Goal: Task Accomplishment & Management: Manage account settings

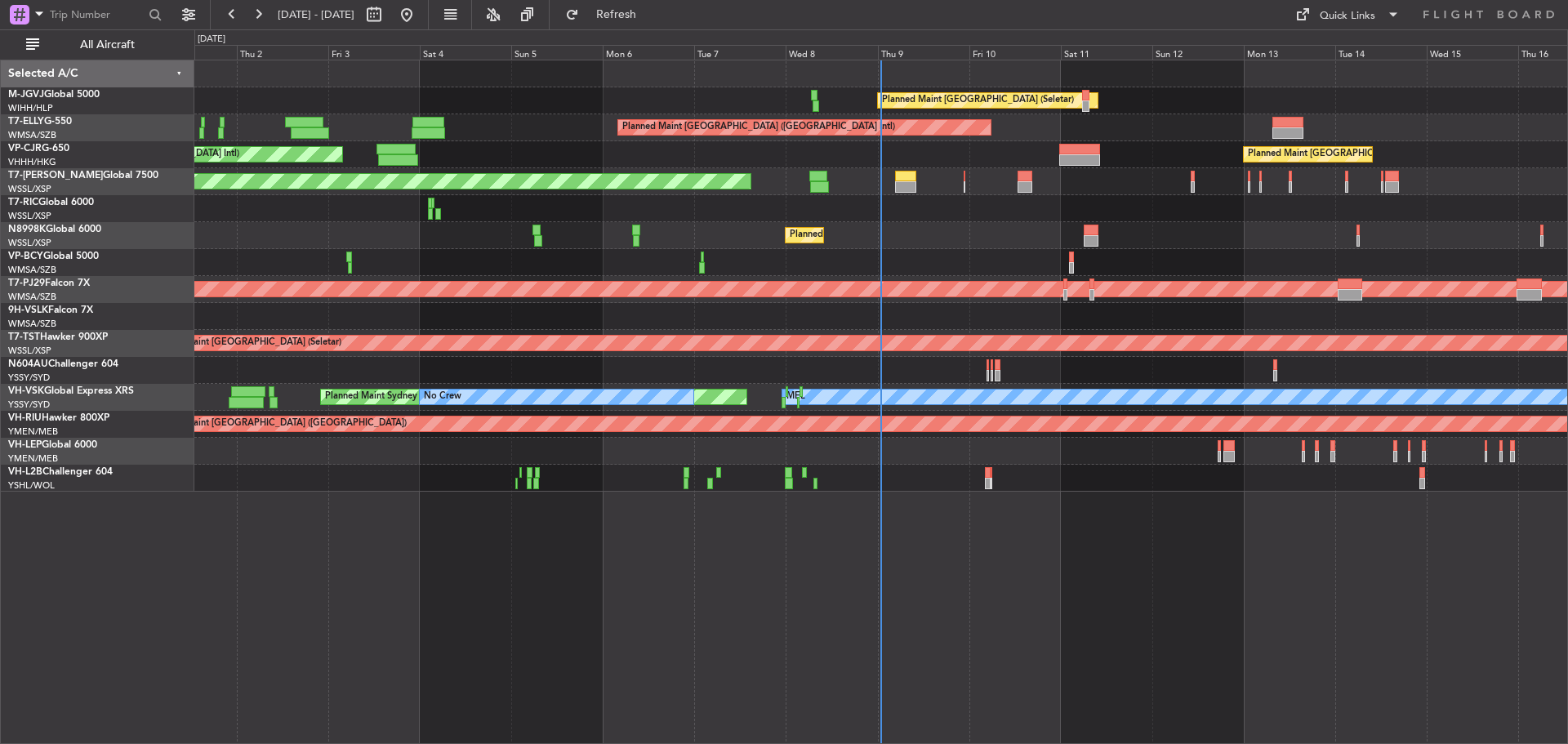
click at [729, 225] on div "Planned Maint [GEOGRAPHIC_DATA] (Seletar) Planned Maint [GEOGRAPHIC_DATA] ([GEO…" at bounding box center [880, 275] width 1373 height 432
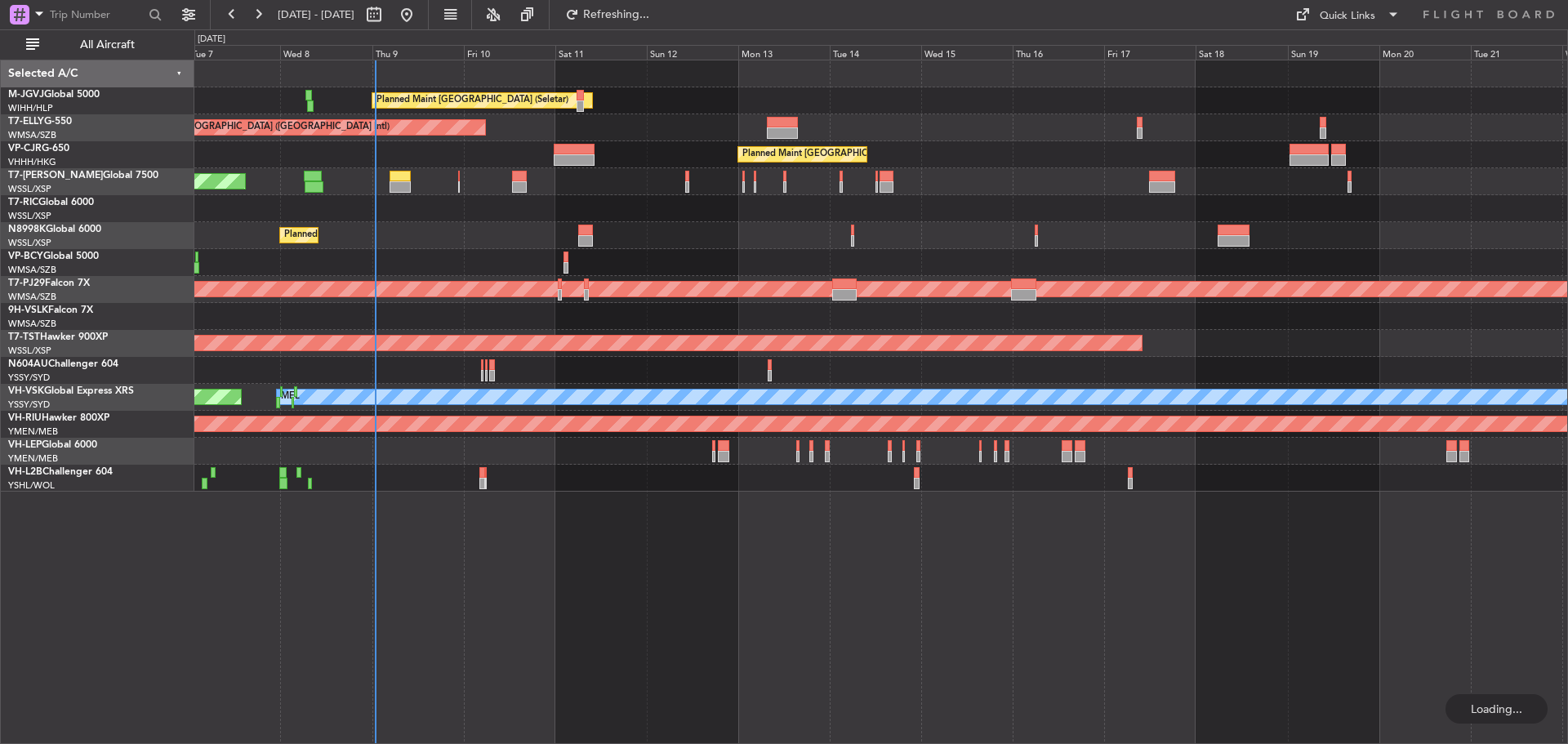
click at [590, 251] on div "Planned Maint [GEOGRAPHIC_DATA] (Seletar) Planned Maint [GEOGRAPHIC_DATA] ([GEO…" at bounding box center [880, 275] width 1373 height 432
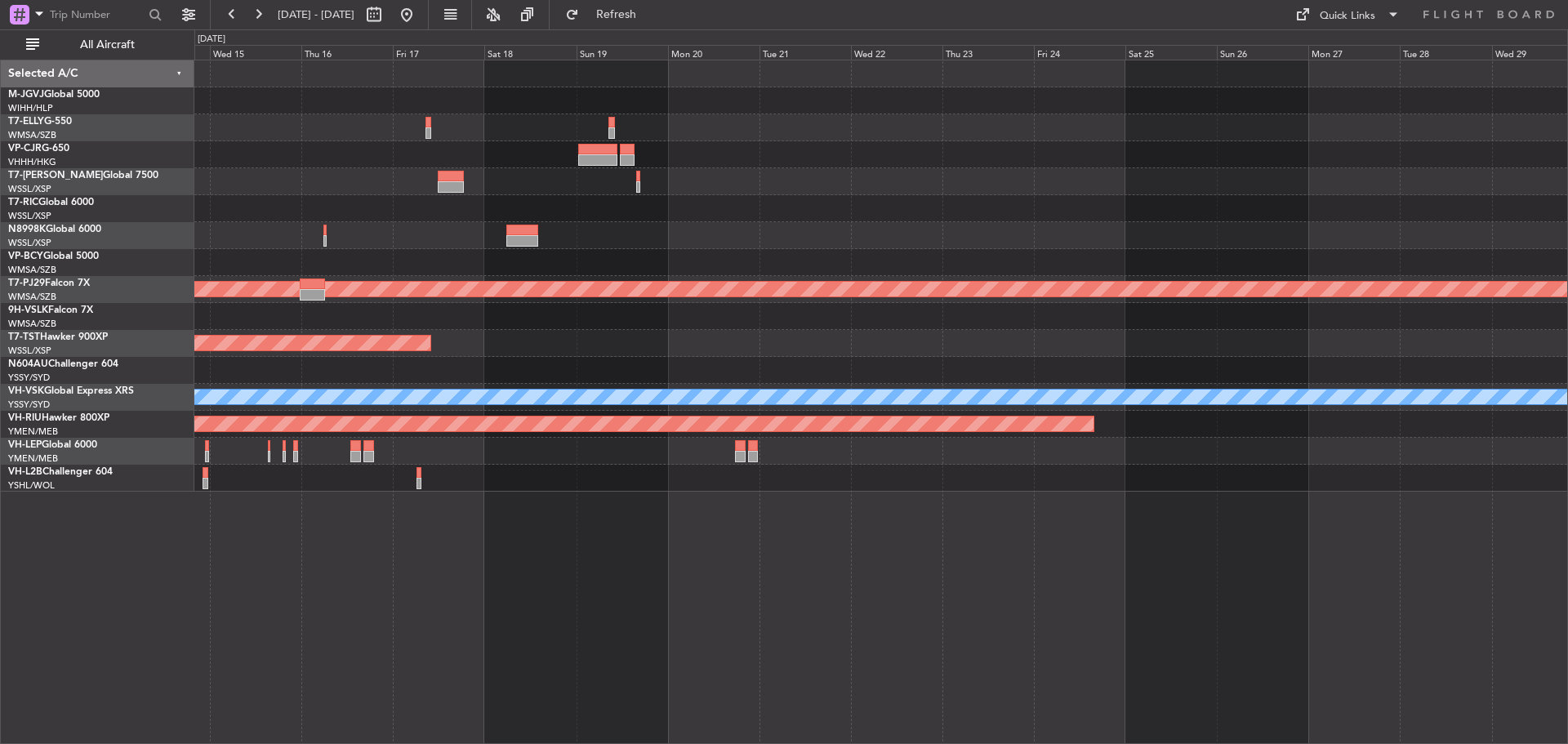
click at [768, 262] on div at bounding box center [880, 263] width 1373 height 27
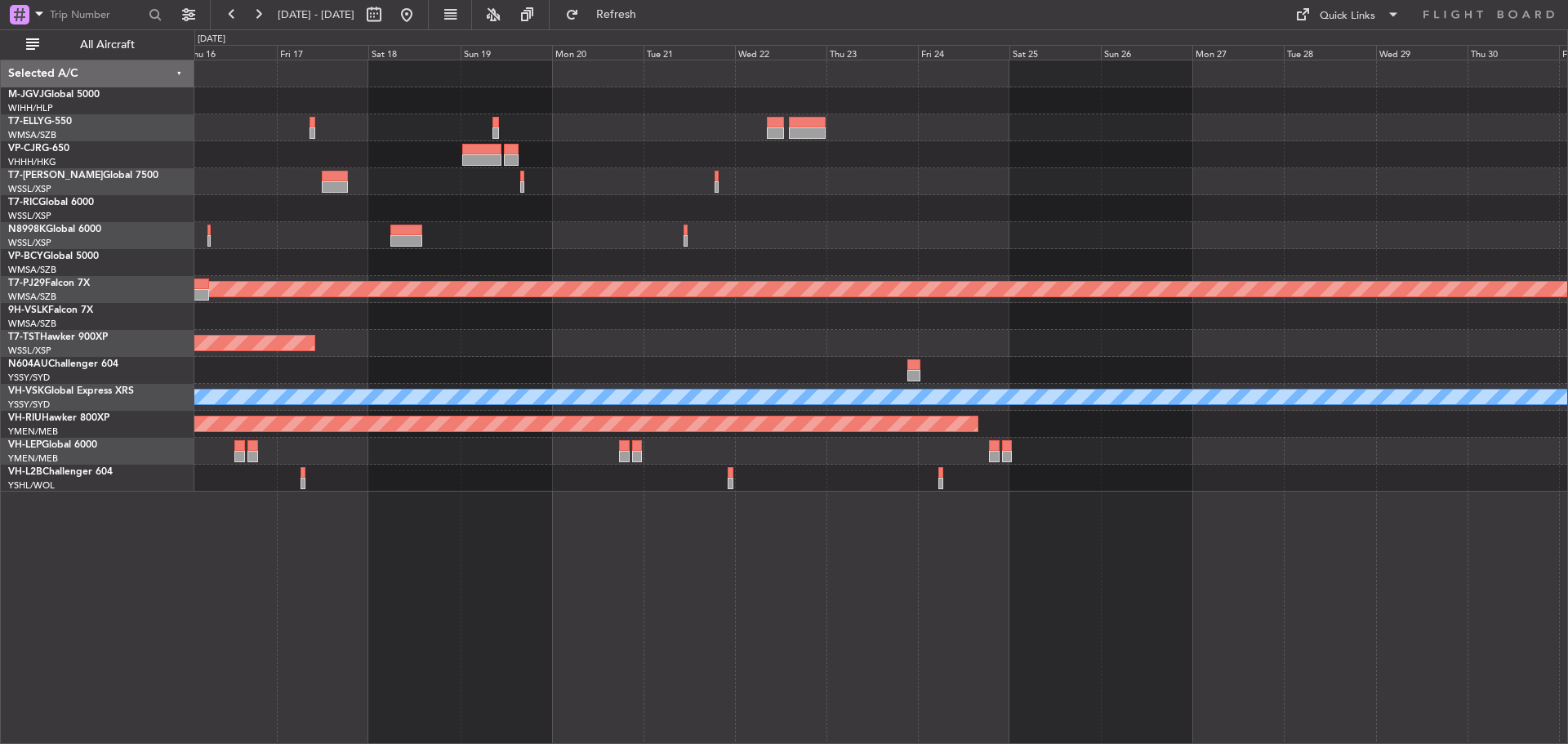
click at [733, 261] on div at bounding box center [880, 263] width 1373 height 27
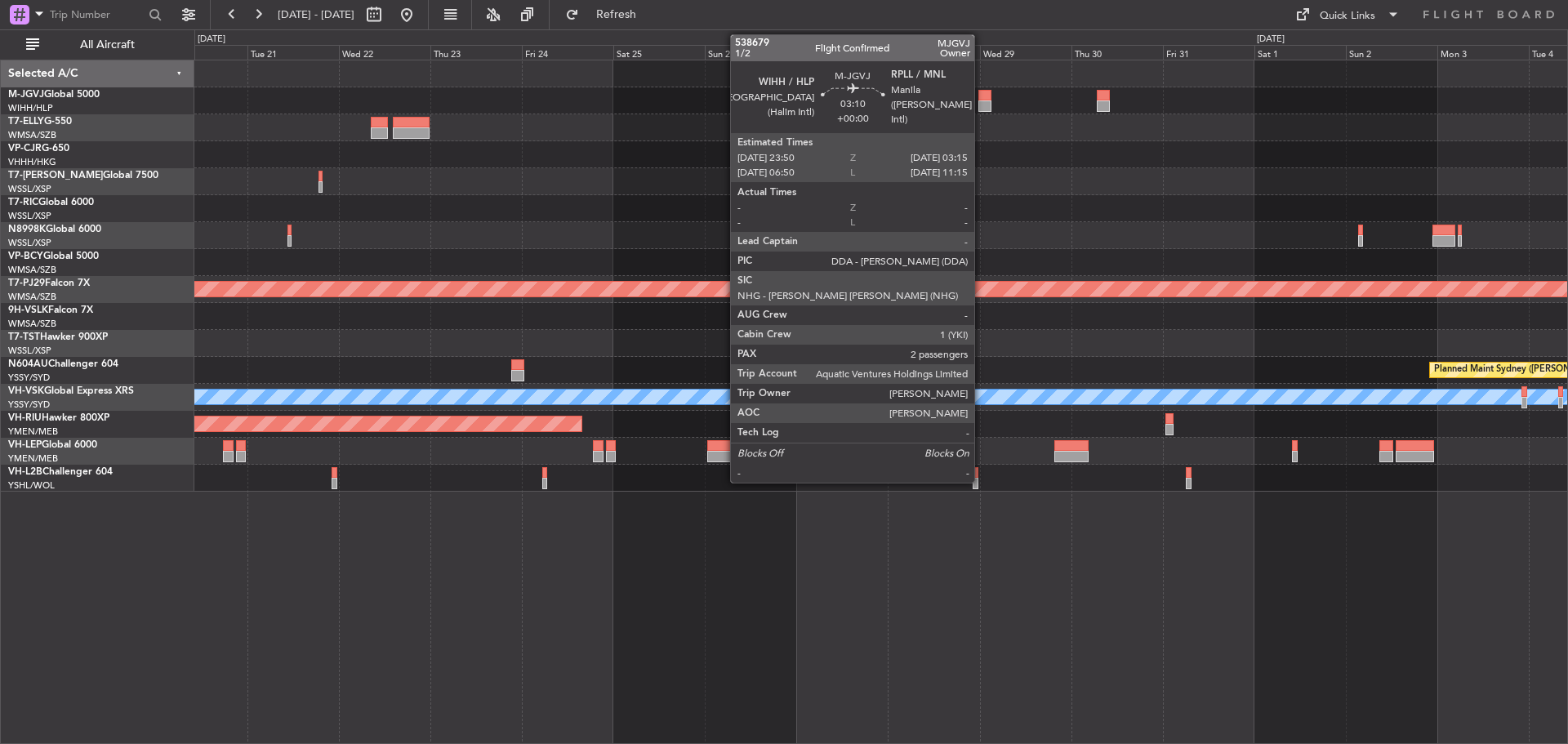
click at [982, 104] on div at bounding box center [984, 107] width 13 height 12
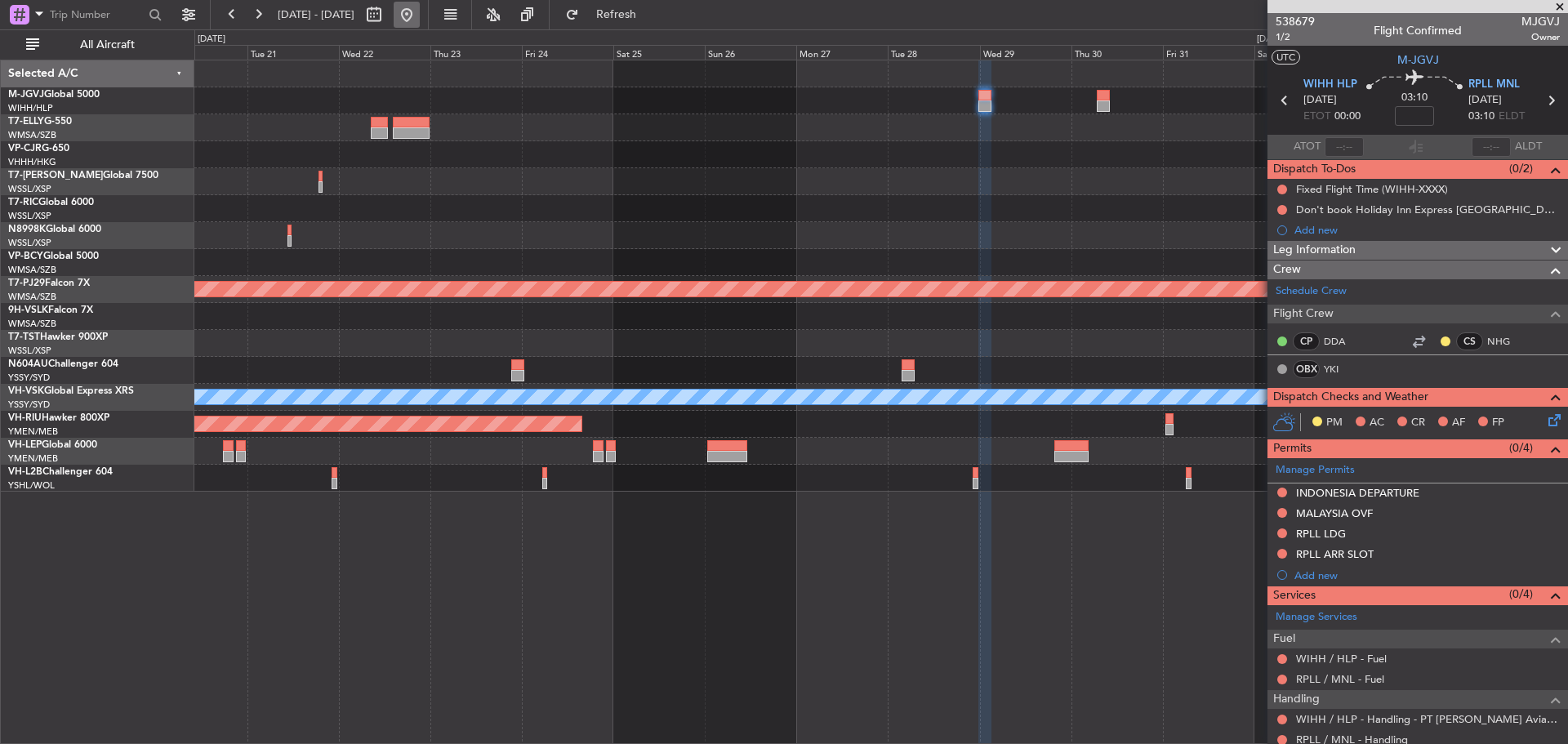
click at [420, 16] on button at bounding box center [406, 15] width 26 height 26
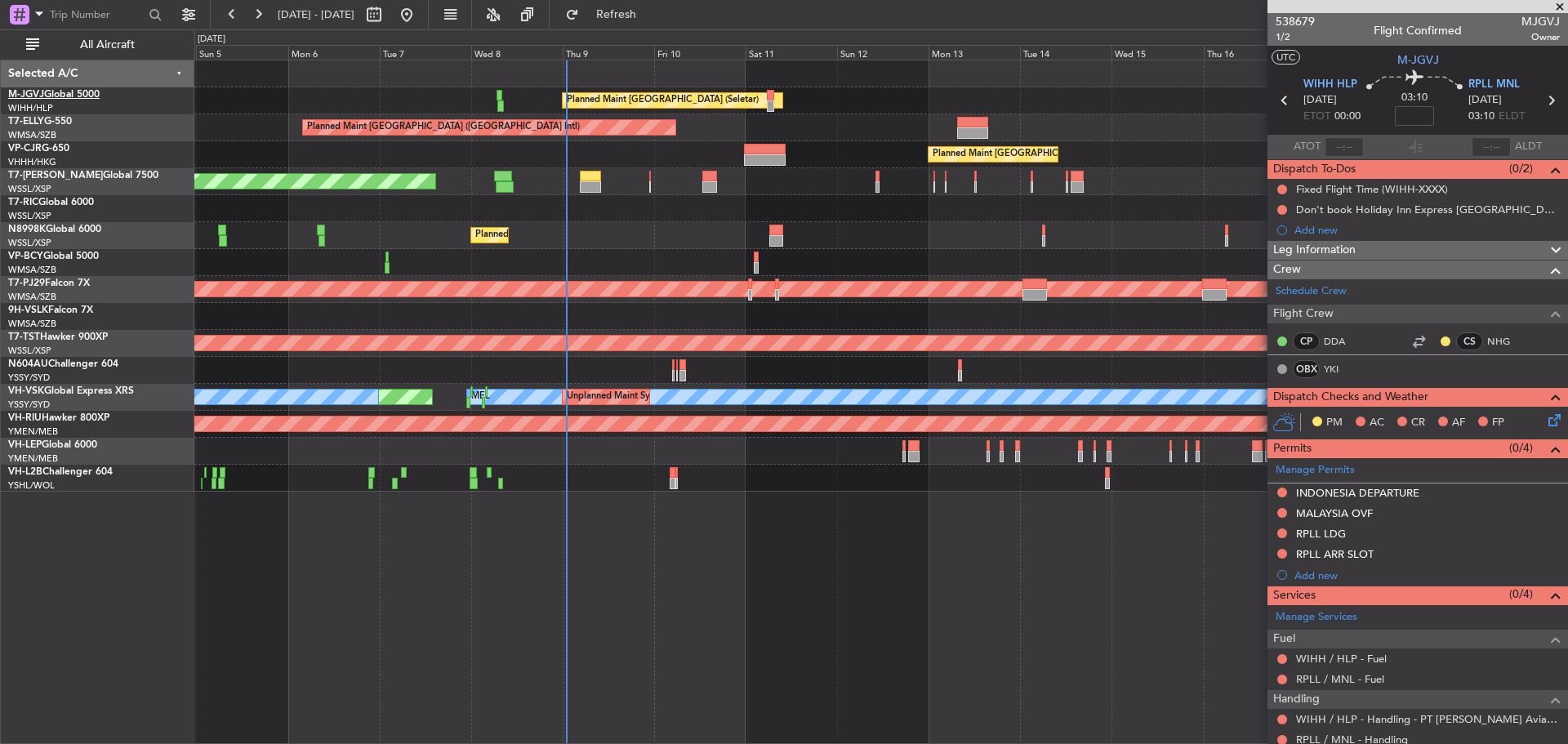
click at [55, 96] on link "M-JGVJ Global 5000" at bounding box center [53, 95] width 91 height 10
click at [1023, 205] on div at bounding box center [880, 209] width 1373 height 27
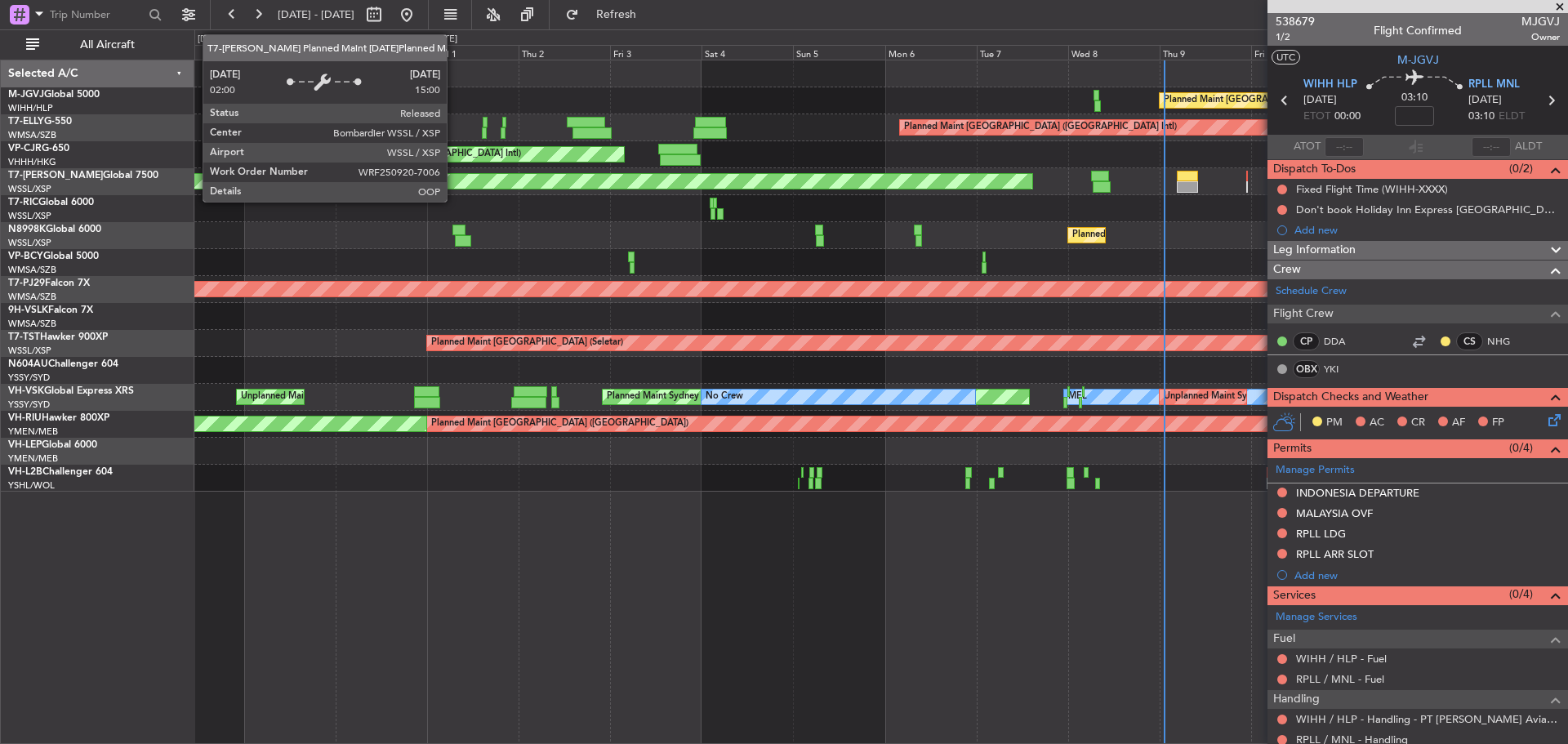
click at [782, 199] on div "Planned Maint Singapore (Seletar) Planned Maint Dubai (Dubai Intl) Planned Main…" at bounding box center [880, 275] width 1373 height 432
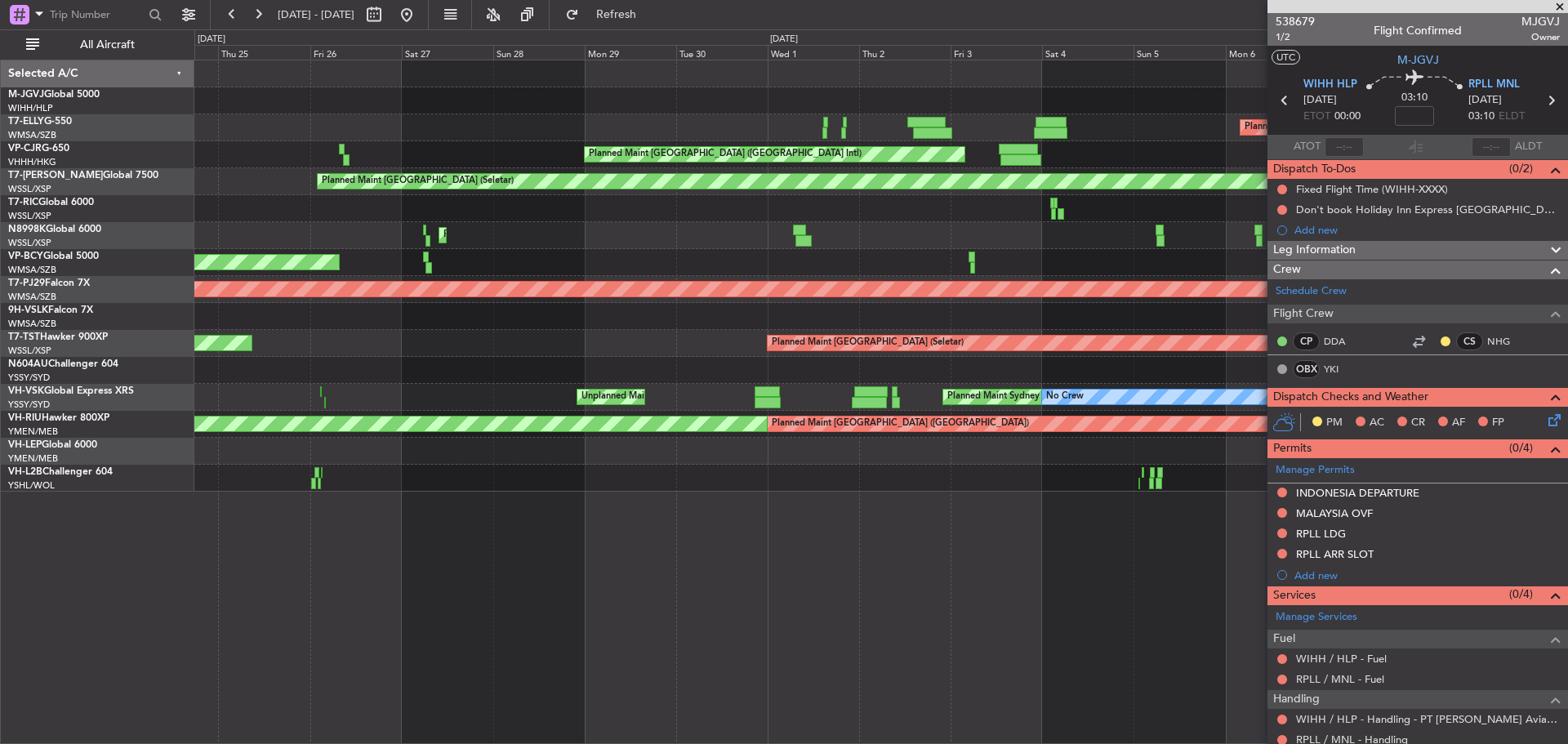
click at [796, 211] on div at bounding box center [880, 209] width 1373 height 27
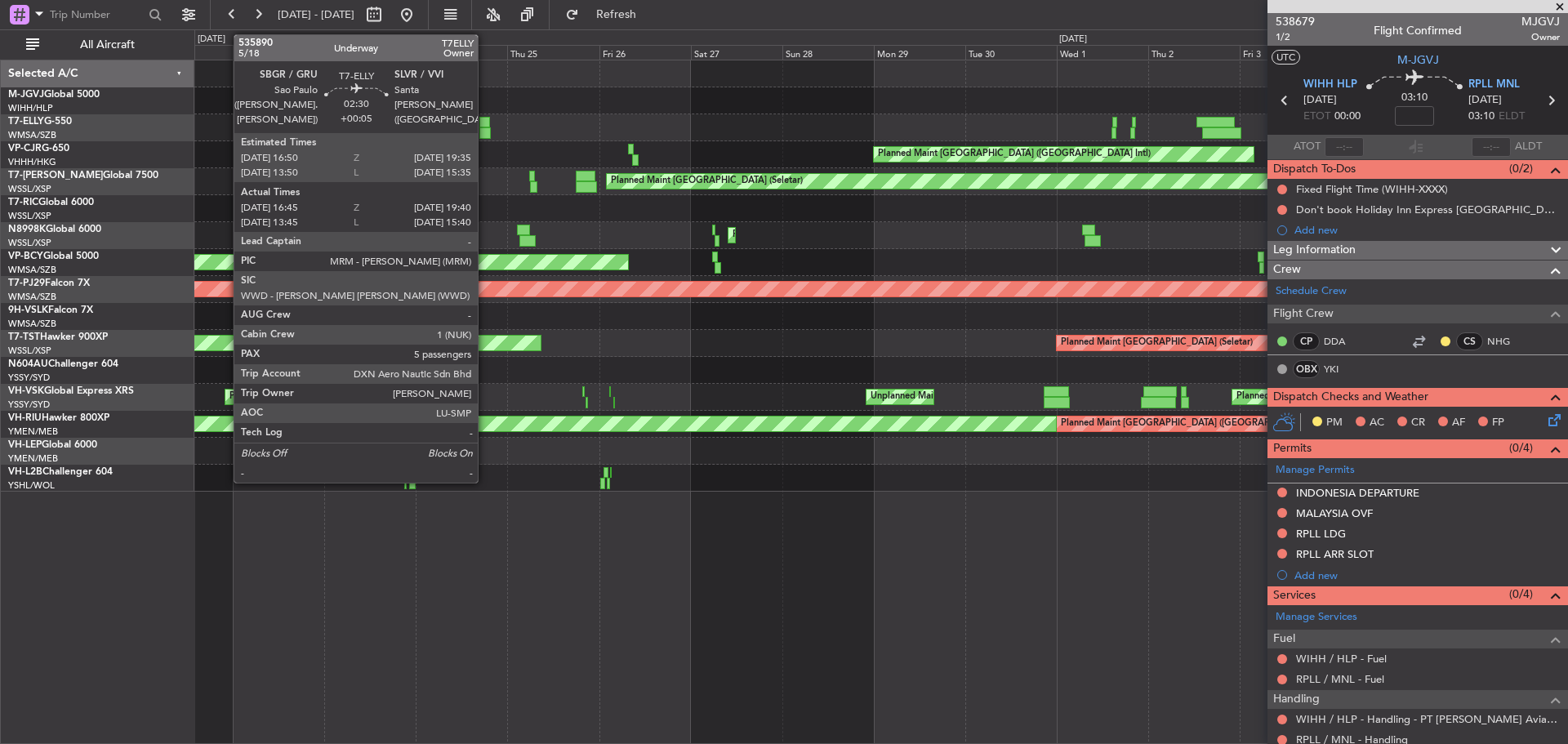
click at [485, 130] on div at bounding box center [485, 133] width 12 height 12
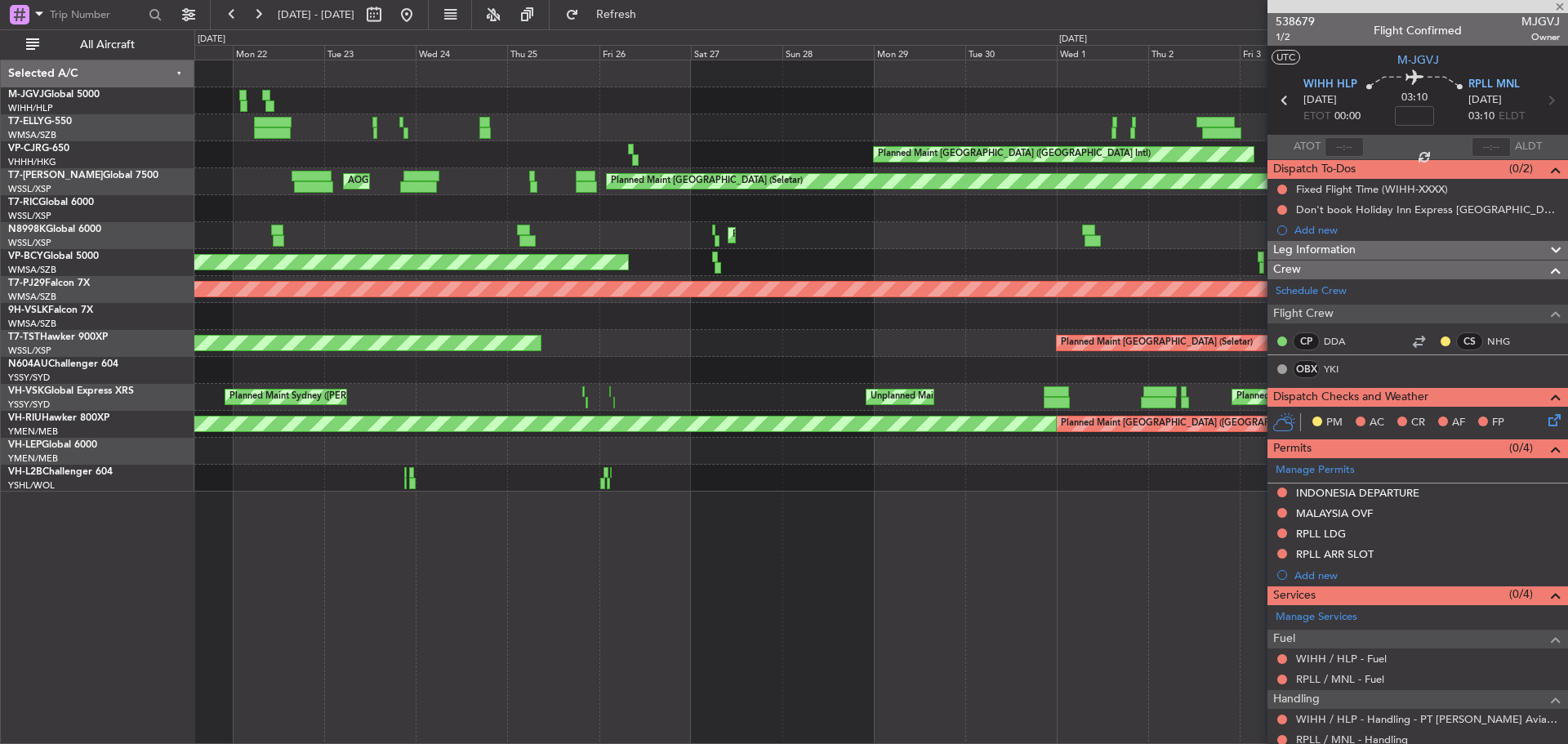
type input "+00:05"
type input "16:55"
type input "19:35"
type input "5"
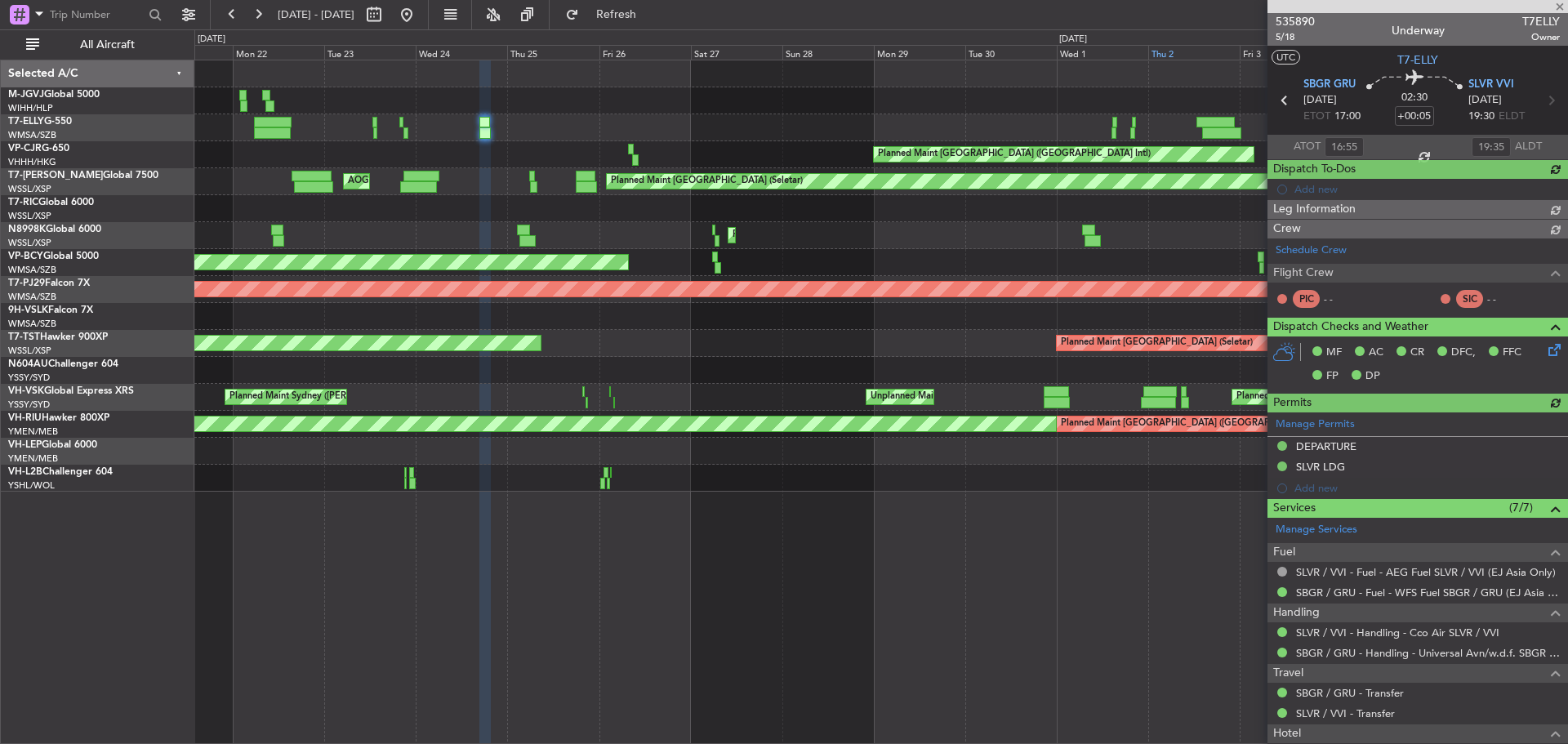
type input "Kennis Yau (KYA)"
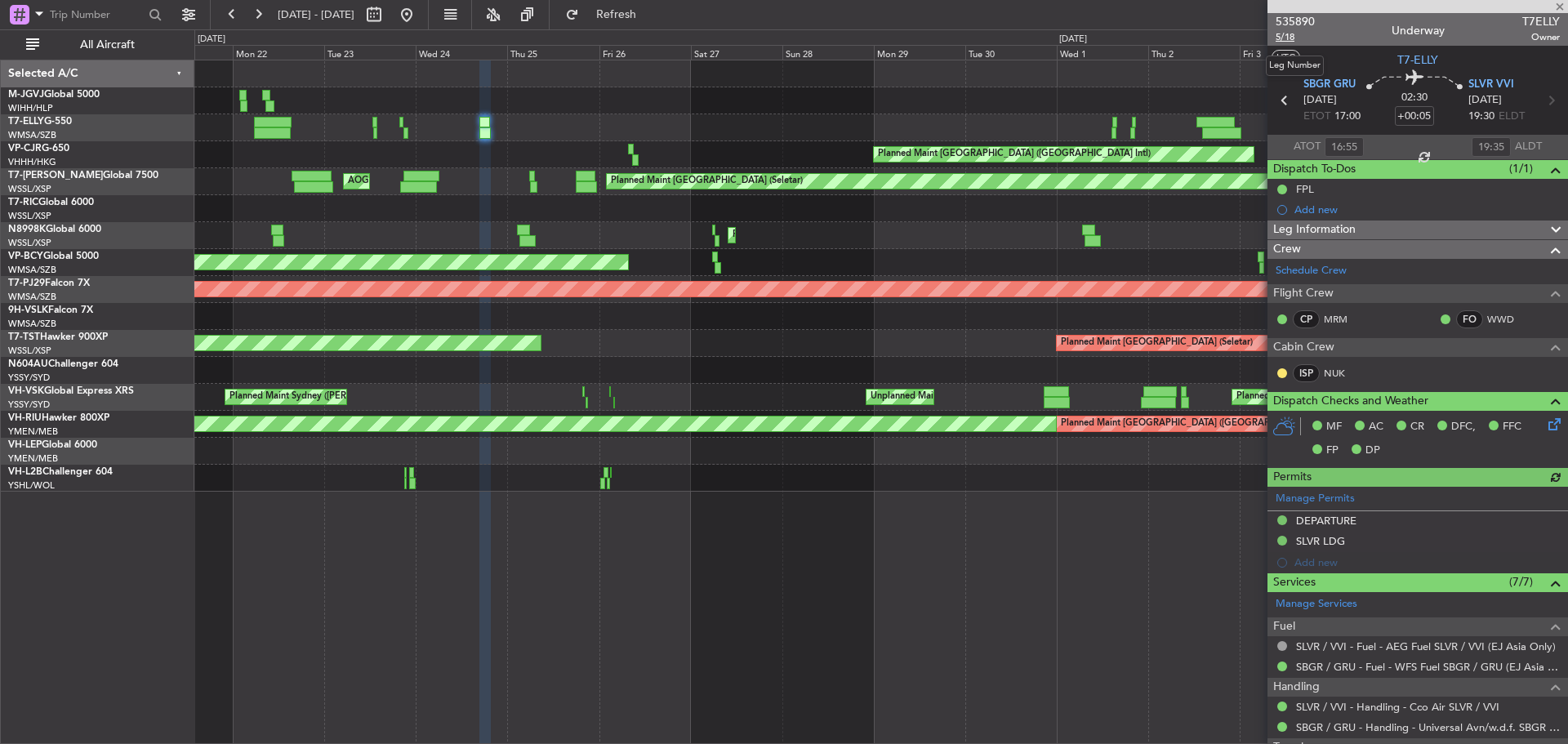
click at [1282, 36] on span "5/18" at bounding box center [1296, 37] width 39 height 14
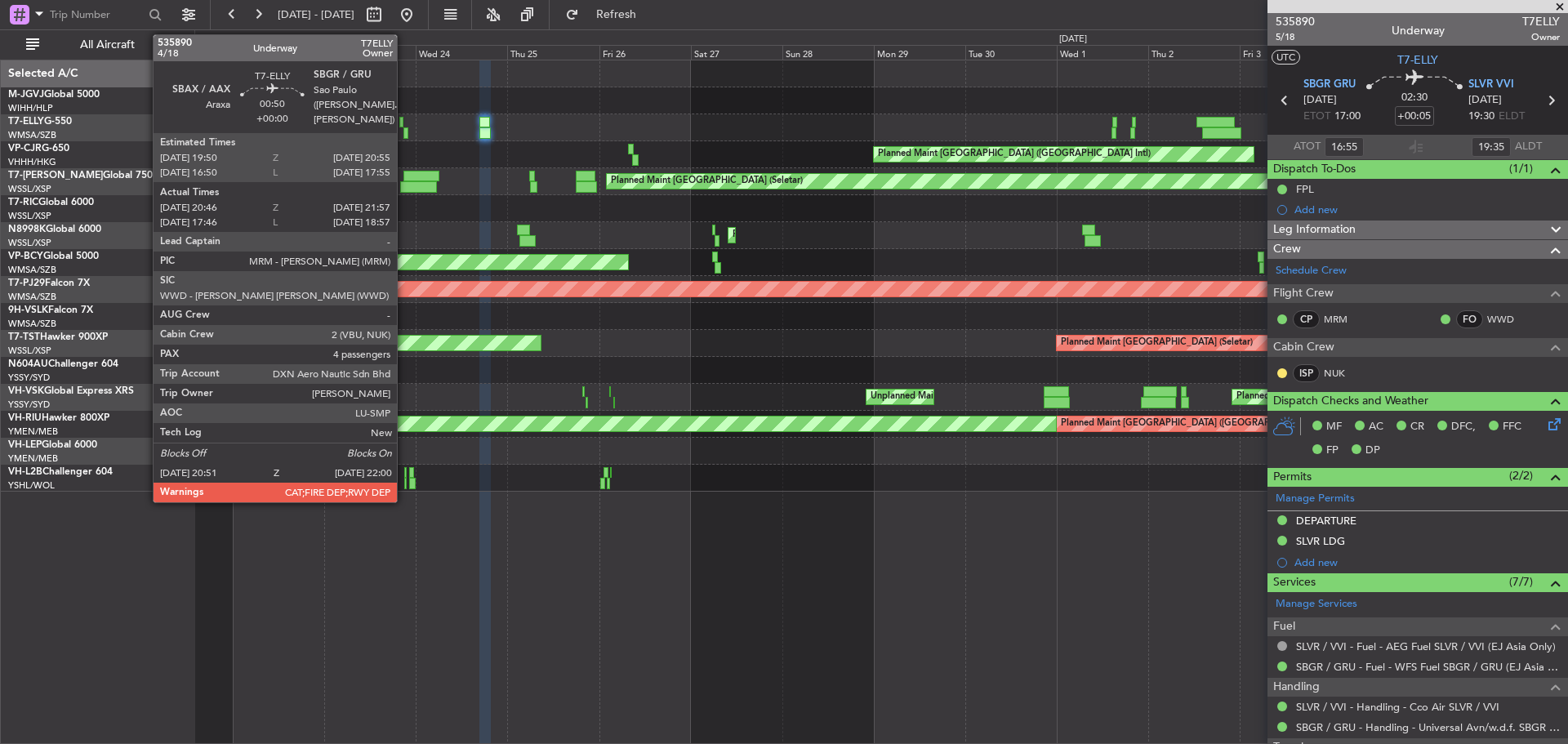
click at [404, 132] on div at bounding box center [405, 133] width 5 height 12
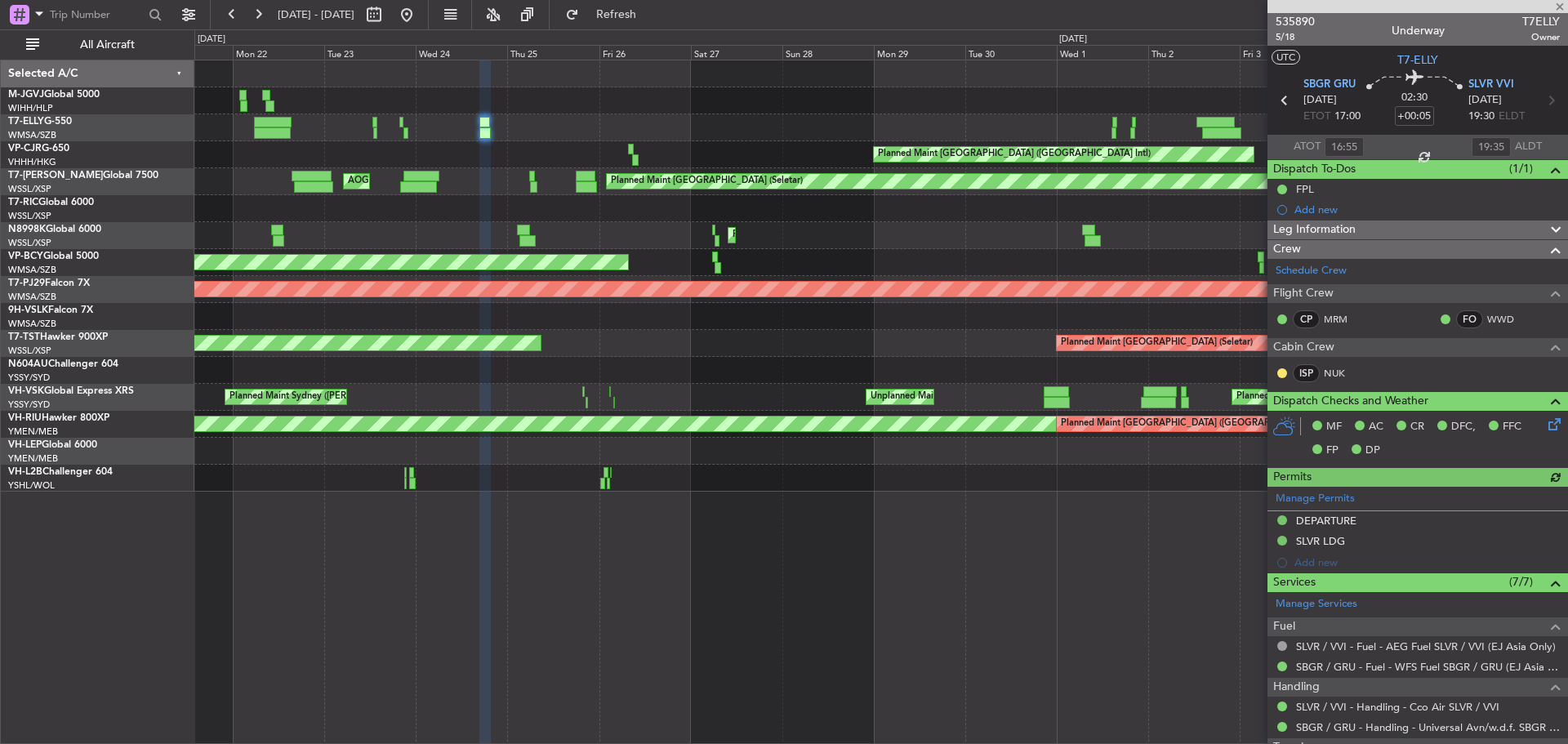
type input "Kennis Yau (KYA)"
click at [420, 18] on button at bounding box center [406, 15] width 26 height 26
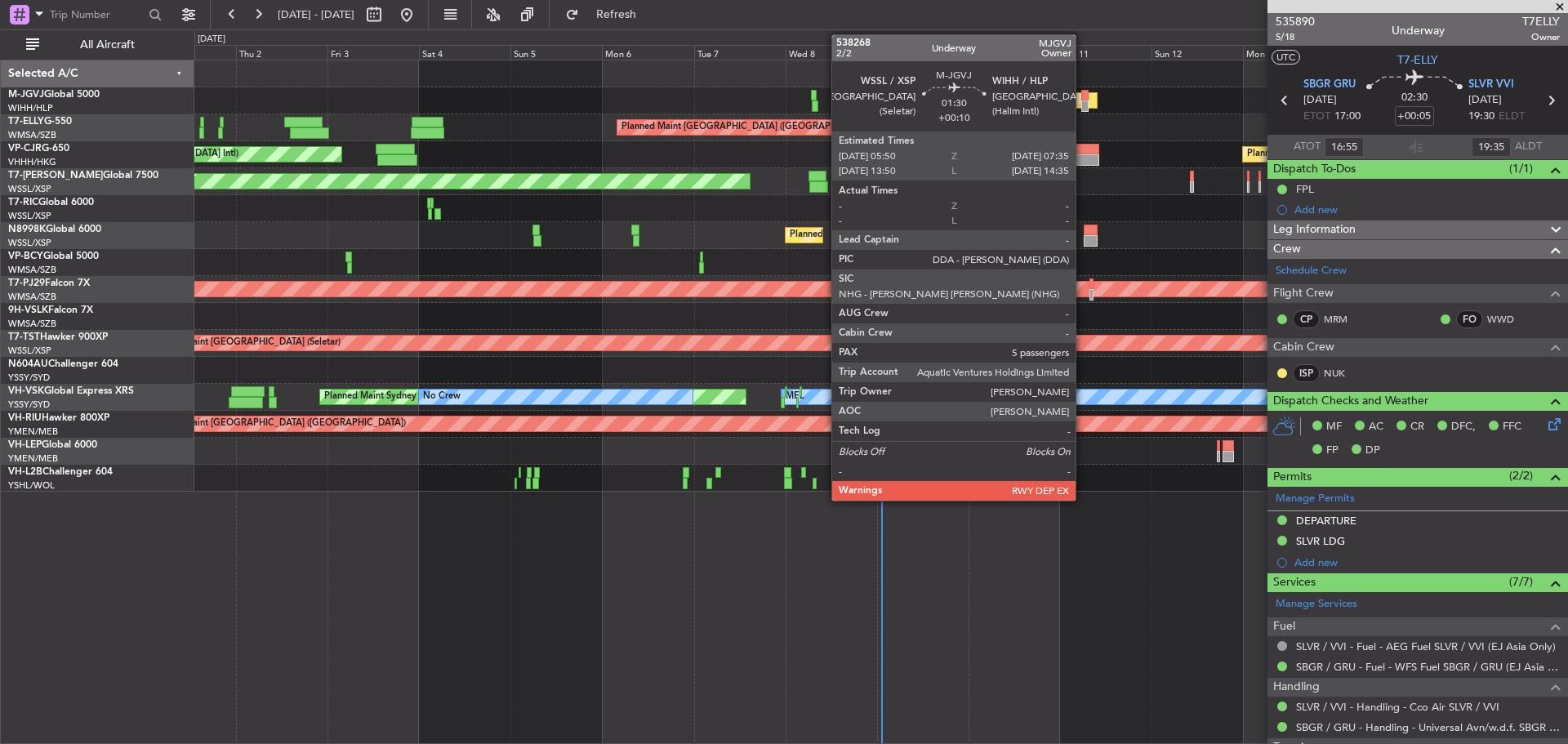
click at [1083, 107] on div at bounding box center [1085, 107] width 8 height 12
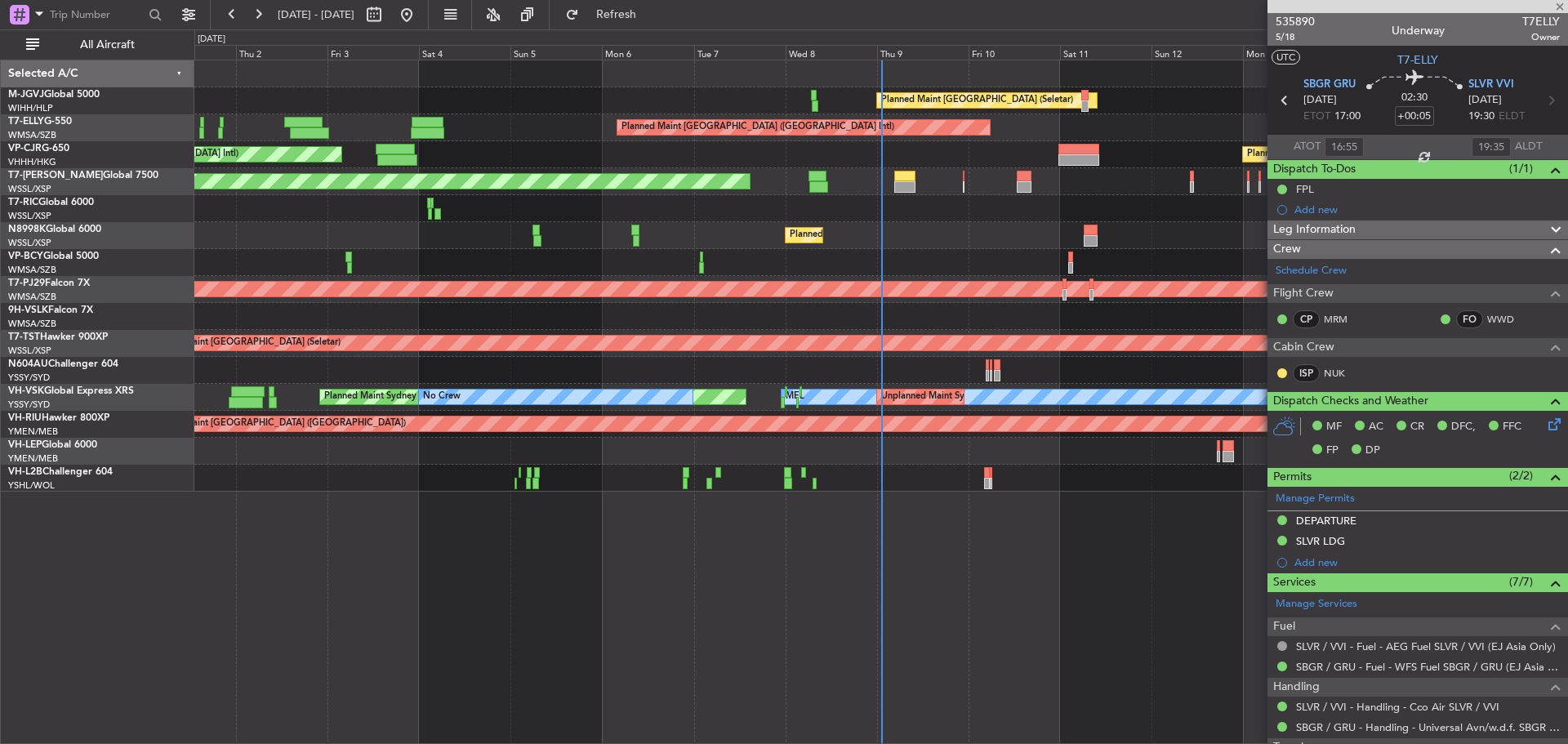
type input "+00:10"
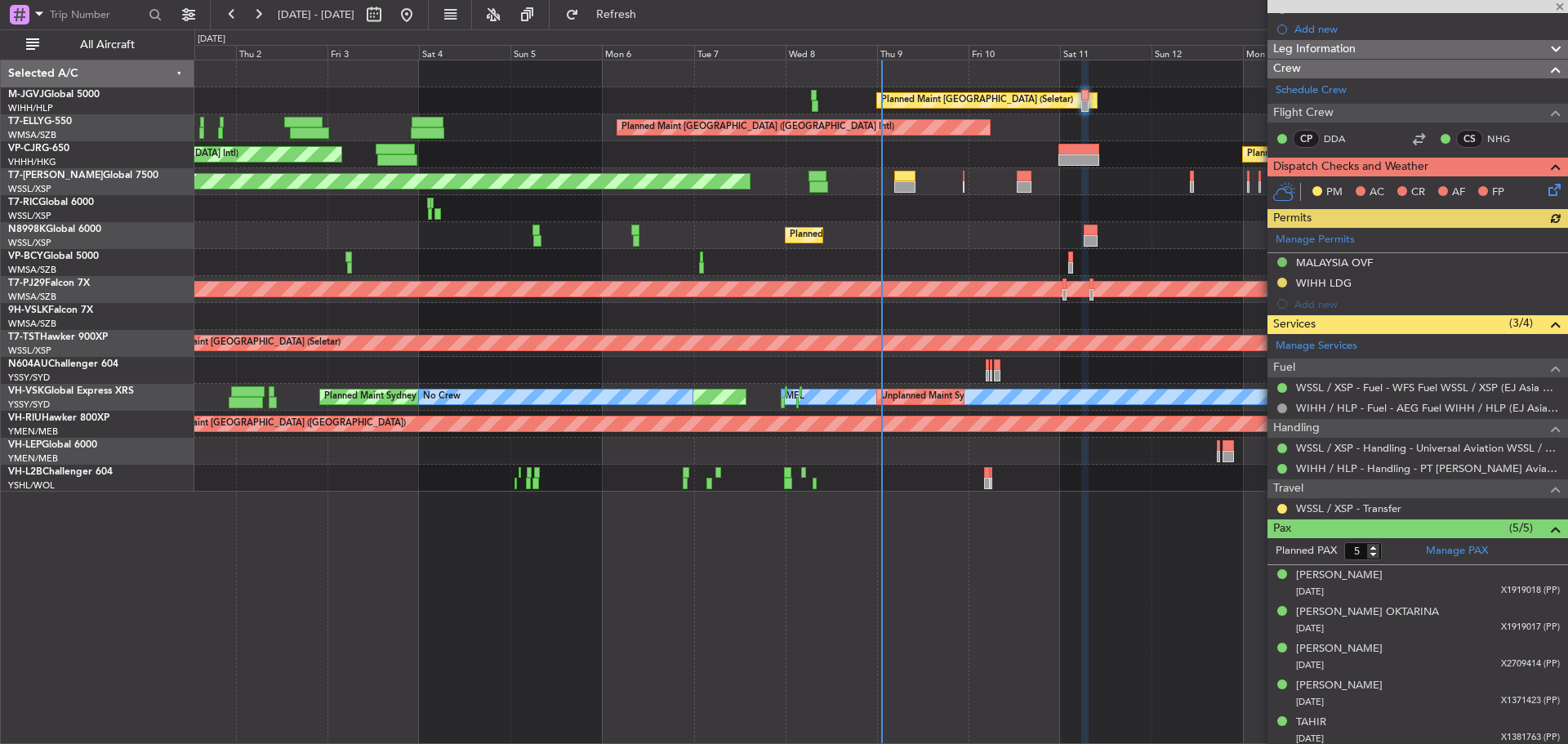
scroll to position [267, 0]
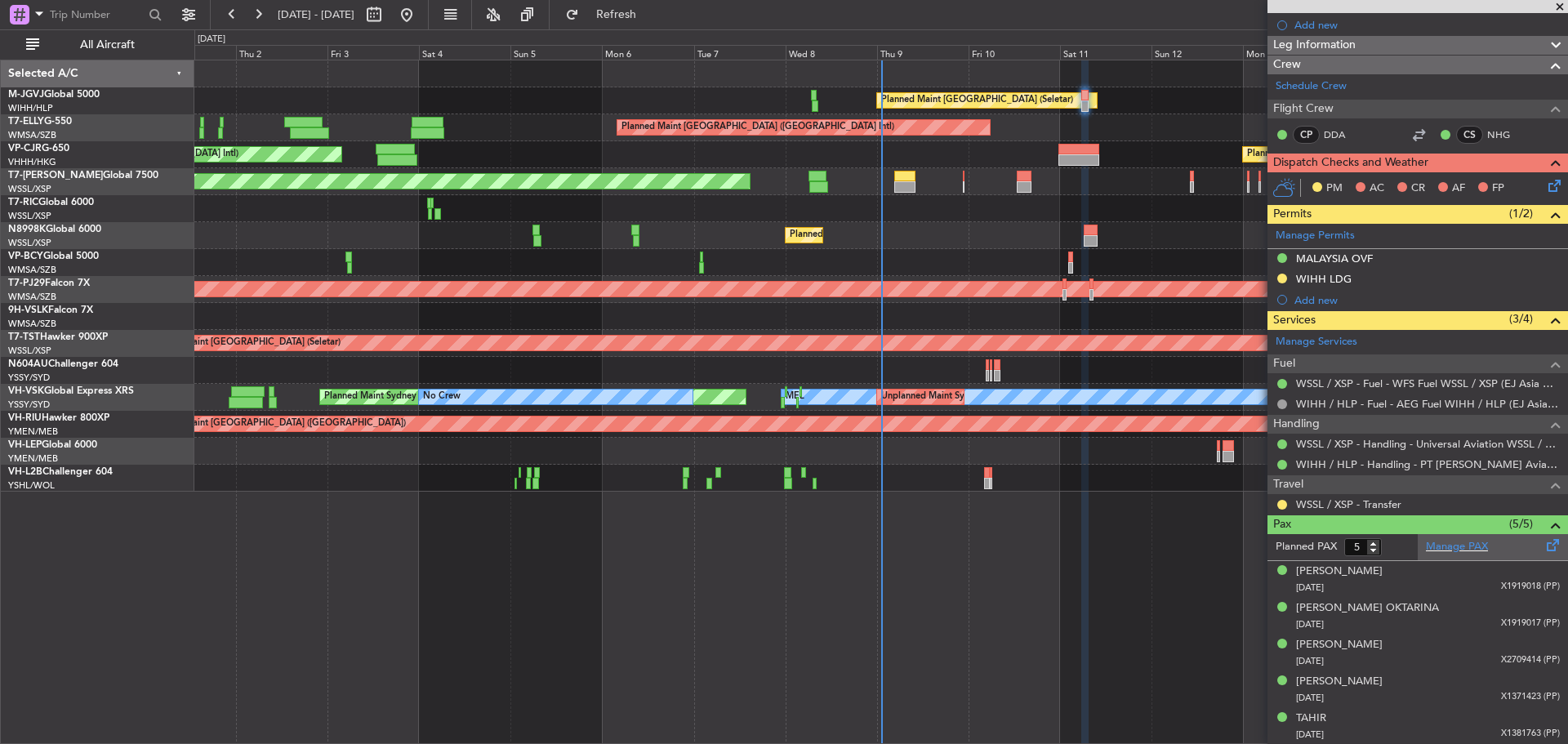
click at [1491, 543] on div "Manage PAX" at bounding box center [1492, 547] width 150 height 26
click at [645, 13] on span "Refresh" at bounding box center [617, 15] width 69 height 12
type input "6"
click at [296, 588] on div "Planned Maint Singapore (Seletar) Planned Maint Dubai (Dubai Intl) Planned Main…" at bounding box center [880, 402] width 1374 height 685
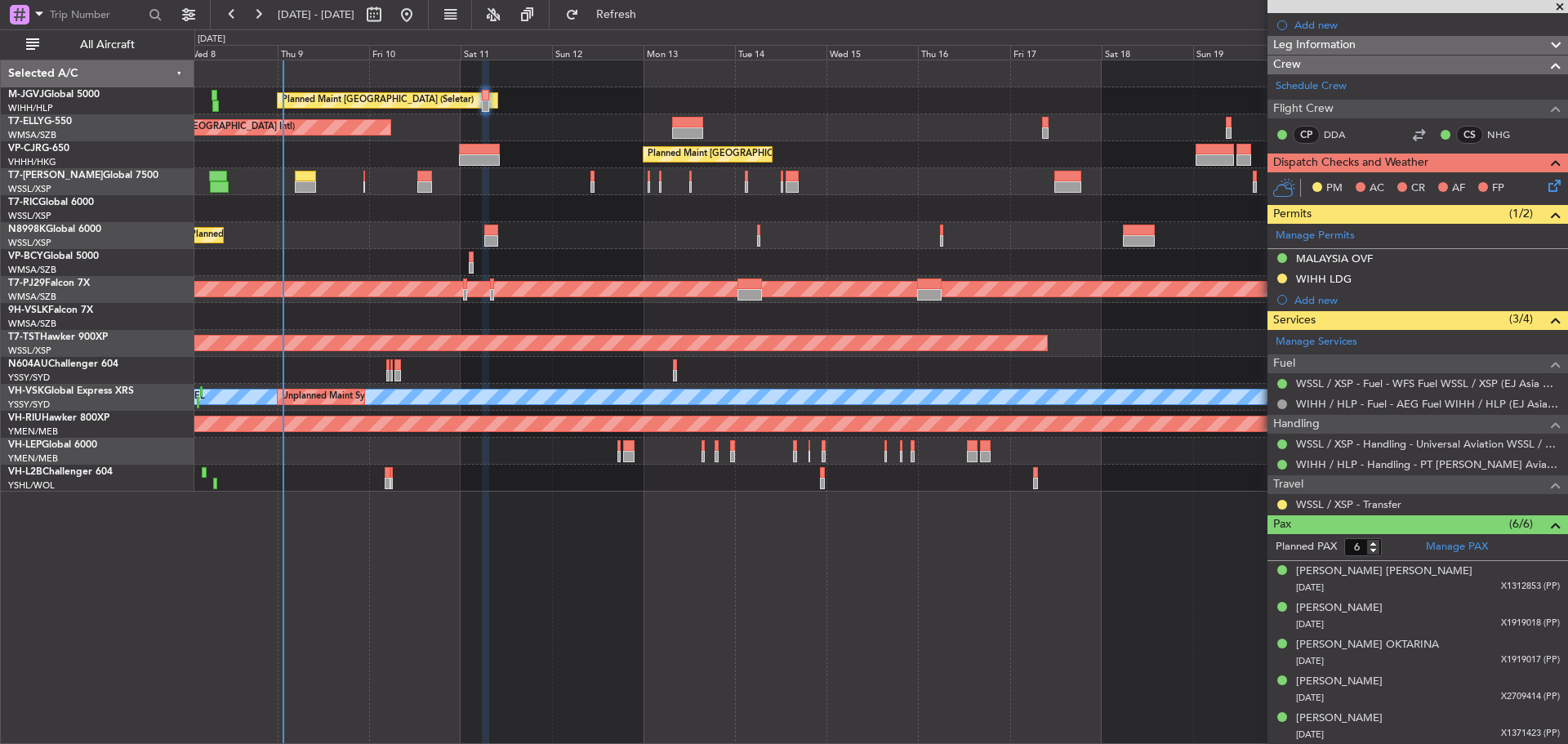
click at [480, 189] on div "Planned Maint Singapore (Seletar) Planned Maint Dubai (Dubai Intl) Planned Main…" at bounding box center [880, 275] width 1373 height 432
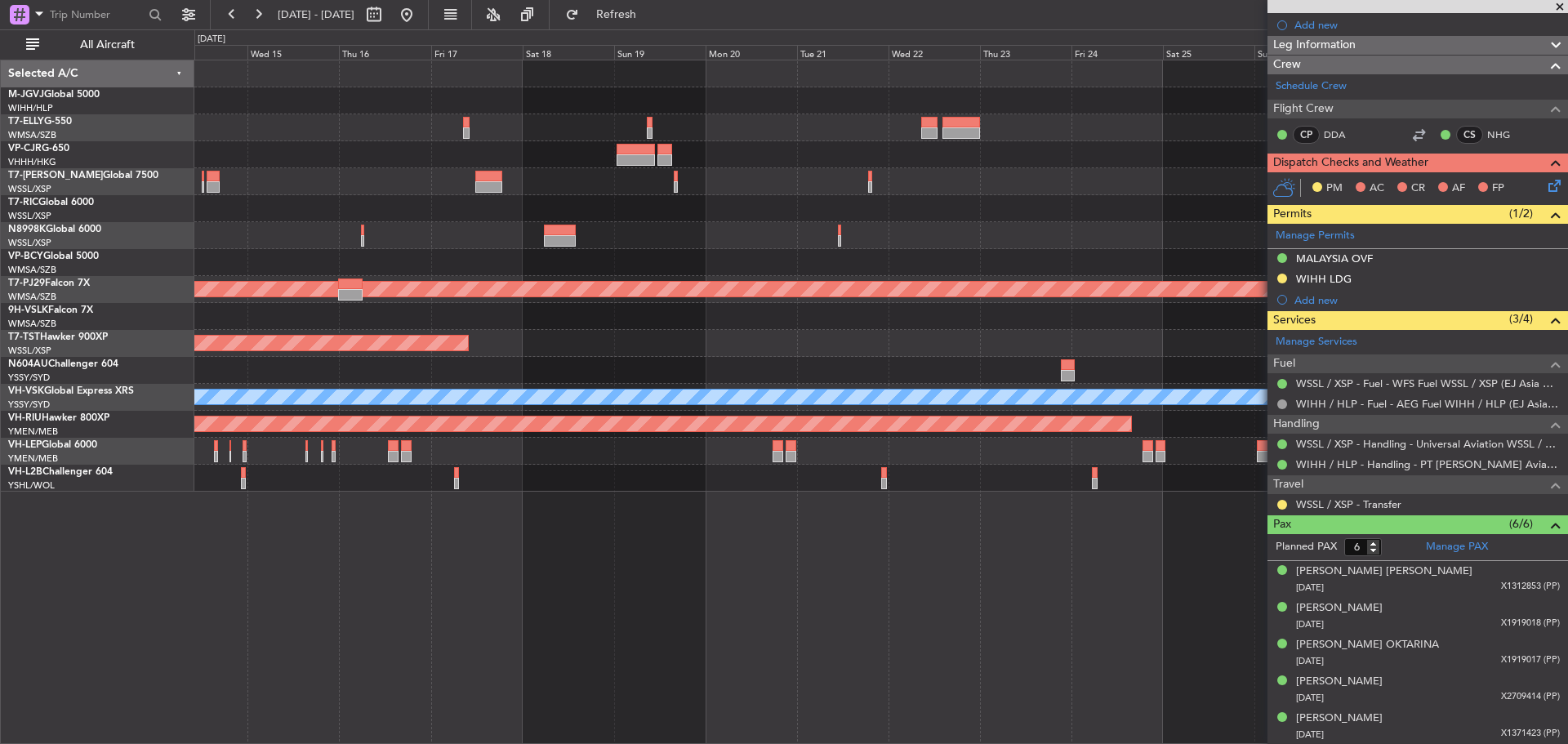
click at [451, 200] on div "Planned Maint Singapore (Seletar) Planned Maint Hong Kong (Hong Kong Intl) Plan…" at bounding box center [880, 275] width 1373 height 432
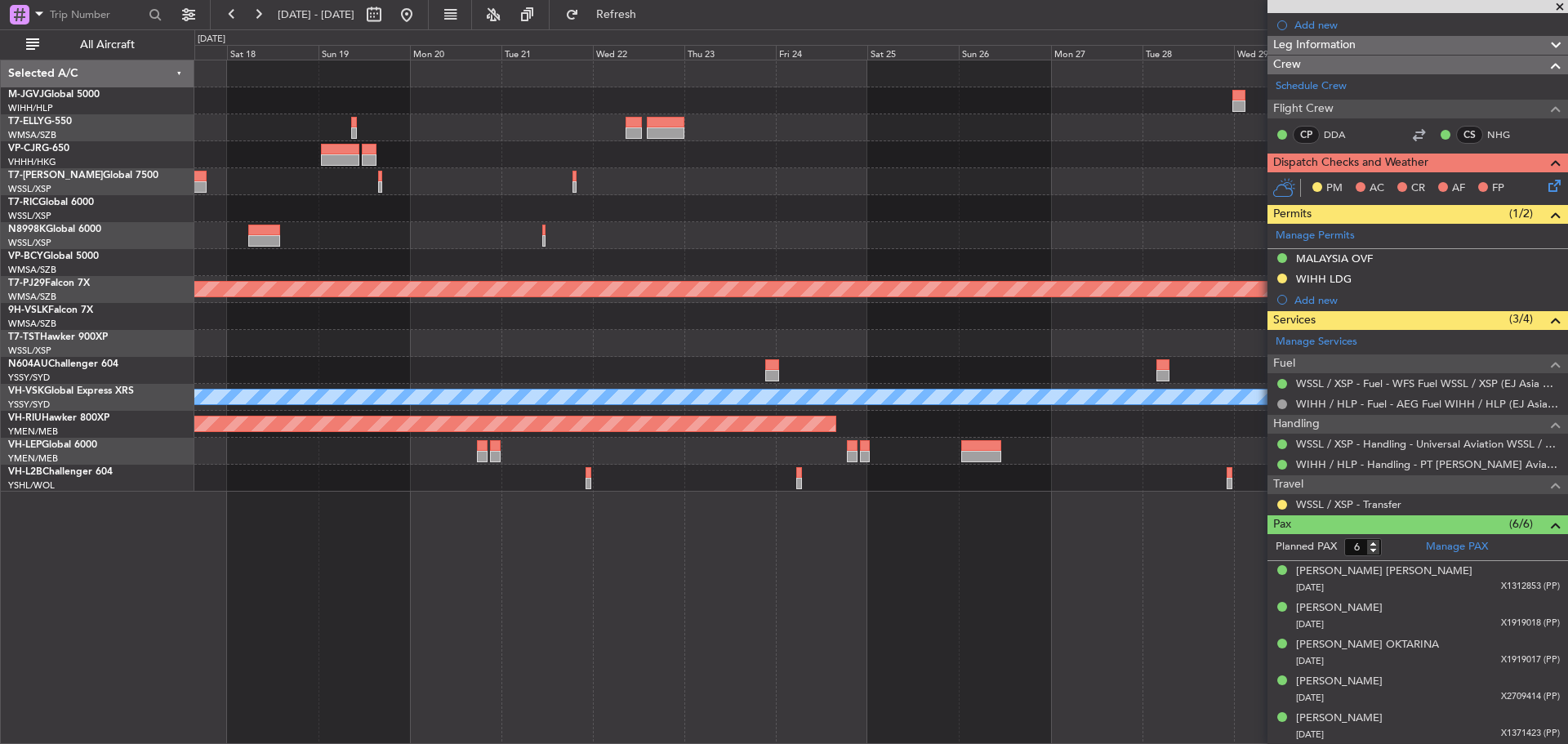
click at [556, 215] on div at bounding box center [880, 209] width 1373 height 27
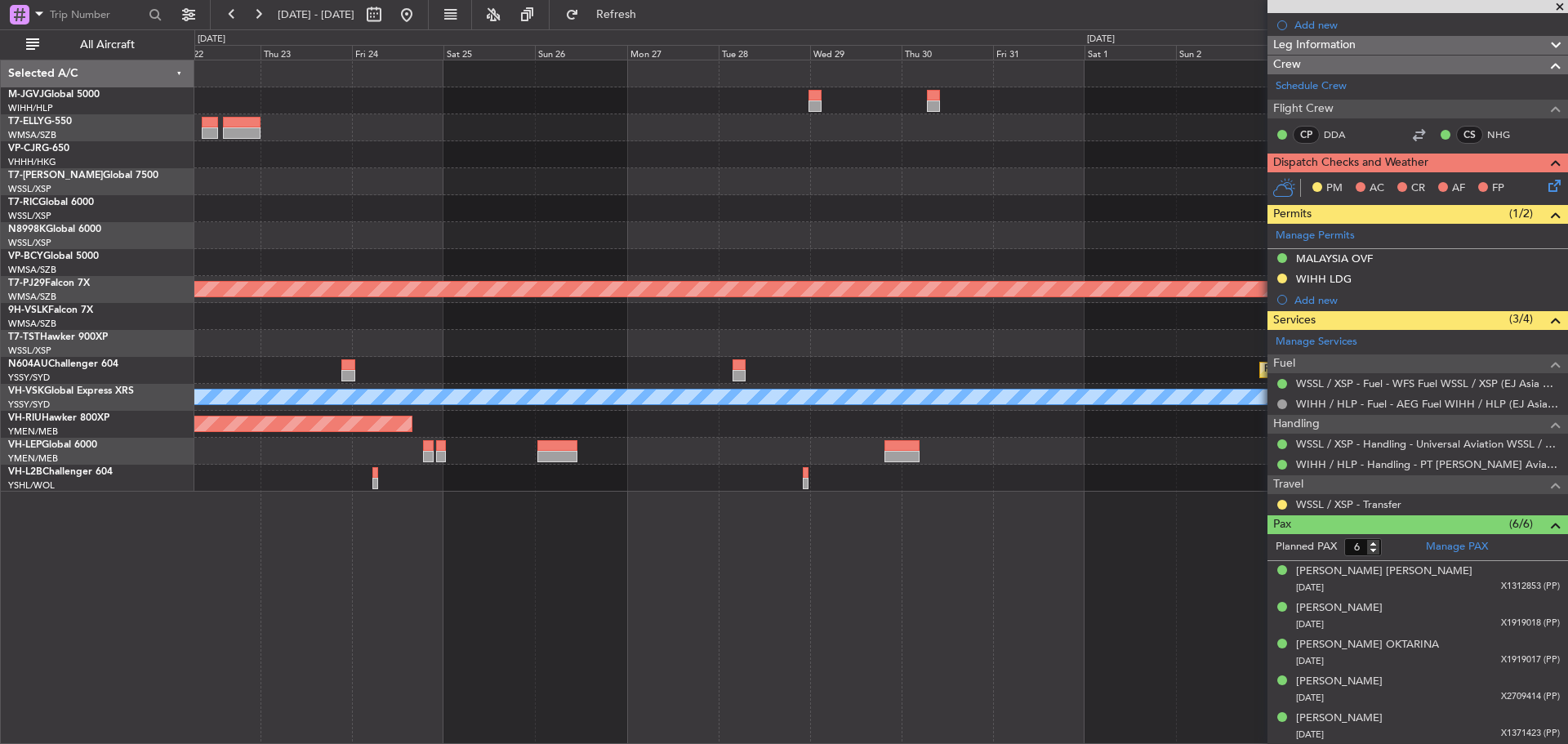
click at [597, 204] on div at bounding box center [880, 209] width 1373 height 27
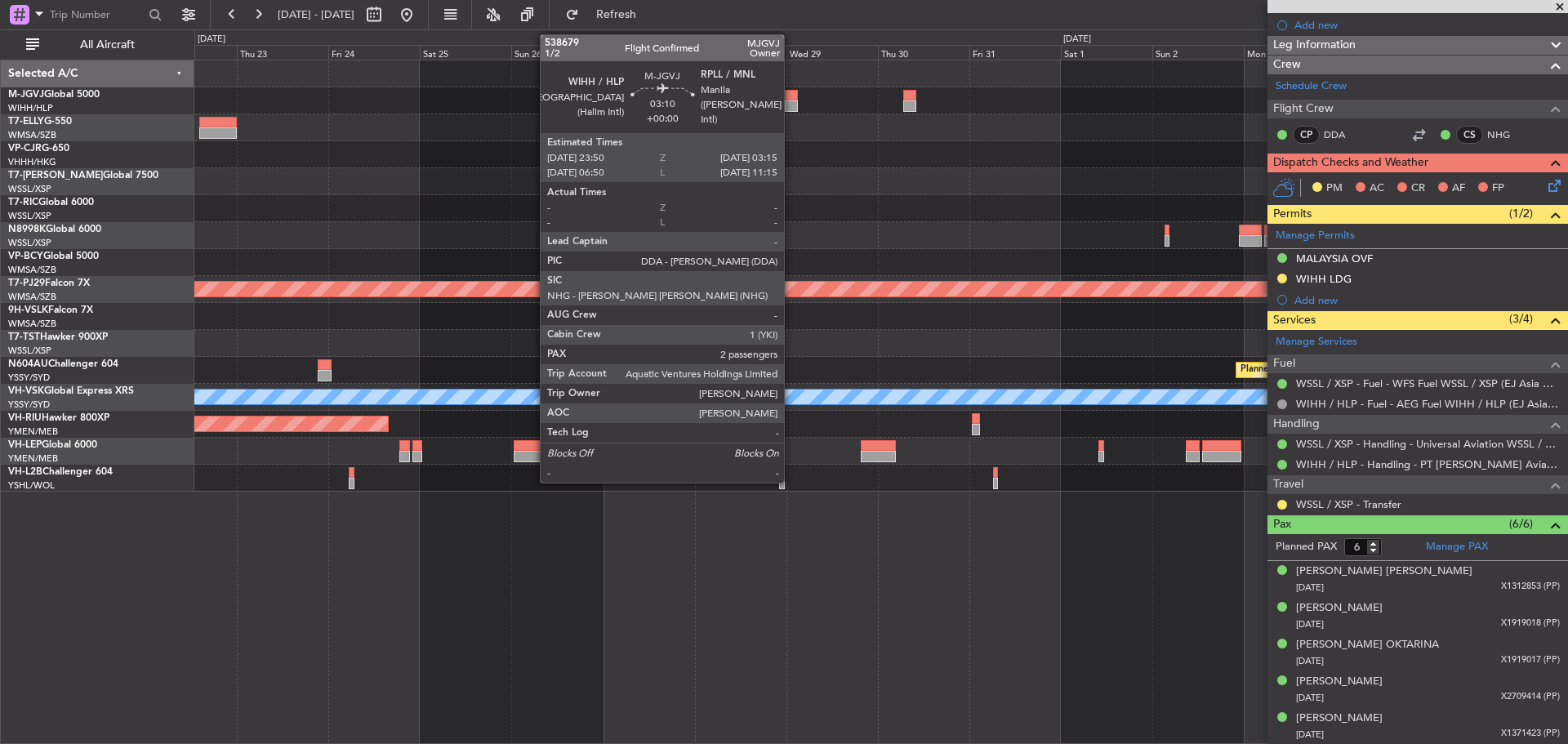
click at [791, 106] on div at bounding box center [790, 107] width 13 height 12
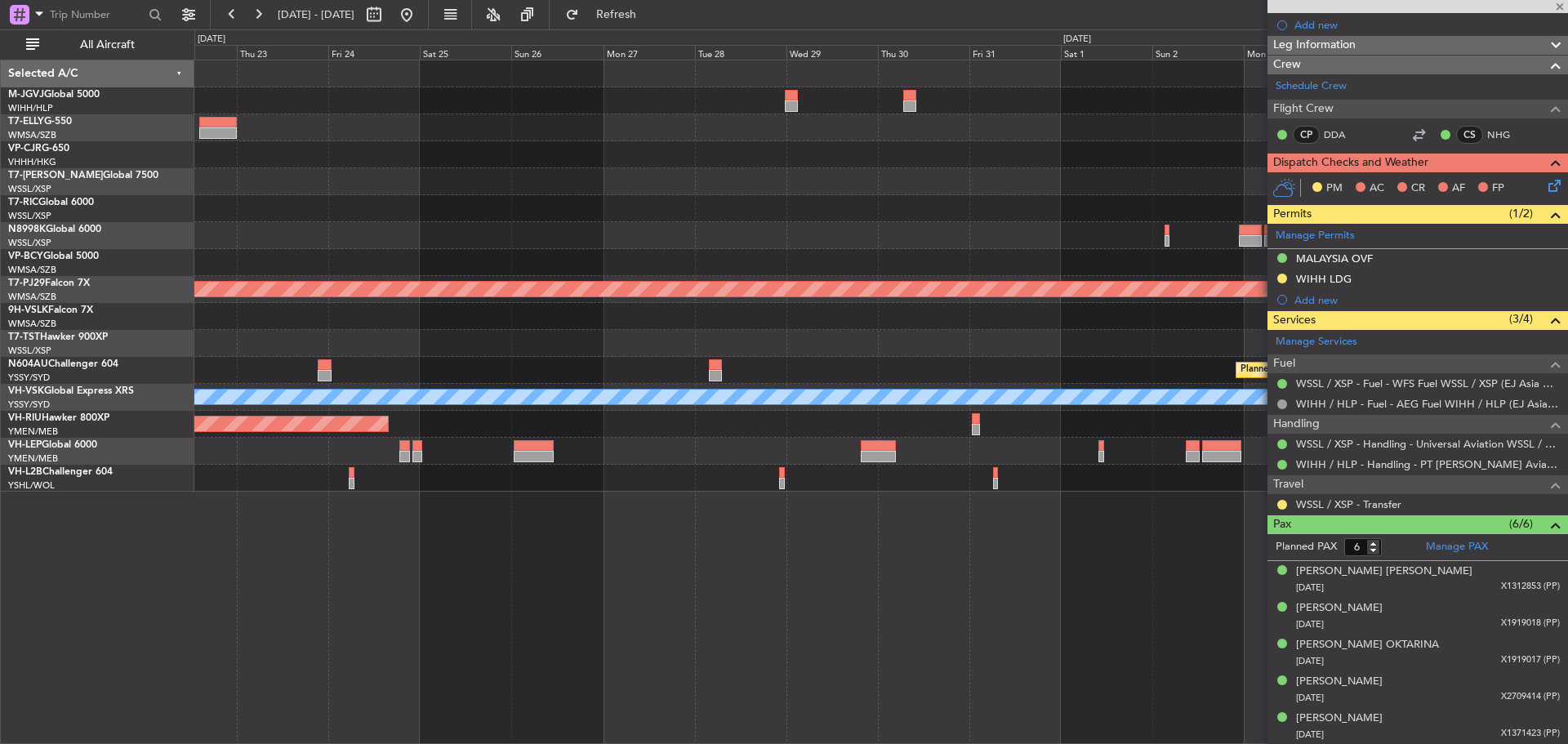
type input "2"
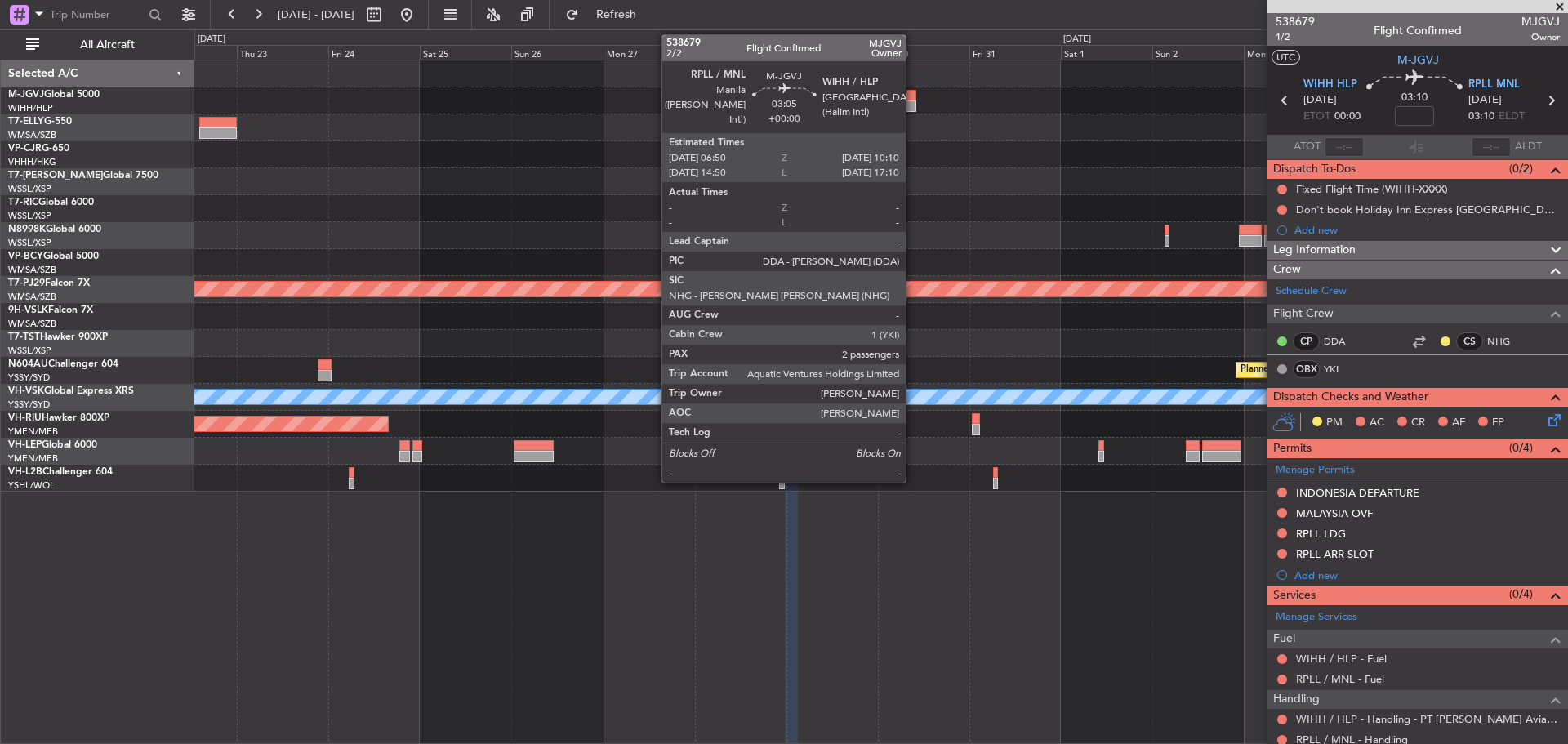
click at [913, 100] on div at bounding box center [910, 96] width 13 height 12
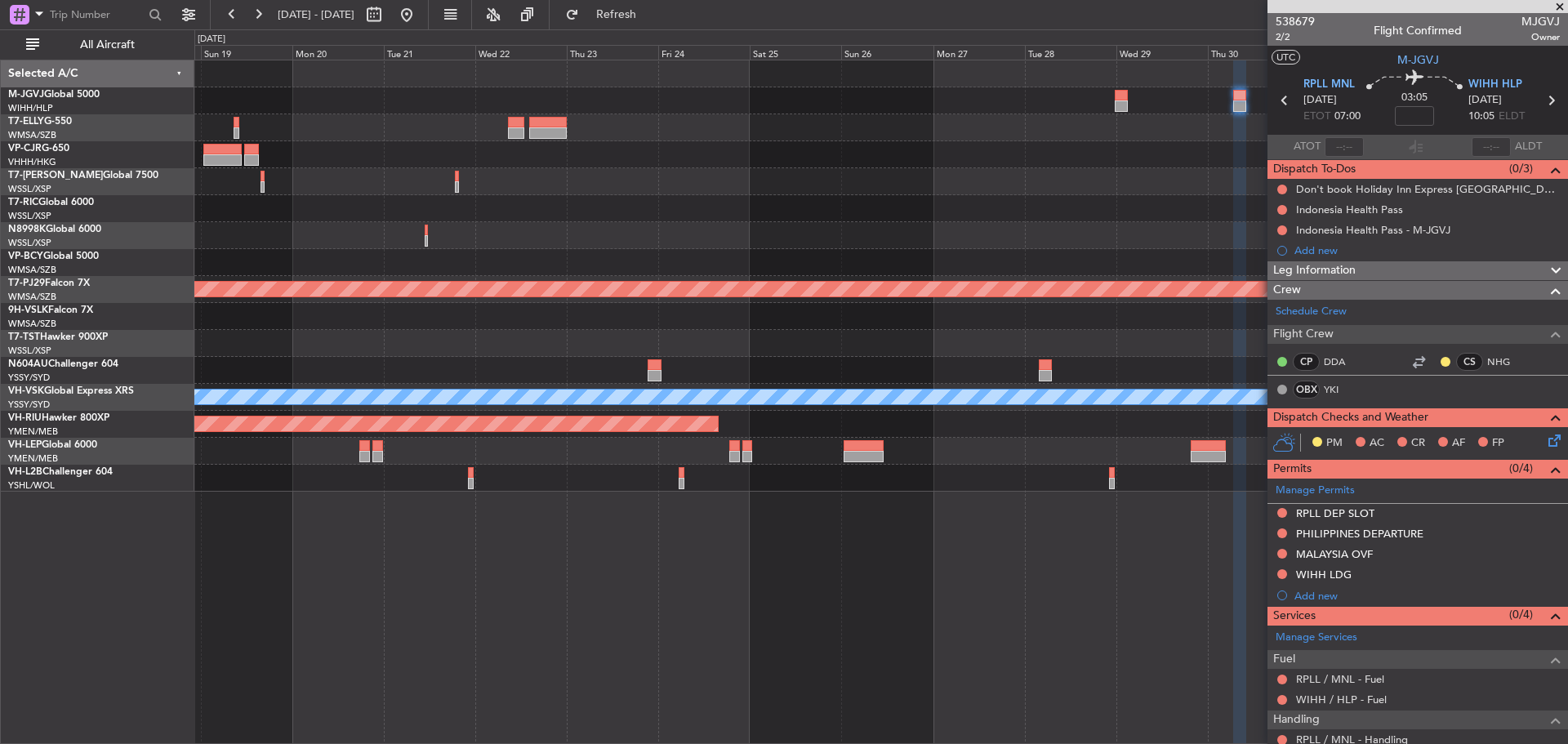
click at [895, 233] on div "Planned Maint Kuala Lumpur (Sultan Abdul Aziz Shah - Subang) Planned Maint Sing…" at bounding box center [880, 275] width 1373 height 432
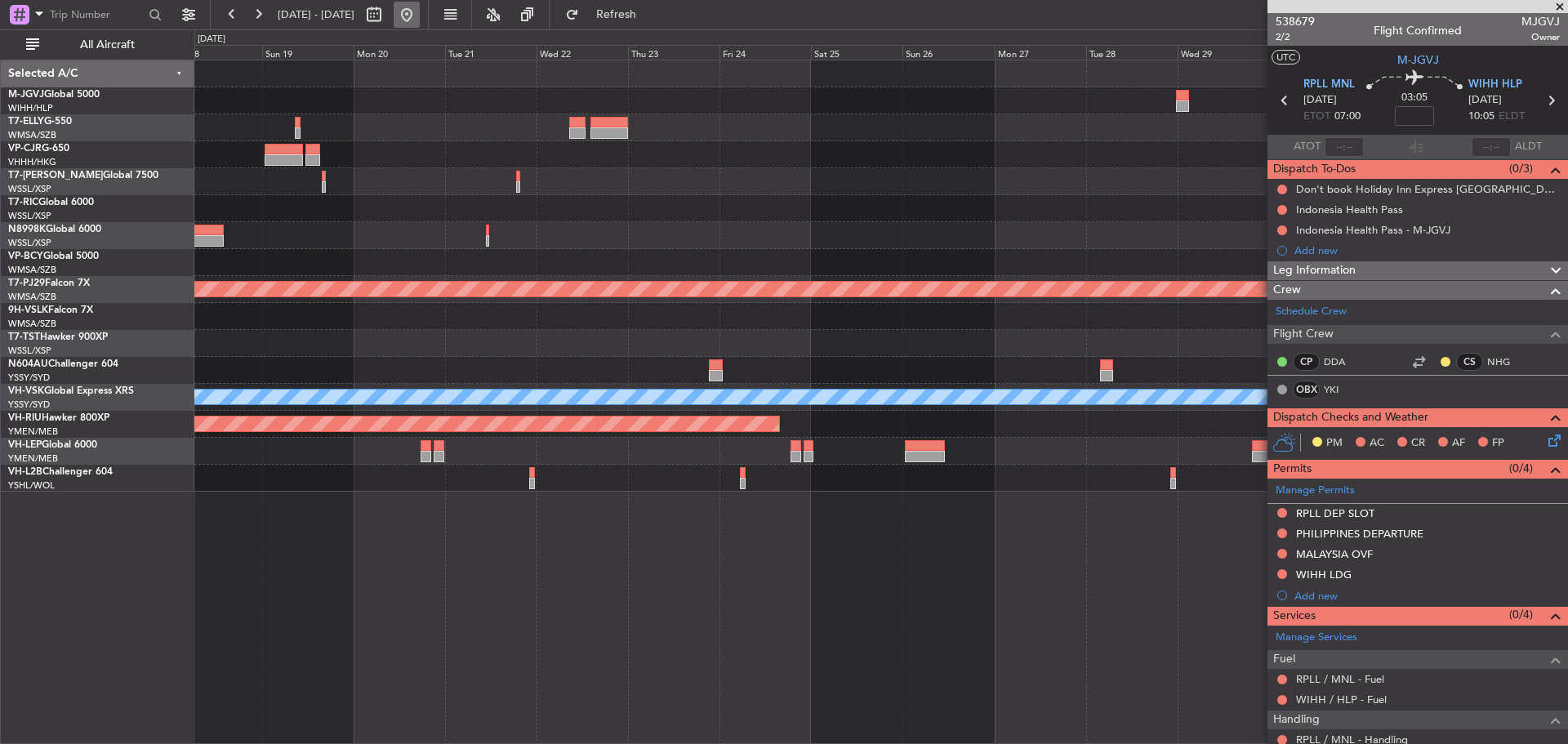
click at [420, 22] on button at bounding box center [406, 15] width 26 height 26
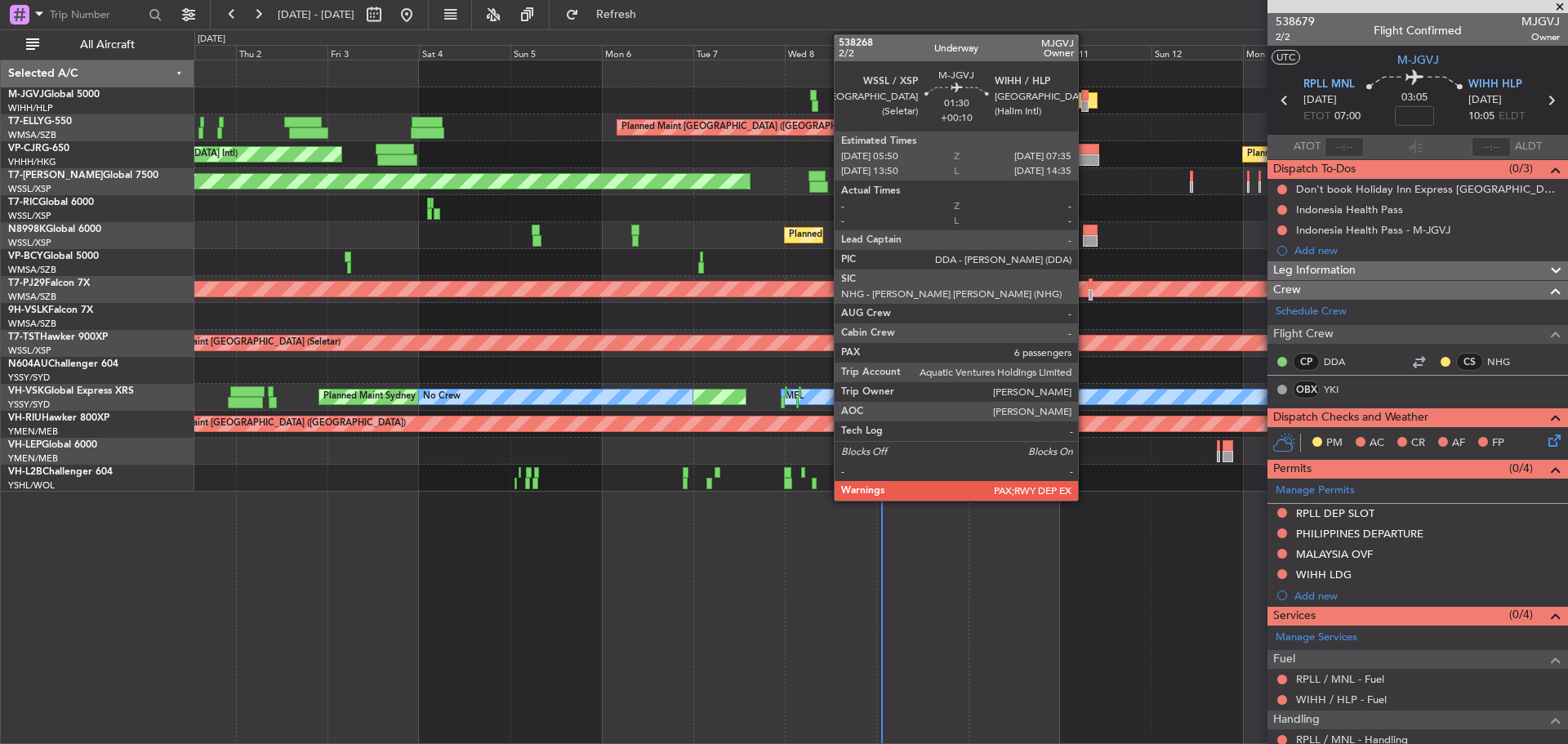
click at [1085, 100] on div at bounding box center [1085, 96] width 8 height 12
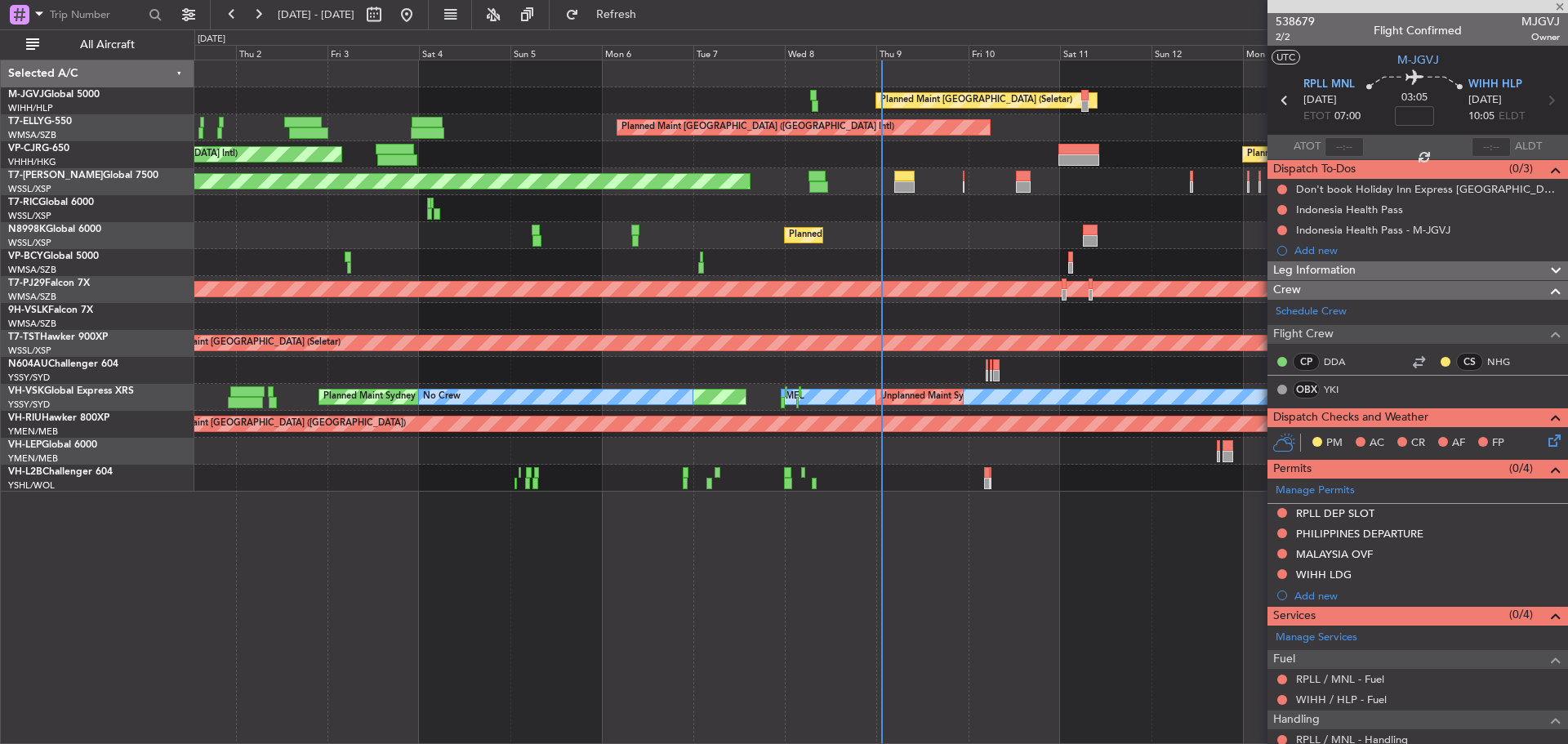
type input "+00:10"
type input "6"
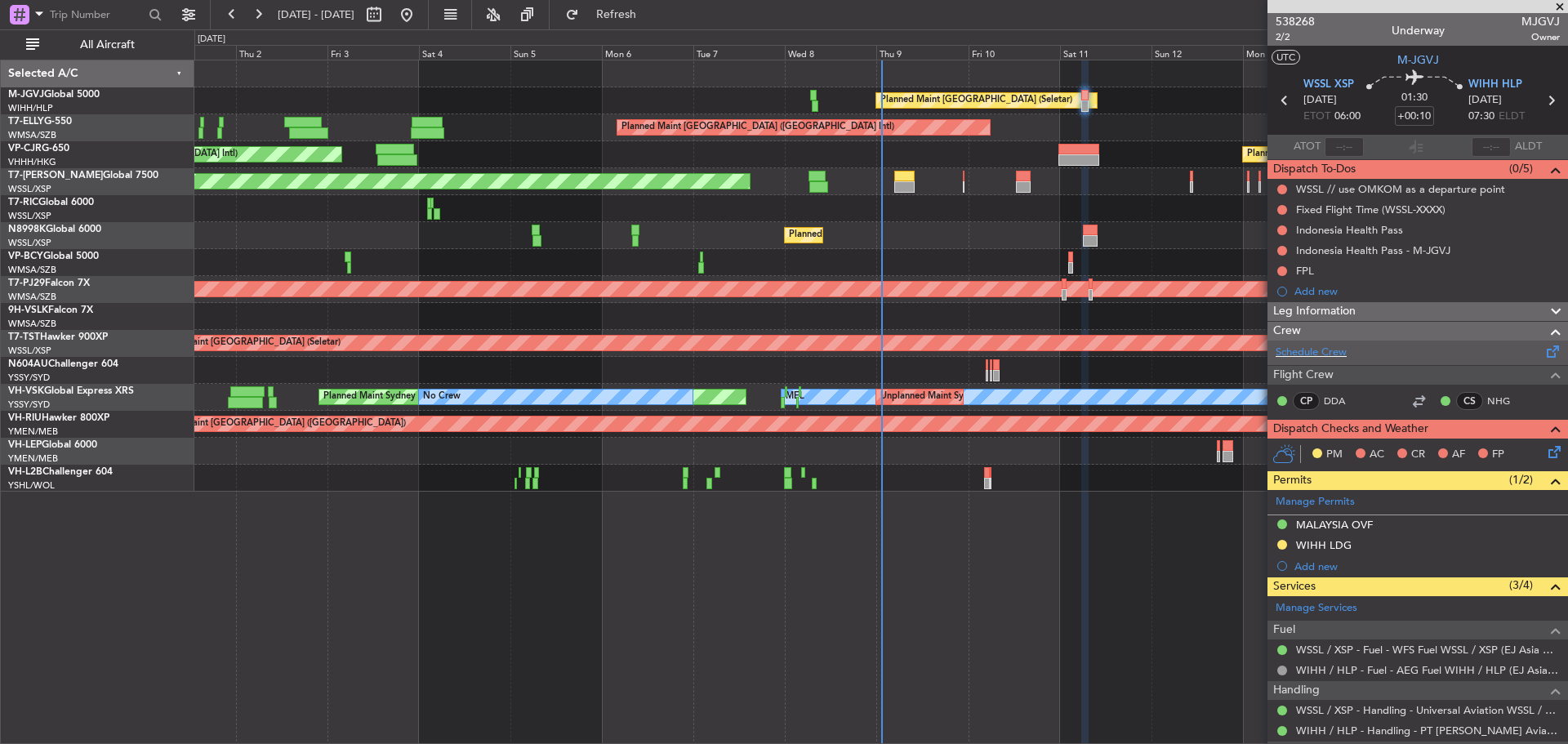
click at [1544, 353] on span at bounding box center [1553, 348] width 19 height 13
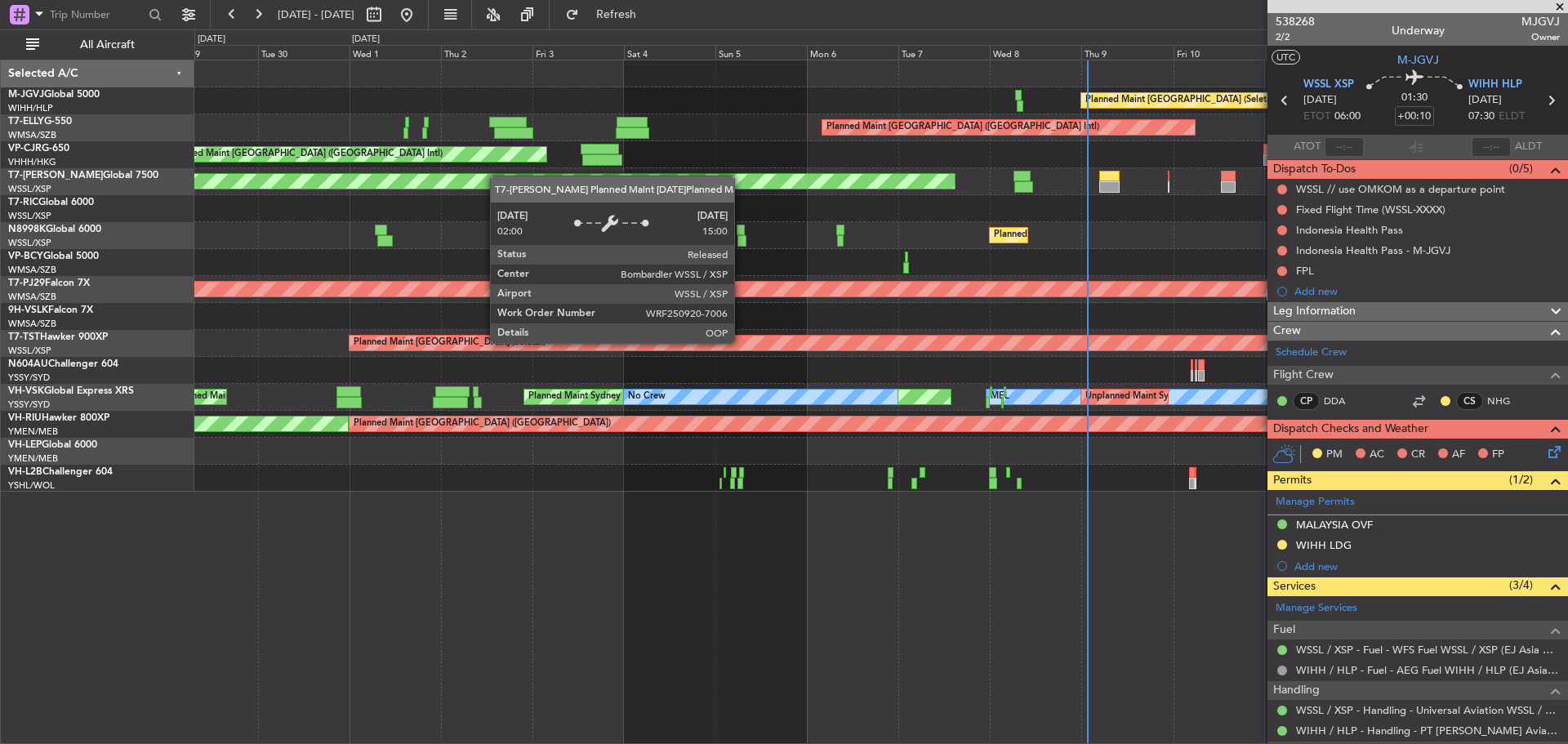
click at [886, 205] on div "Planned Maint Singapore (Seletar) Planned Maint Dubai (Dubai Intl) Planned Main…" at bounding box center [880, 275] width 1373 height 432
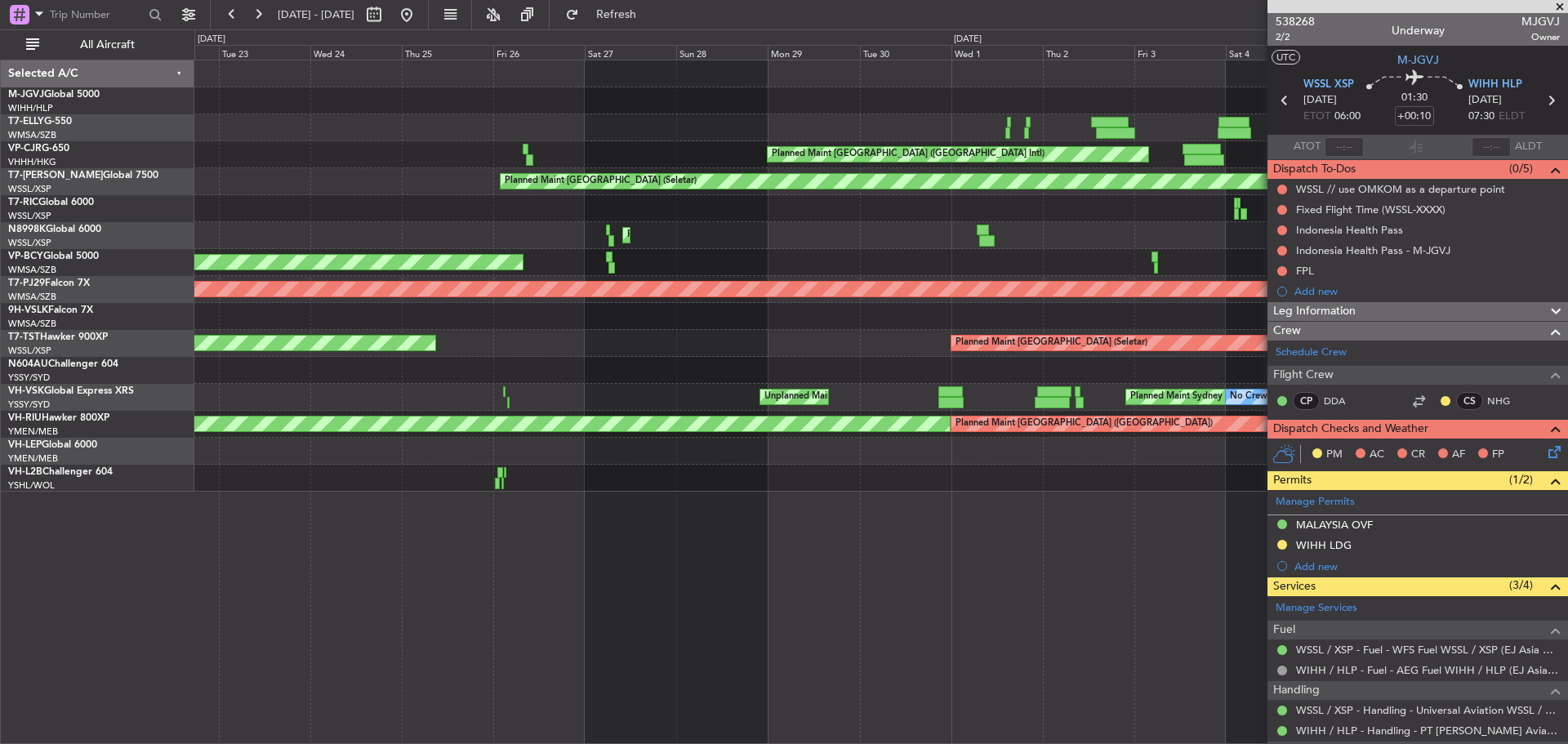
click at [935, 213] on div at bounding box center [880, 209] width 1373 height 27
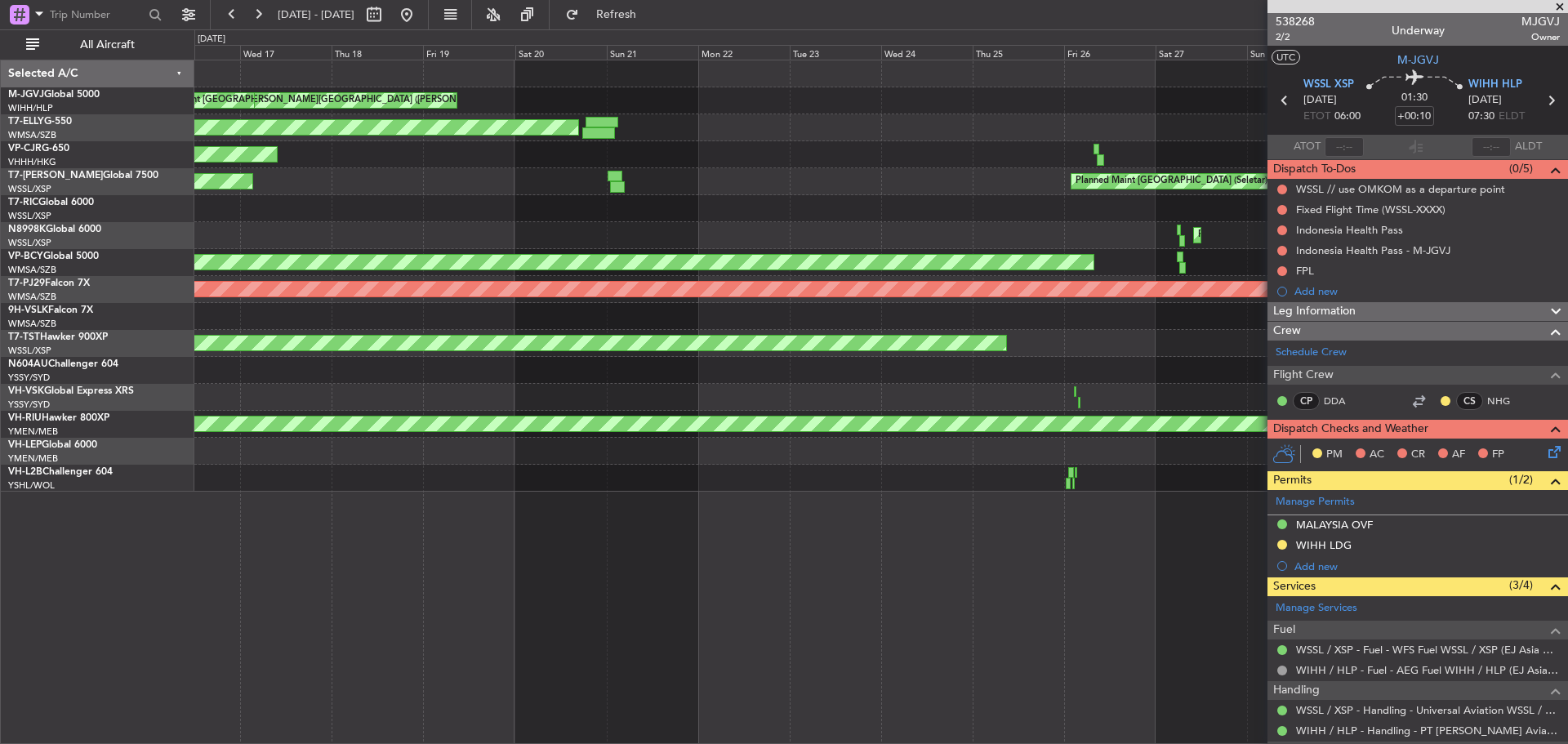
click at [923, 236] on div "Planned Maint [GEOGRAPHIC_DATA] ([GEOGRAPHIC_DATA] Intl)" at bounding box center [880, 236] width 1373 height 27
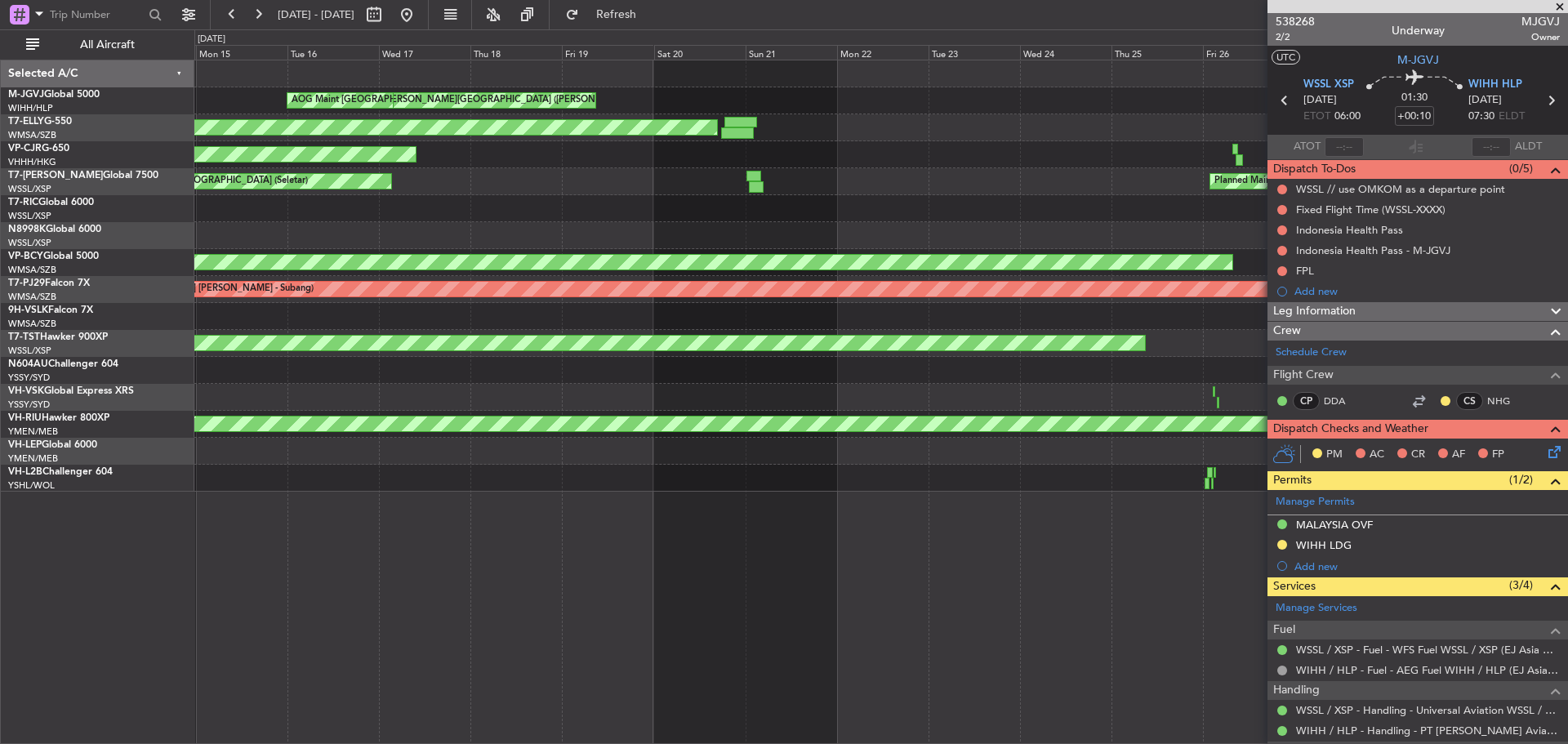
click at [1091, 207] on div "MEL Jakarta (Halim Intl) MEL Jakarta (Halim Intl) AOG Maint Jakarta (Halim Intl…" at bounding box center [880, 275] width 1373 height 432
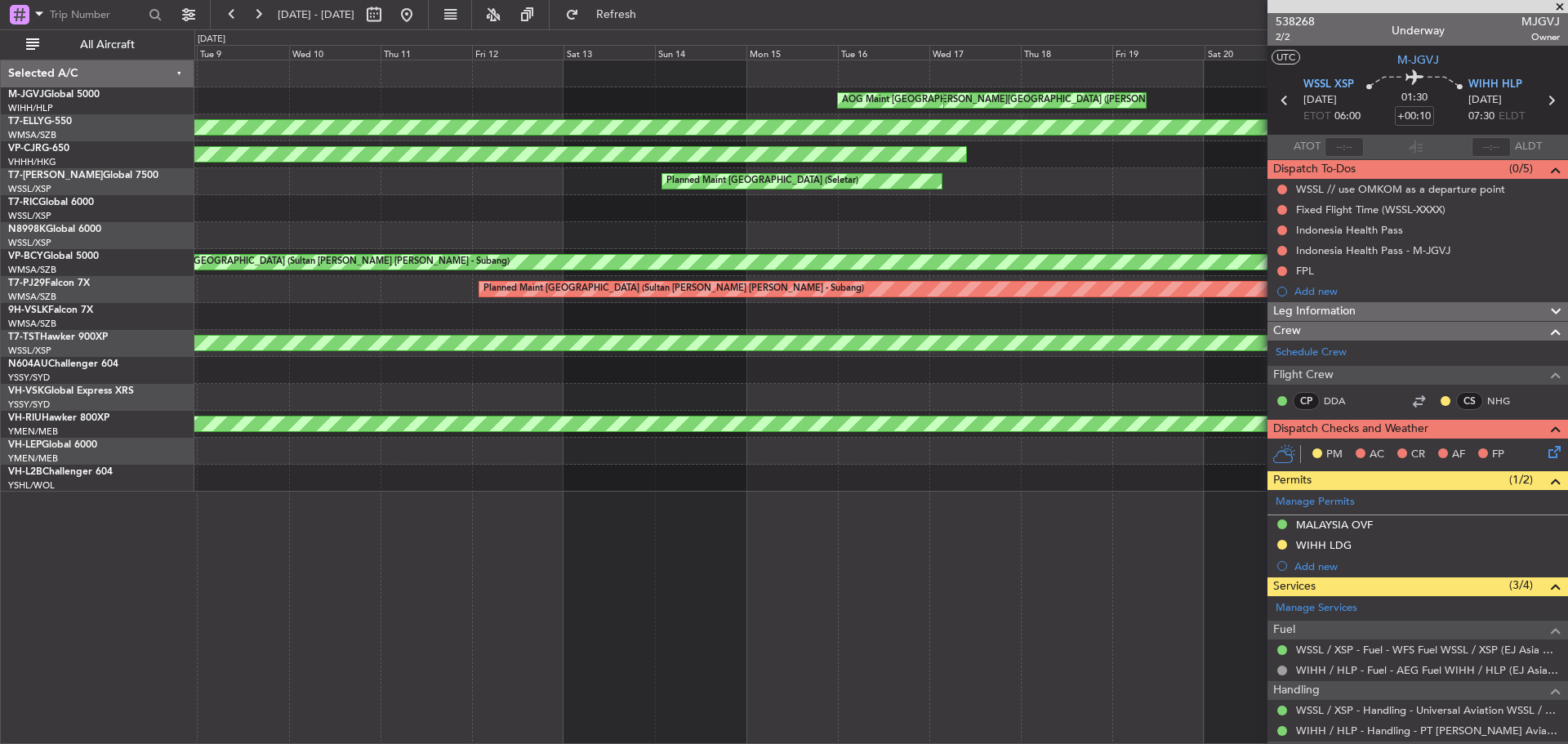
click at [1008, 209] on div at bounding box center [880, 209] width 1373 height 27
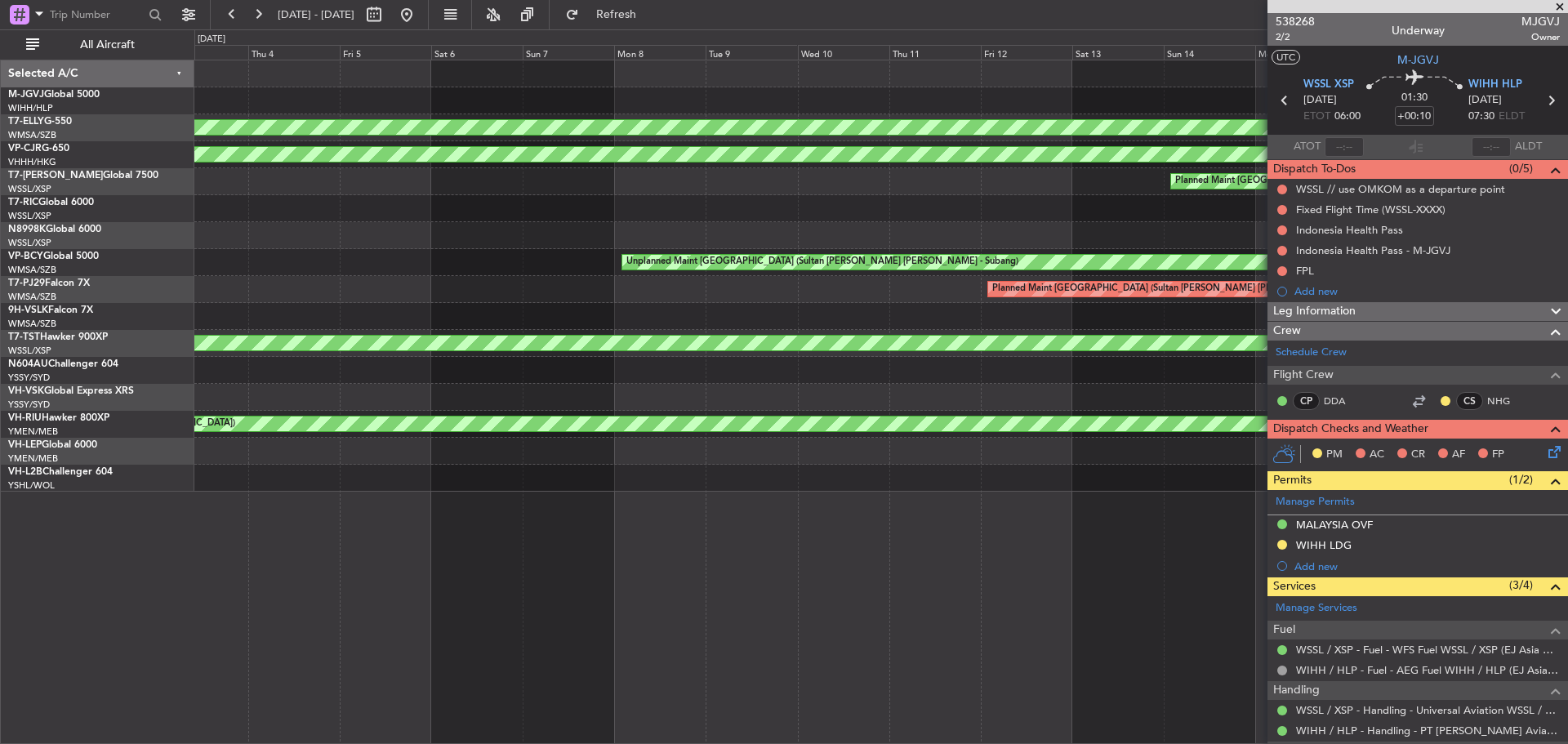
click at [904, 221] on div "MEL Jakarta (Halim Intl) MEL Jakarta (Halim Intl) AOG Maint Jakarta (Halim Intl…" at bounding box center [880, 275] width 1373 height 432
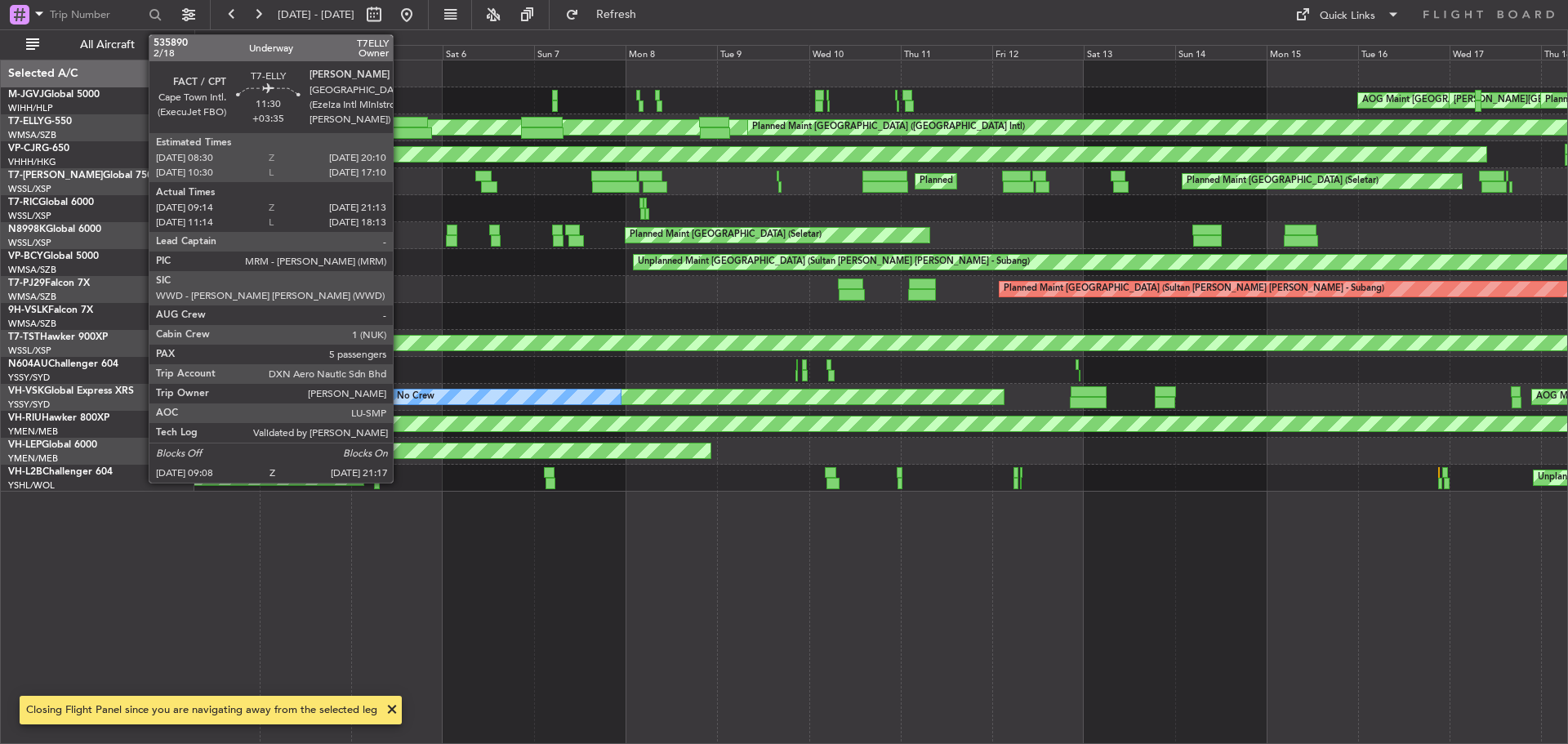
click at [400, 132] on div at bounding box center [409, 133] width 47 height 12
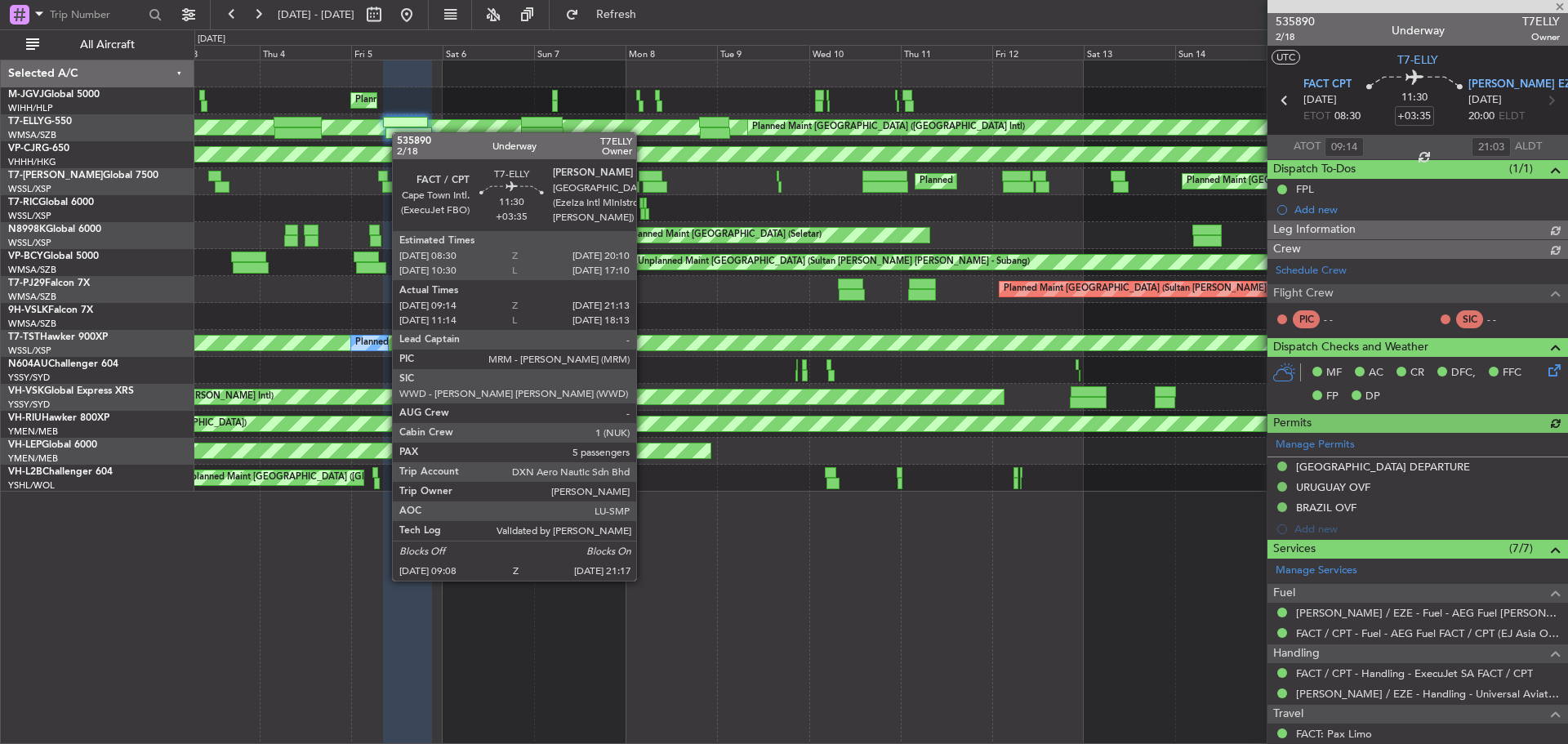
type input "Hafiz Sapuwan (HHAFI)"
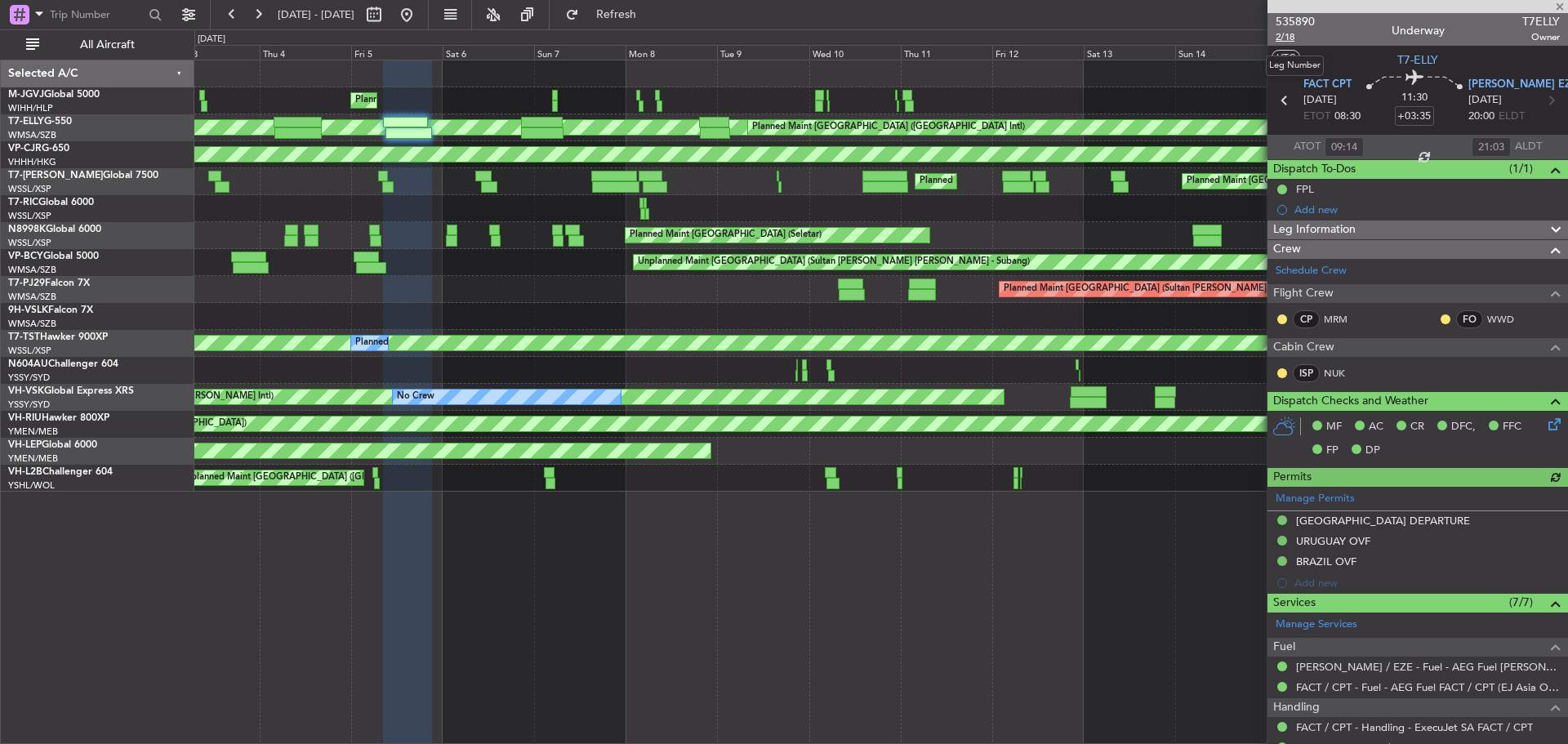
click at [1293, 37] on span "2/18" at bounding box center [1296, 37] width 39 height 14
type input "Hafiz Sapuwan (HHAFI)"
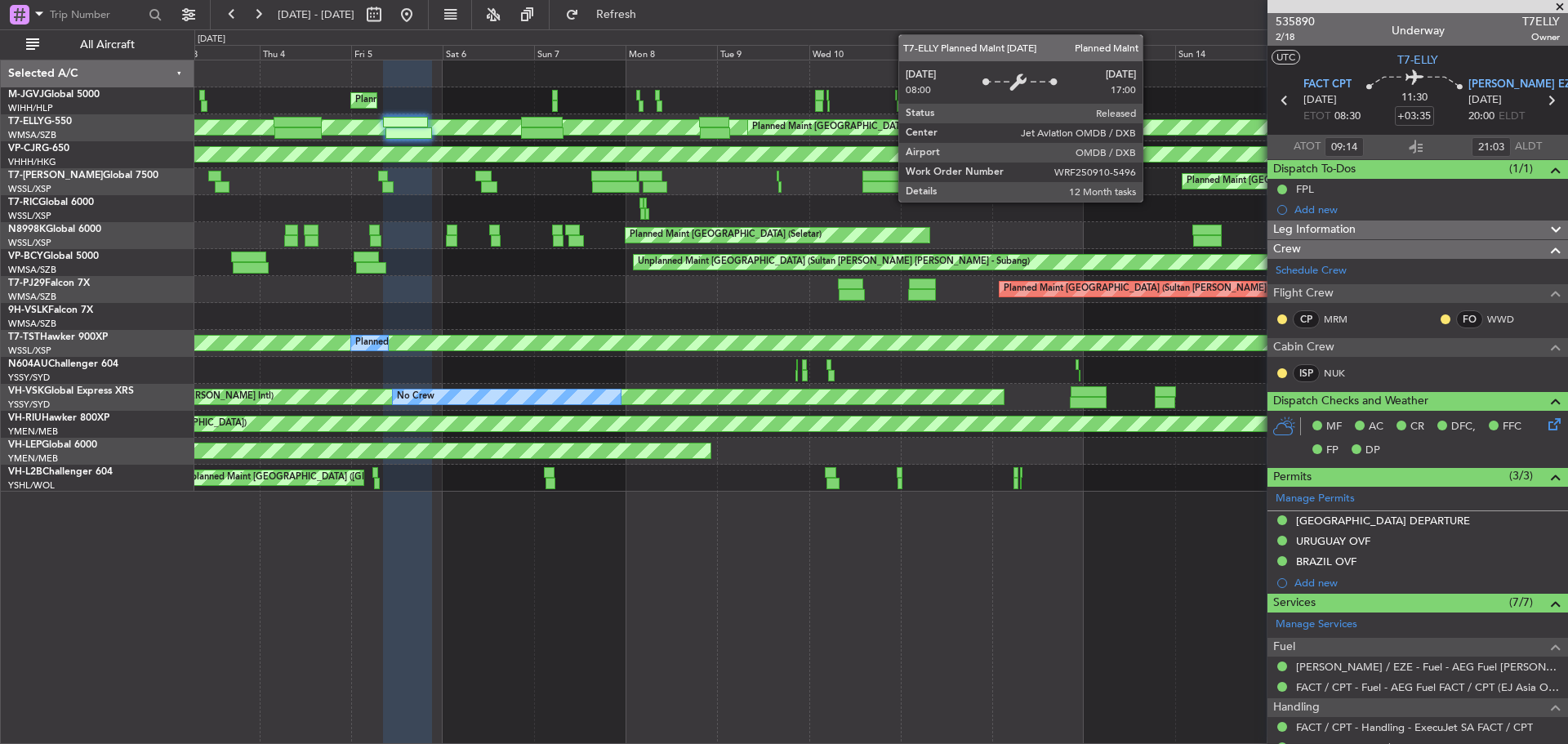
type input "11:14"
type input "18:03"
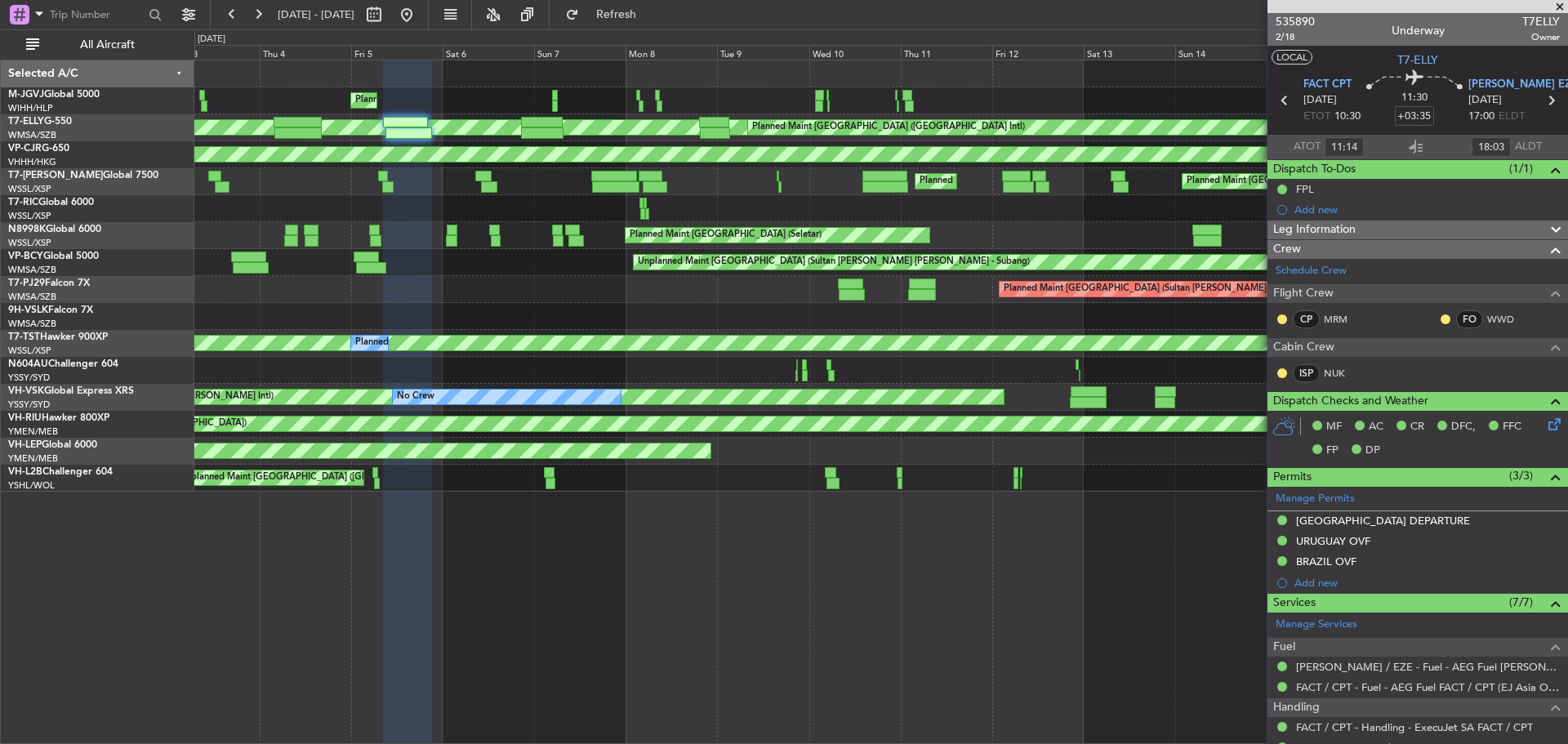
type input "09:14"
type input "21:03"
click at [1288, 38] on span "2/18" at bounding box center [1296, 37] width 39 height 14
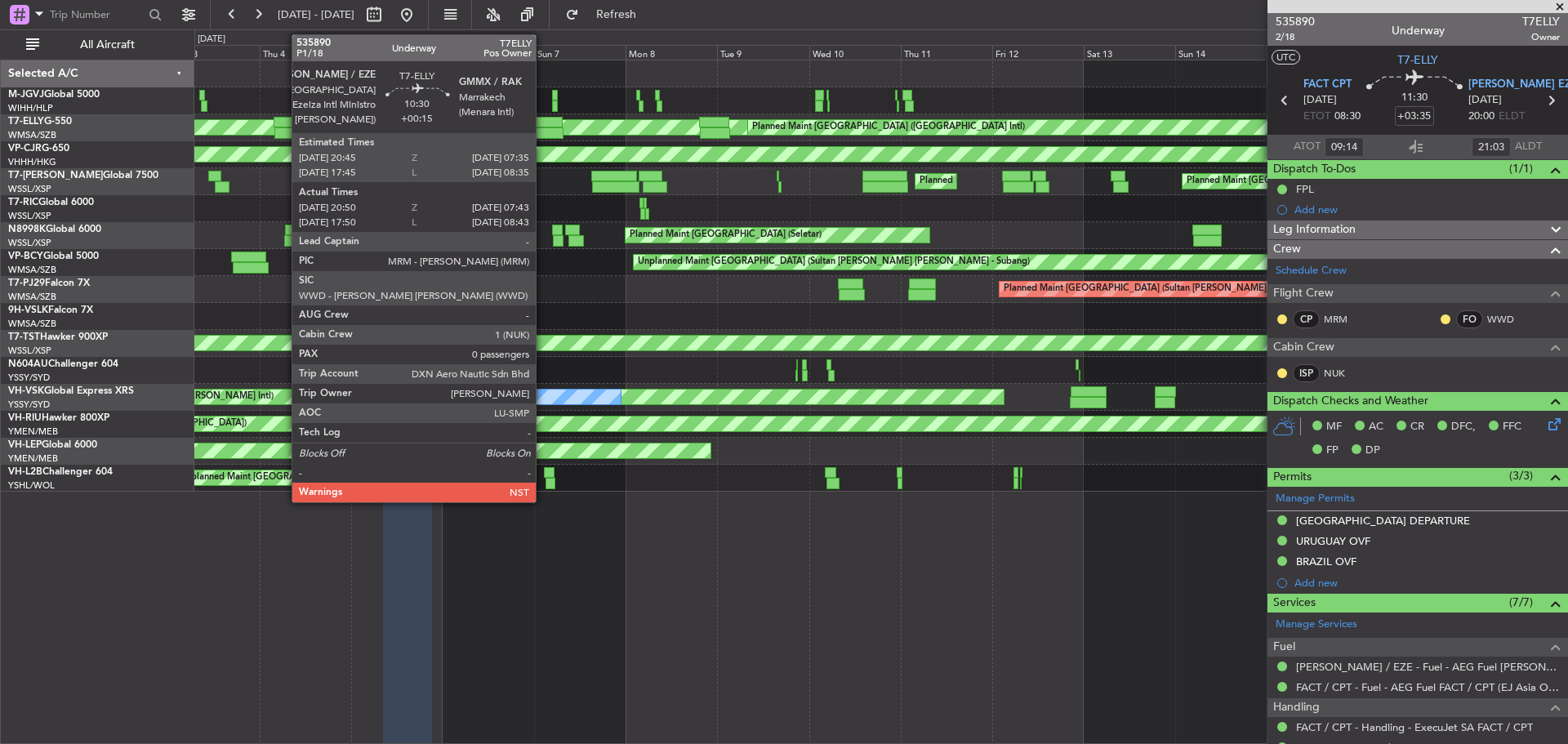
click at [543, 124] on div at bounding box center [541, 122] width 42 height 12
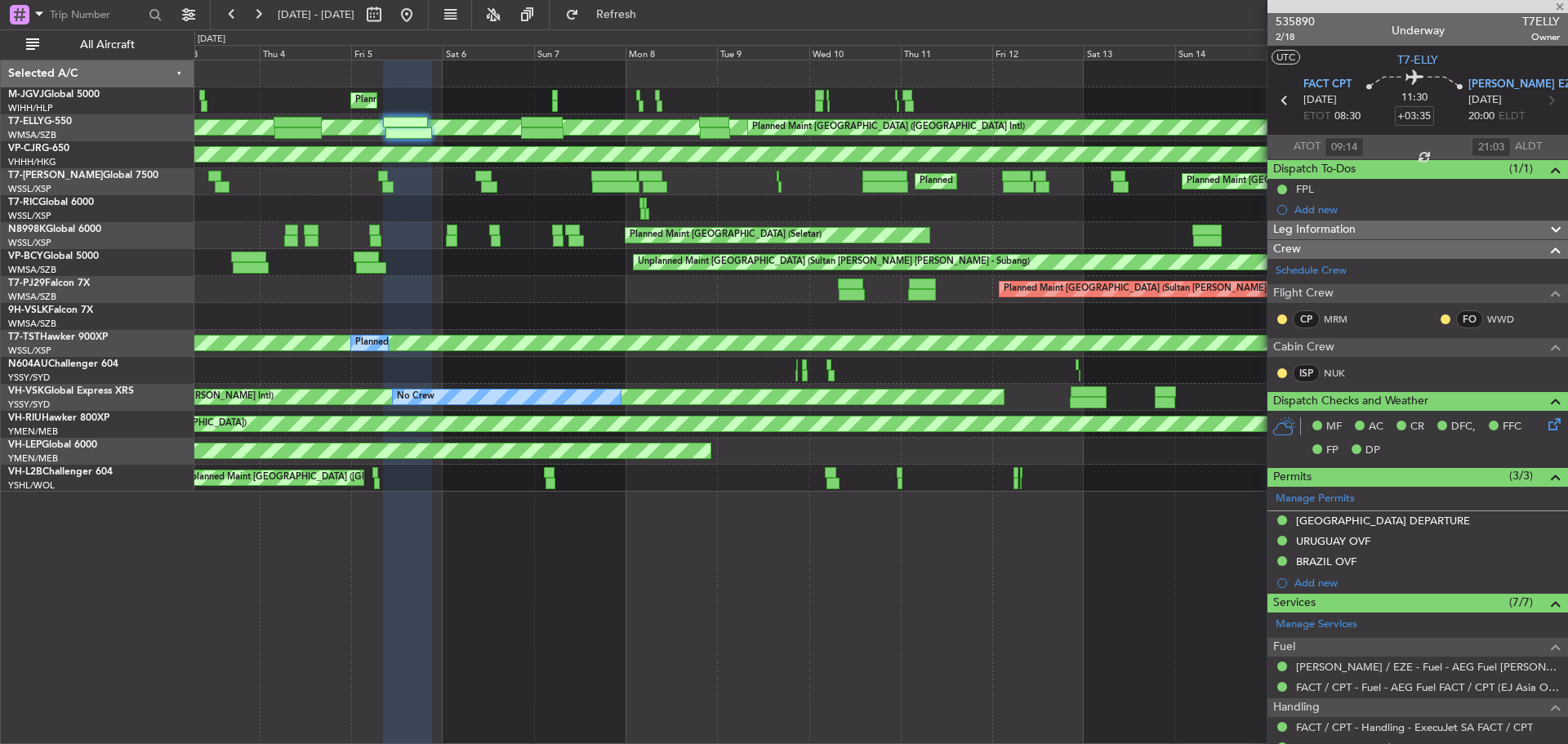
type input "+00:15"
type input "21:05"
type input "07:38"
type input "0"
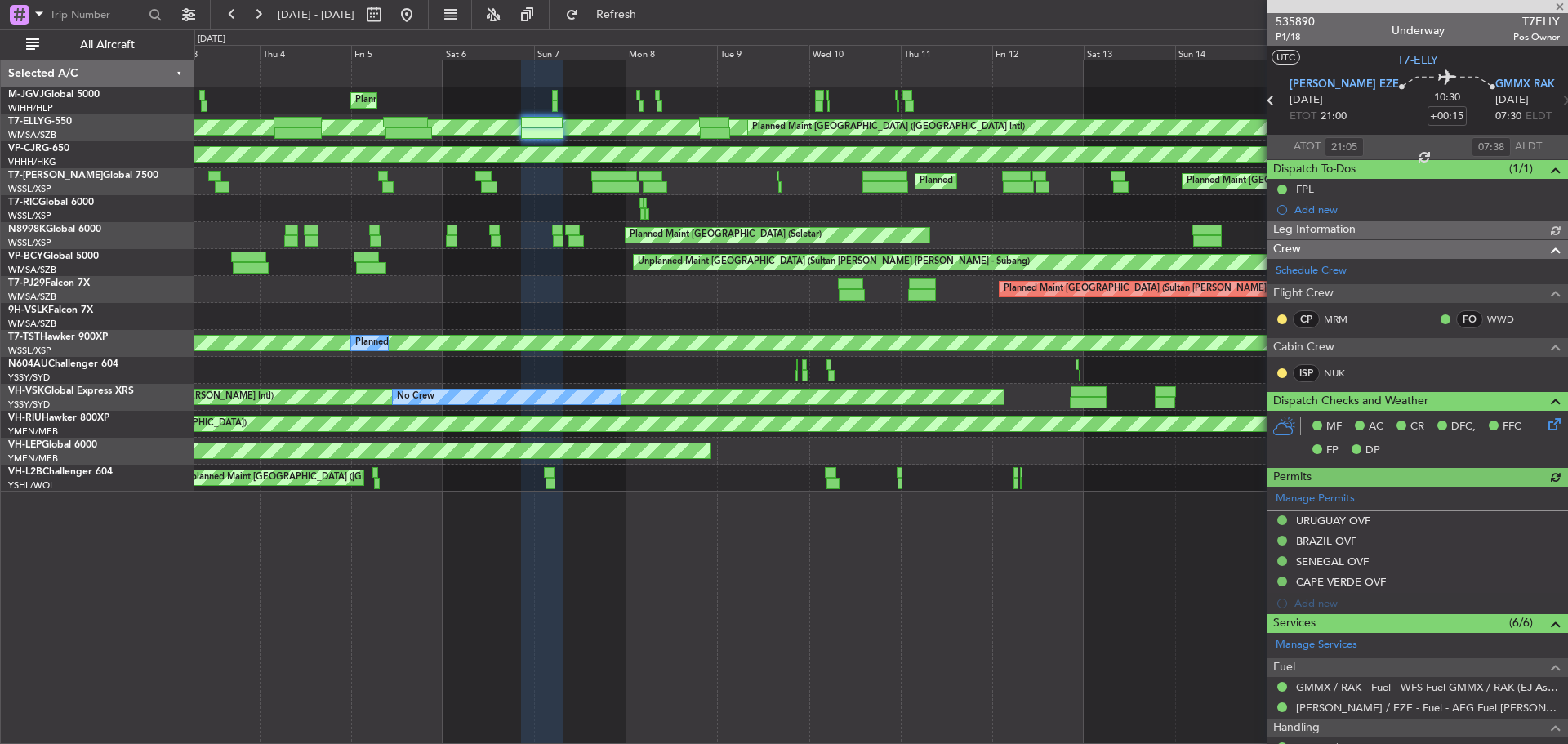
type input "Hafiz Sapuwan (HHAFI)"
type input "18:05"
type input "08:38"
type input "21:05"
type input "07:38"
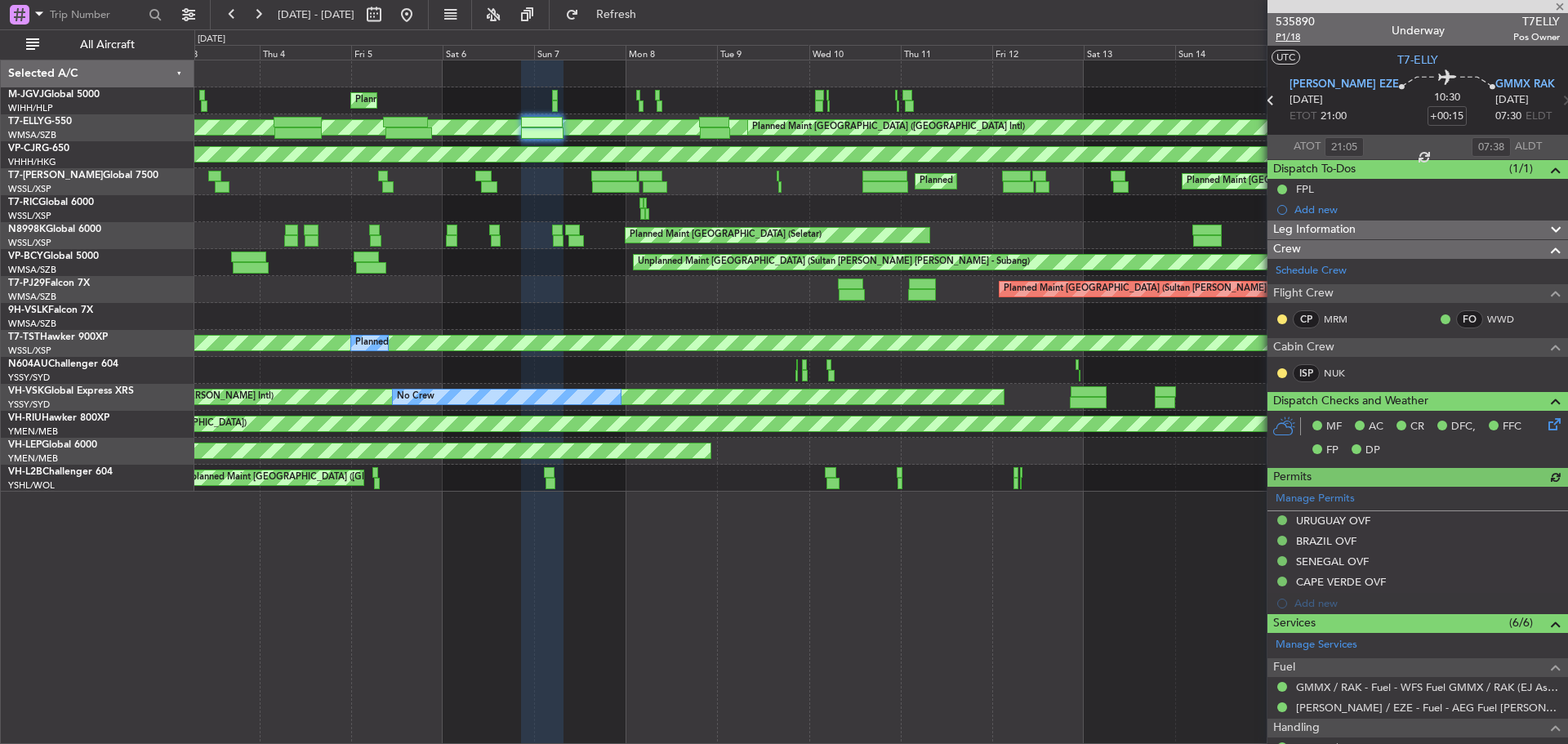
click at [1282, 38] on span "P1/18" at bounding box center [1296, 37] width 39 height 14
type input "Hafiz Sapuwan (HHAFI)"
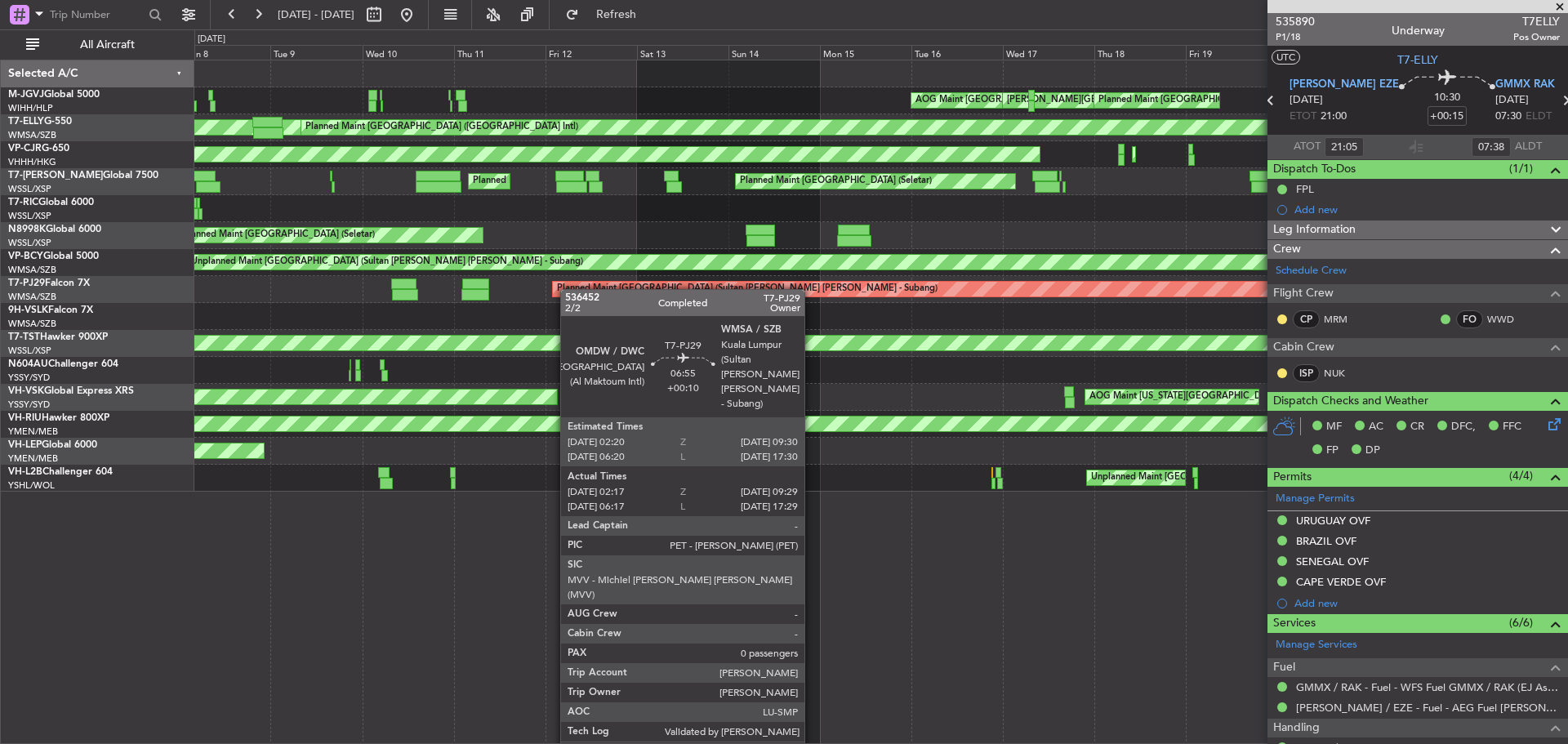
click at [522, 289] on div "MEL Jakarta (Halim Intl) MEL Jakarta (Halim Intl) AOG Maint Jakarta (Halim Intl…" at bounding box center [880, 275] width 1373 height 432
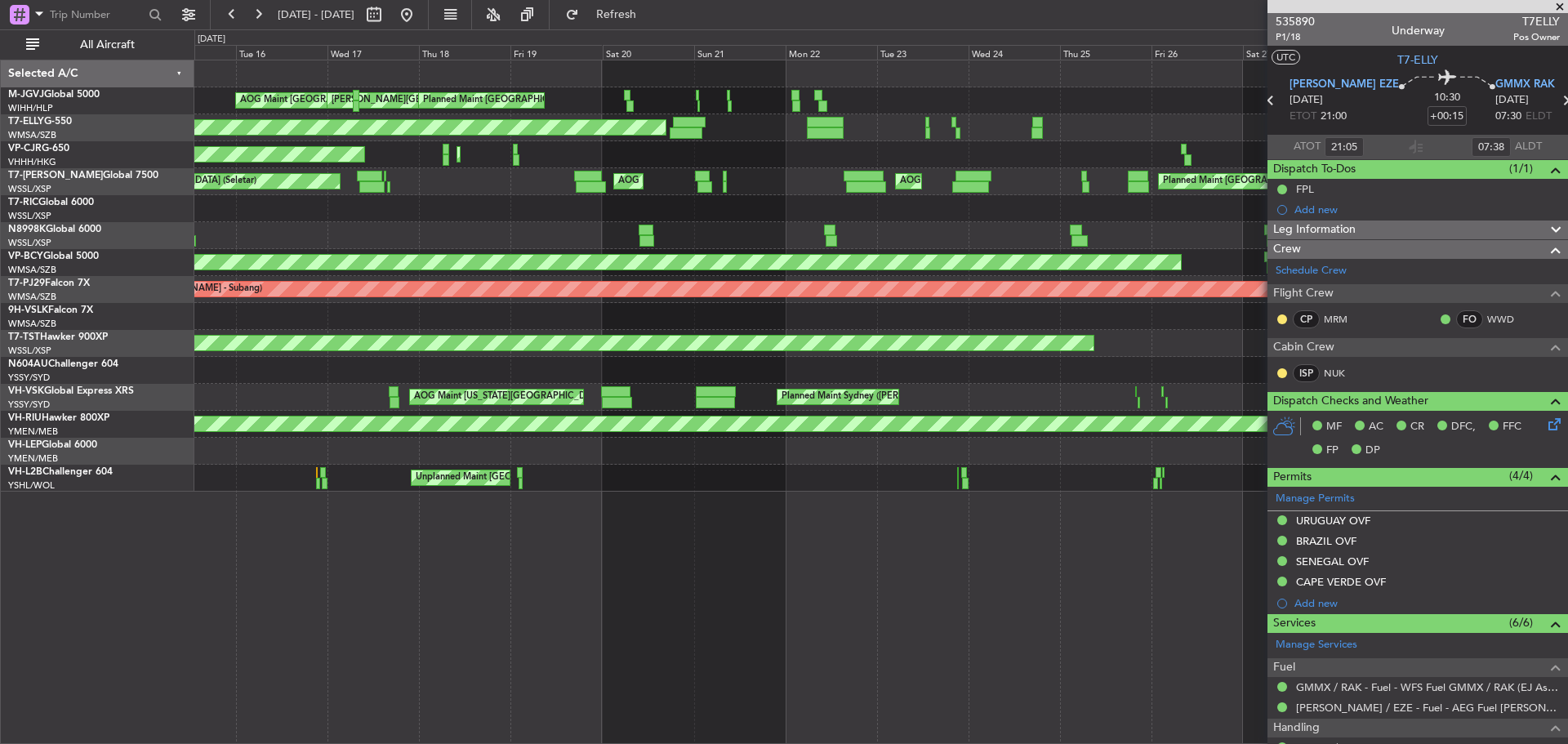
click at [571, 262] on div "Unplanned Maint Kuala Lumpur (Sultan Abdul Aziz Shah - Subang)" at bounding box center [880, 263] width 1373 height 27
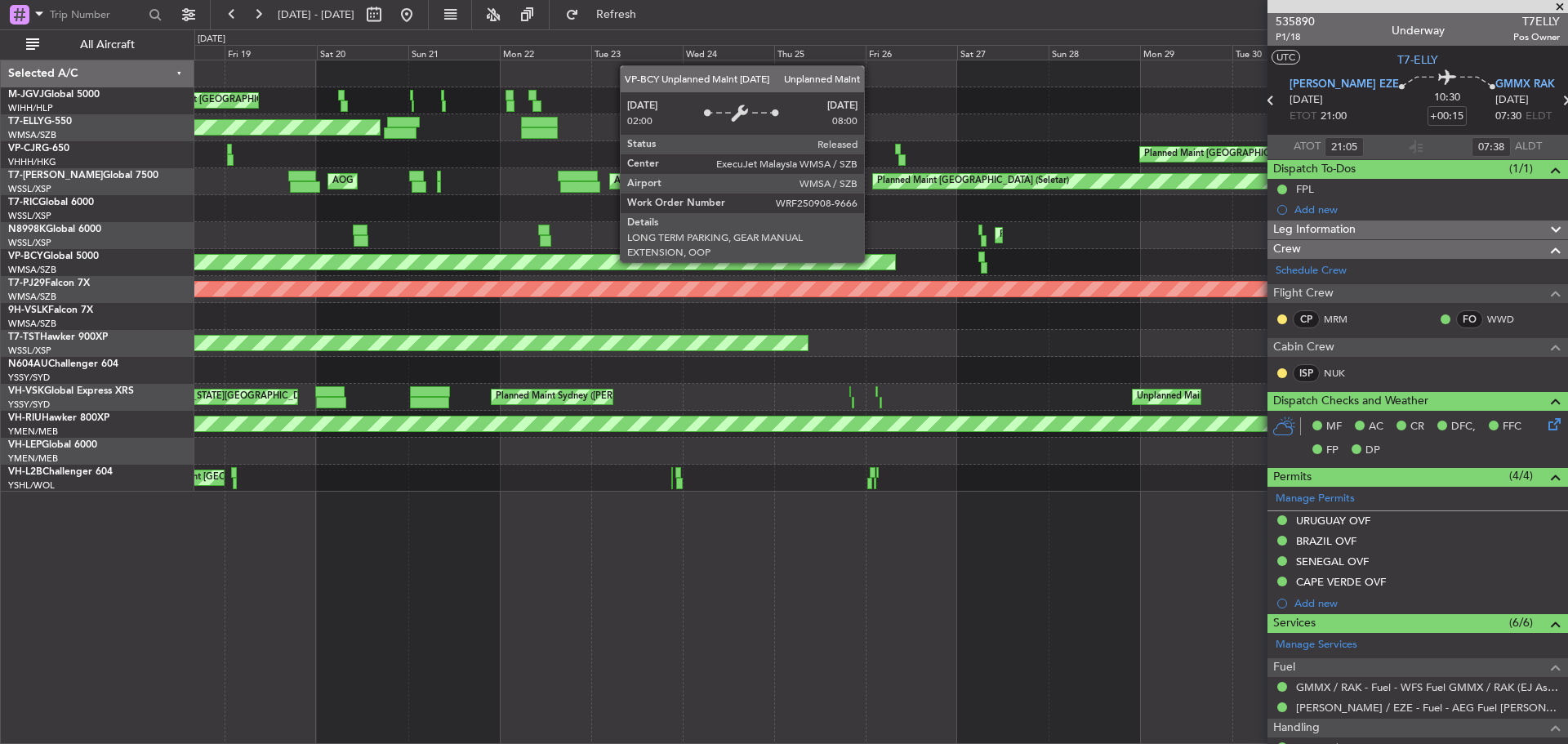
click at [576, 257] on div "Unplanned Maint Kuala Lumpur (Sultan Abdul Aziz Shah - Subang)" at bounding box center [880, 263] width 1373 height 27
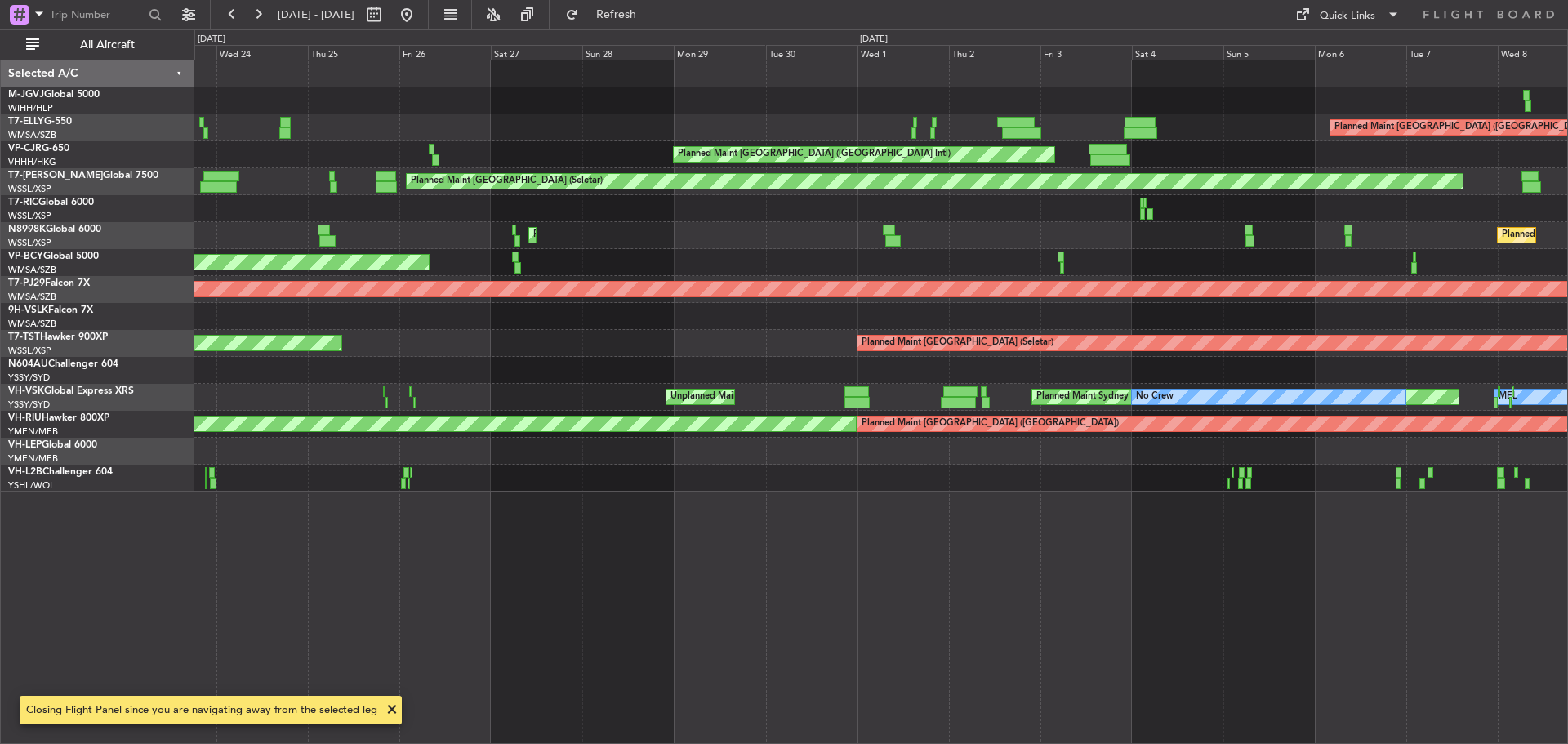
click at [873, 133] on div "Planned Maint Singapore (Seletar) Planned Maint Dubai (Dubai Intl) Planned Main…" at bounding box center [880, 275] width 1373 height 432
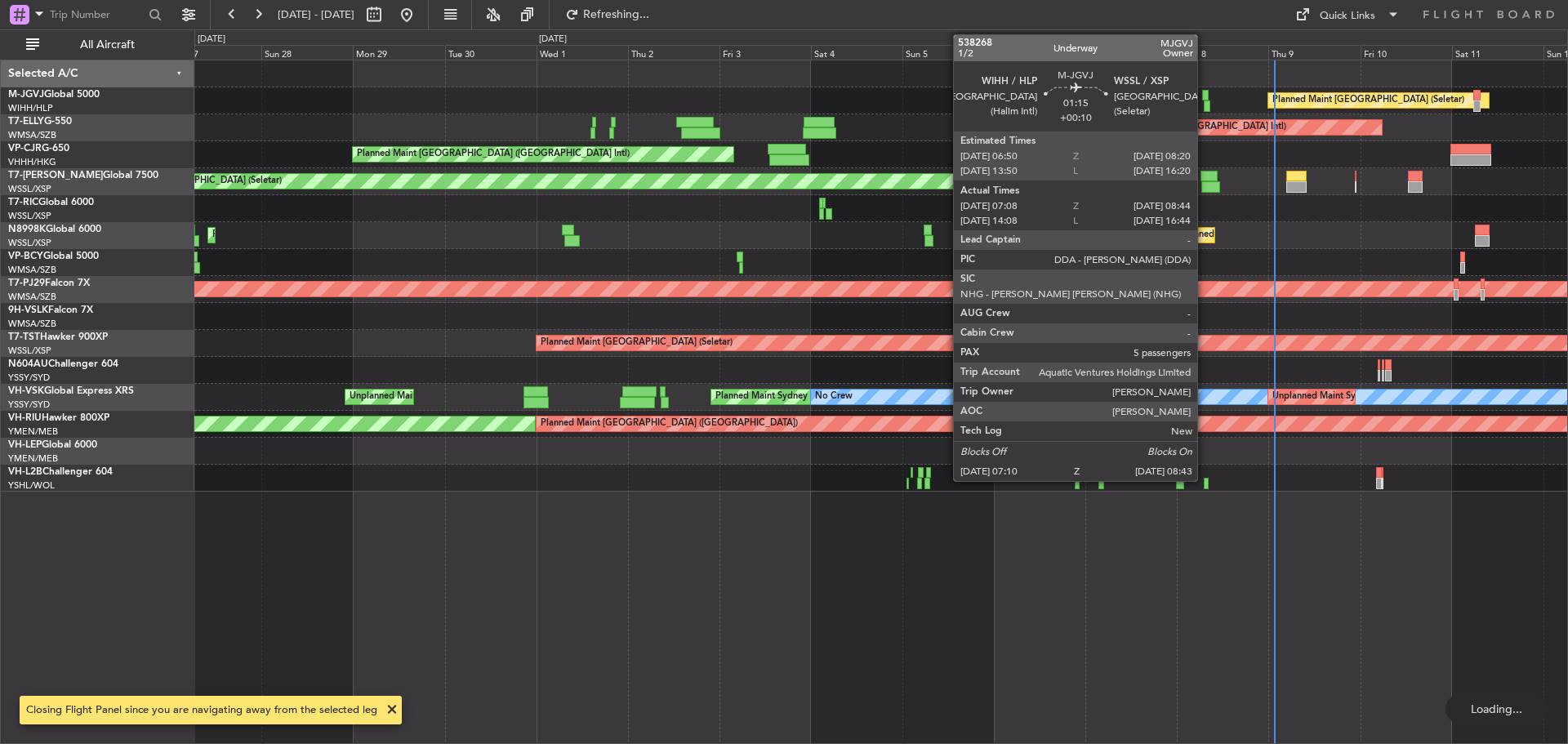
click at [1204, 101] on div at bounding box center [1207, 107] width 7 height 12
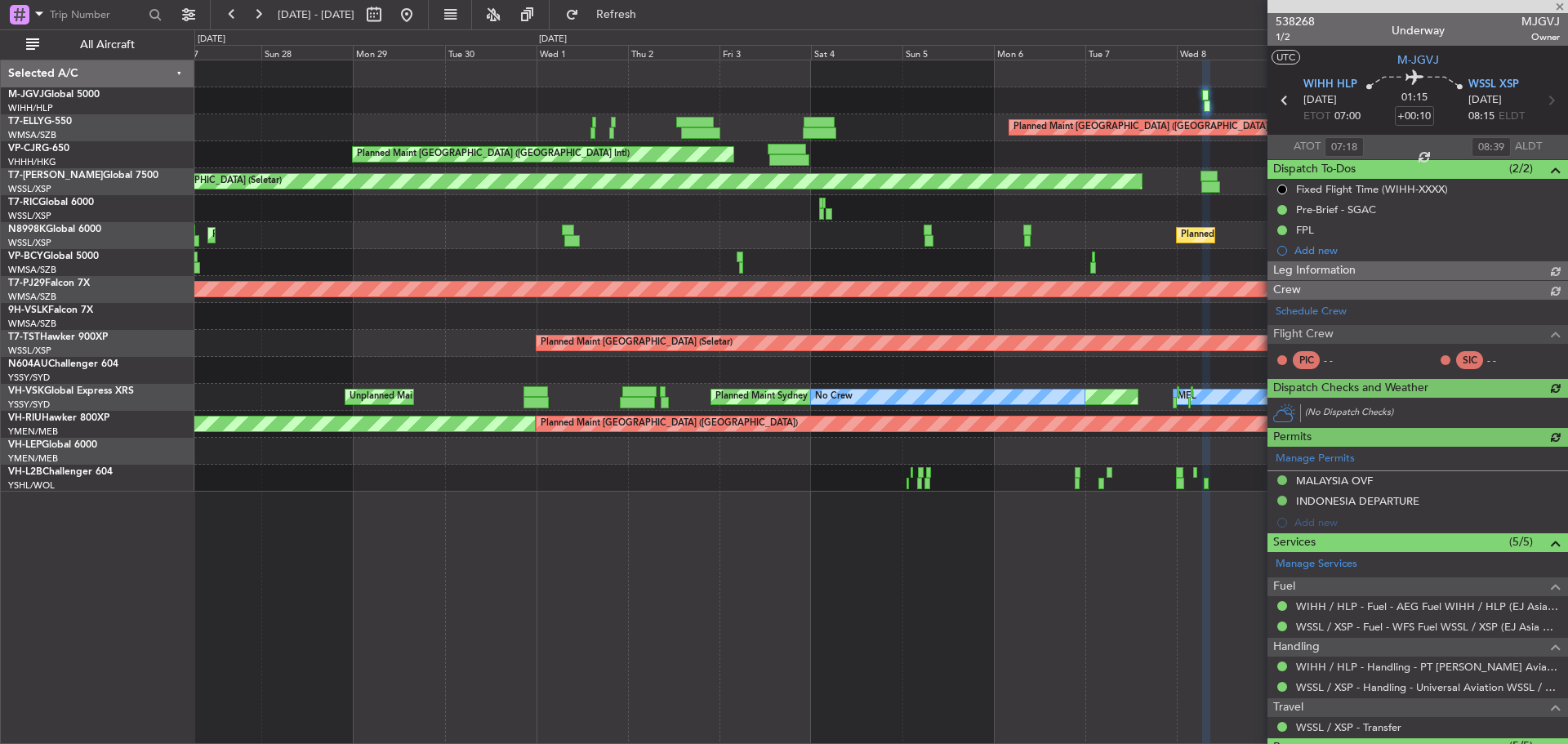
type input "Edmond Yuen (EYU)"
type input "A0438"
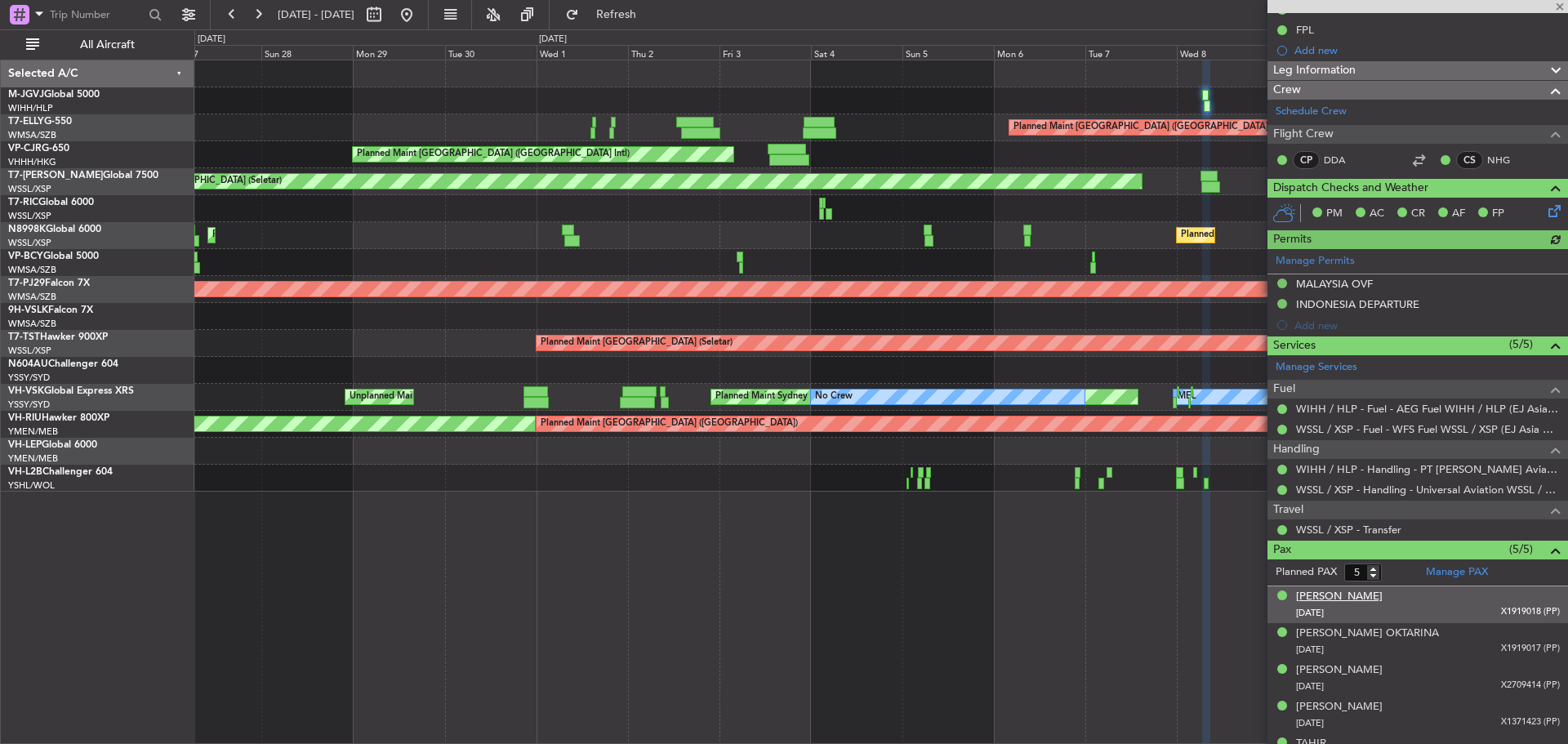
scroll to position [225, 0]
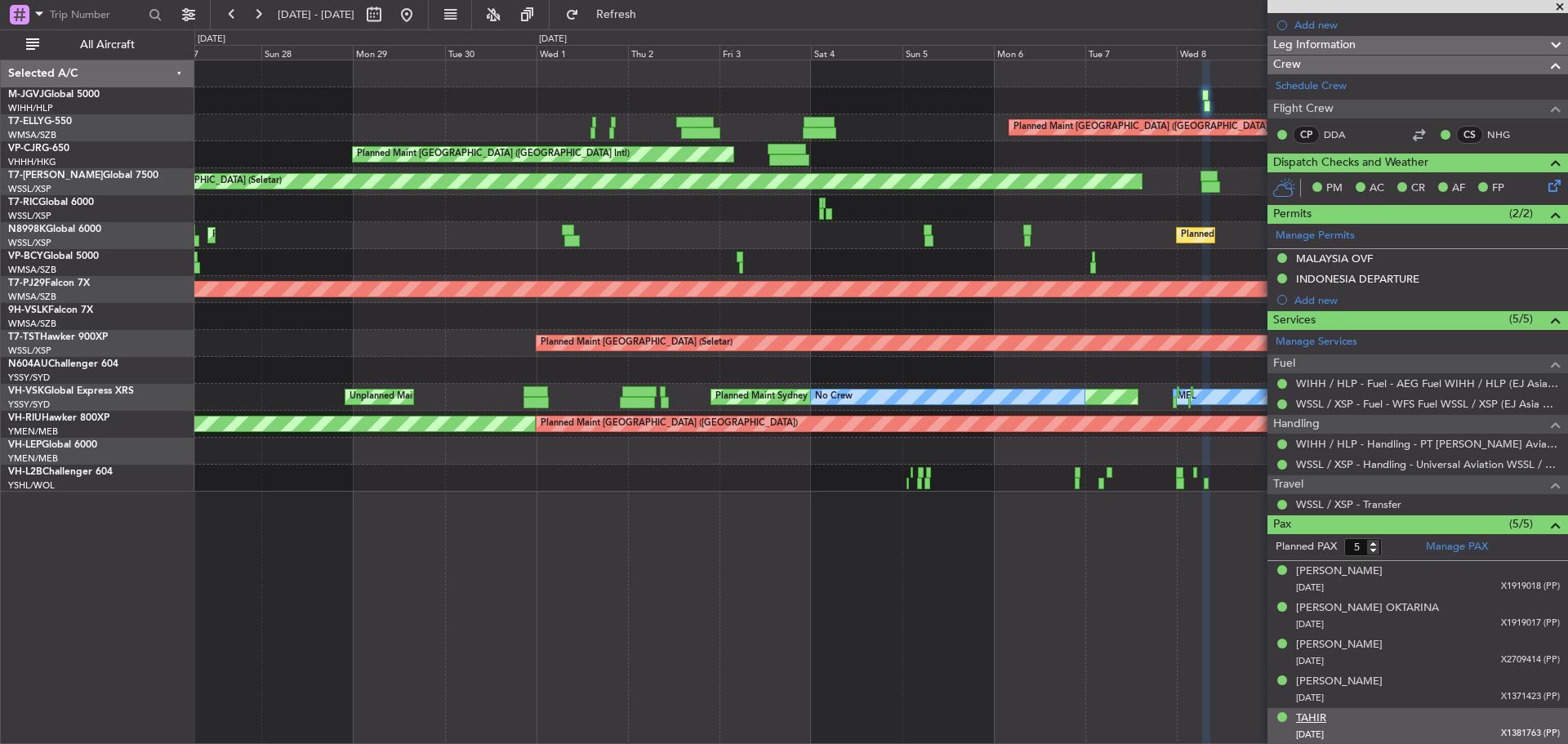
click at [1321, 713] on div "TAHIR" at bounding box center [1311, 719] width 30 height 16
type input "Edmond Yuen (EYU)"
type input "A0438"
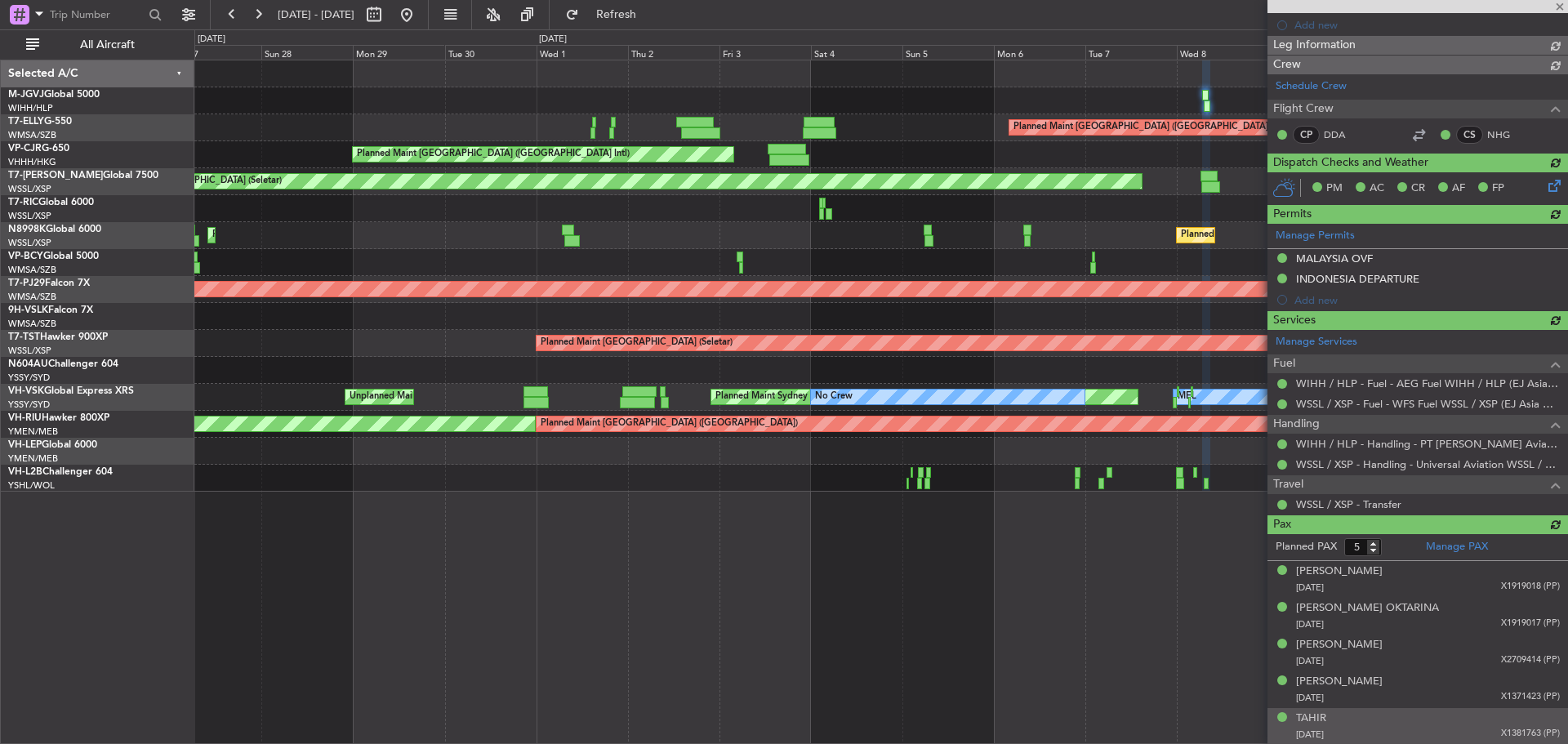
type input "Edmond Yuen (EYU)"
type input "A0438"
type input "Edmond Yuen (EYU)"
type input "A0438"
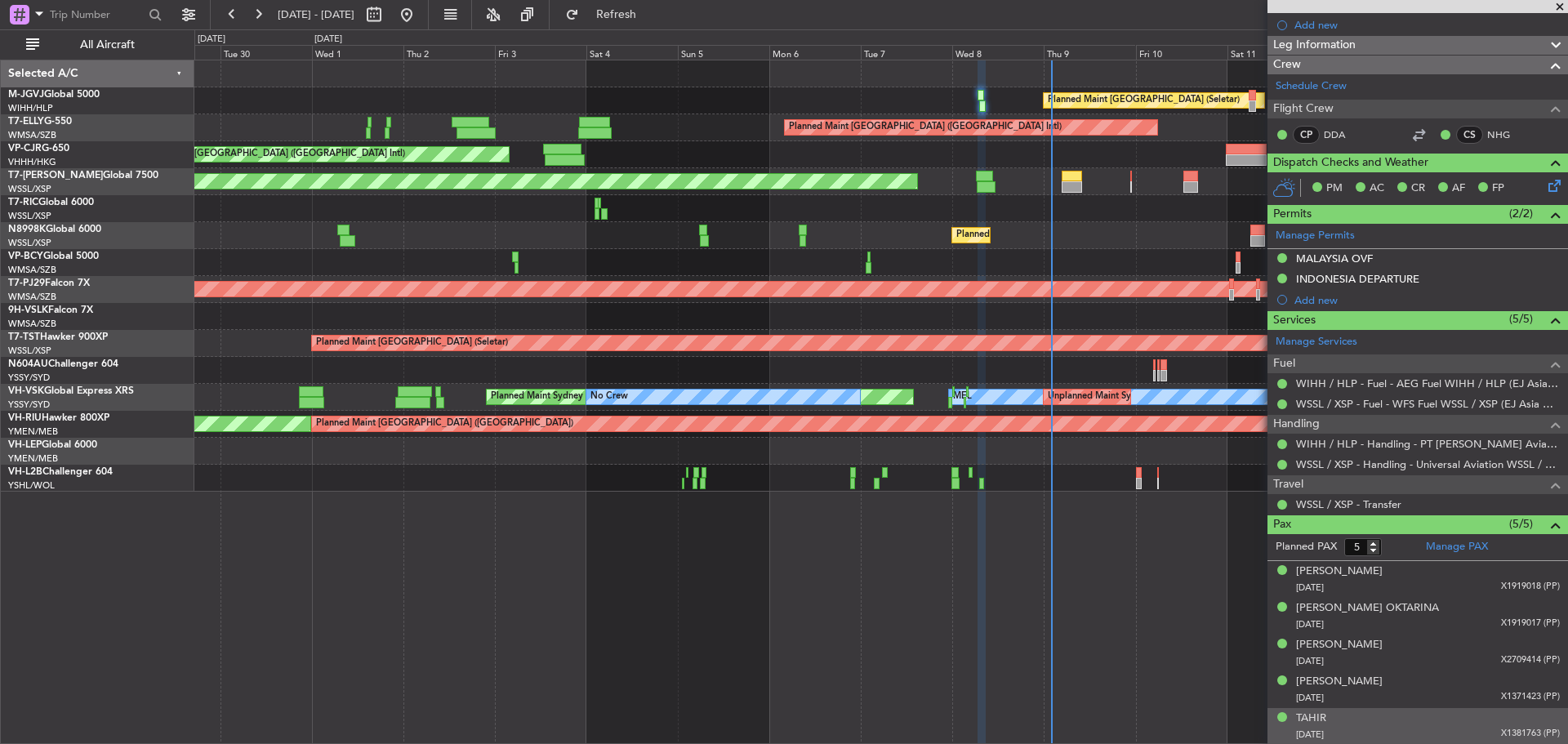
click at [445, 155] on div "Planned Maint Hong Kong (Hong Kong Intl) Planned Maint Hong Kong (Hong Kong Int…" at bounding box center [880, 155] width 1373 height 27
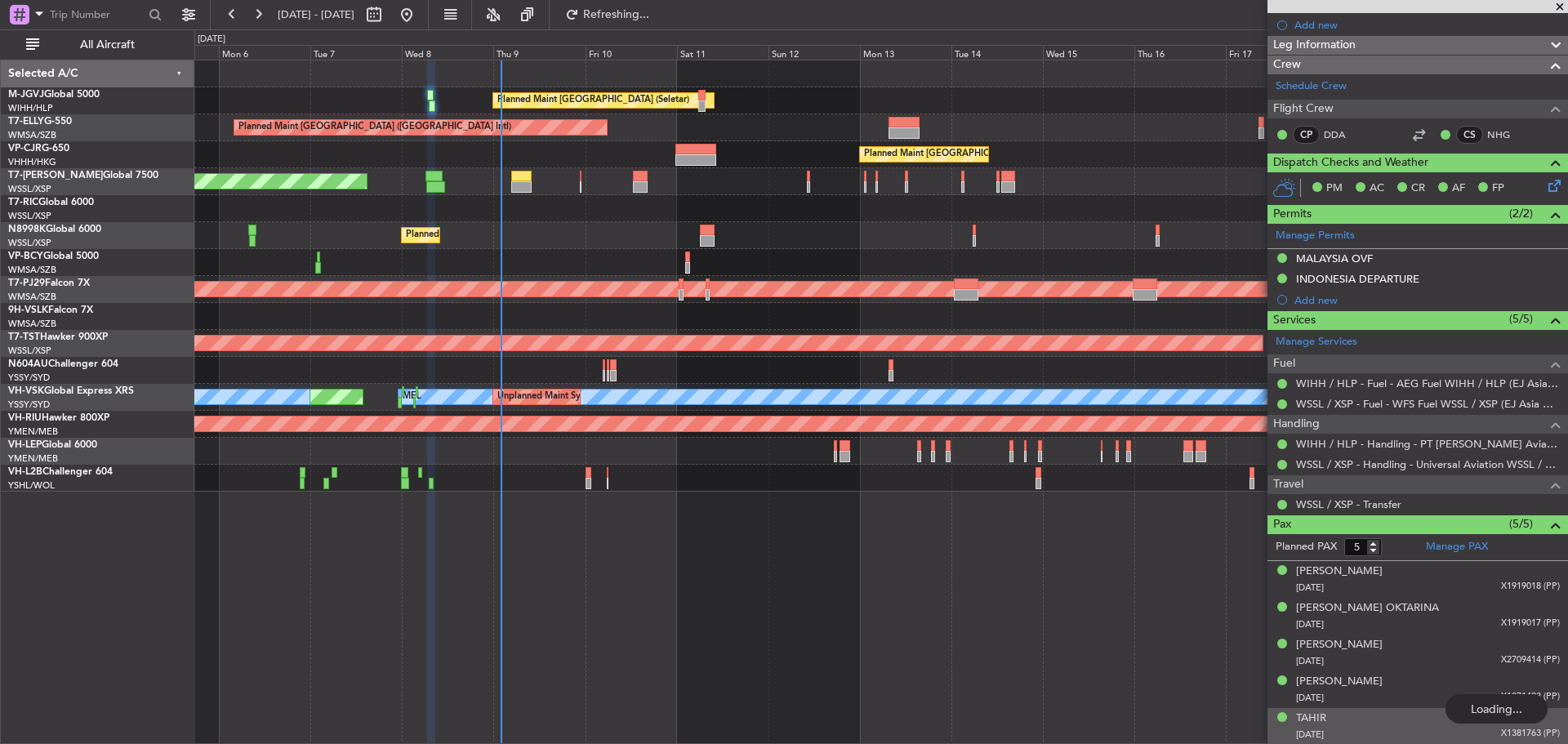
click at [620, 153] on div "Planned Maint Hong Kong (Hong Kong Intl) Planned Maint Hong Kong (Hong Kong Int…" at bounding box center [880, 155] width 1373 height 27
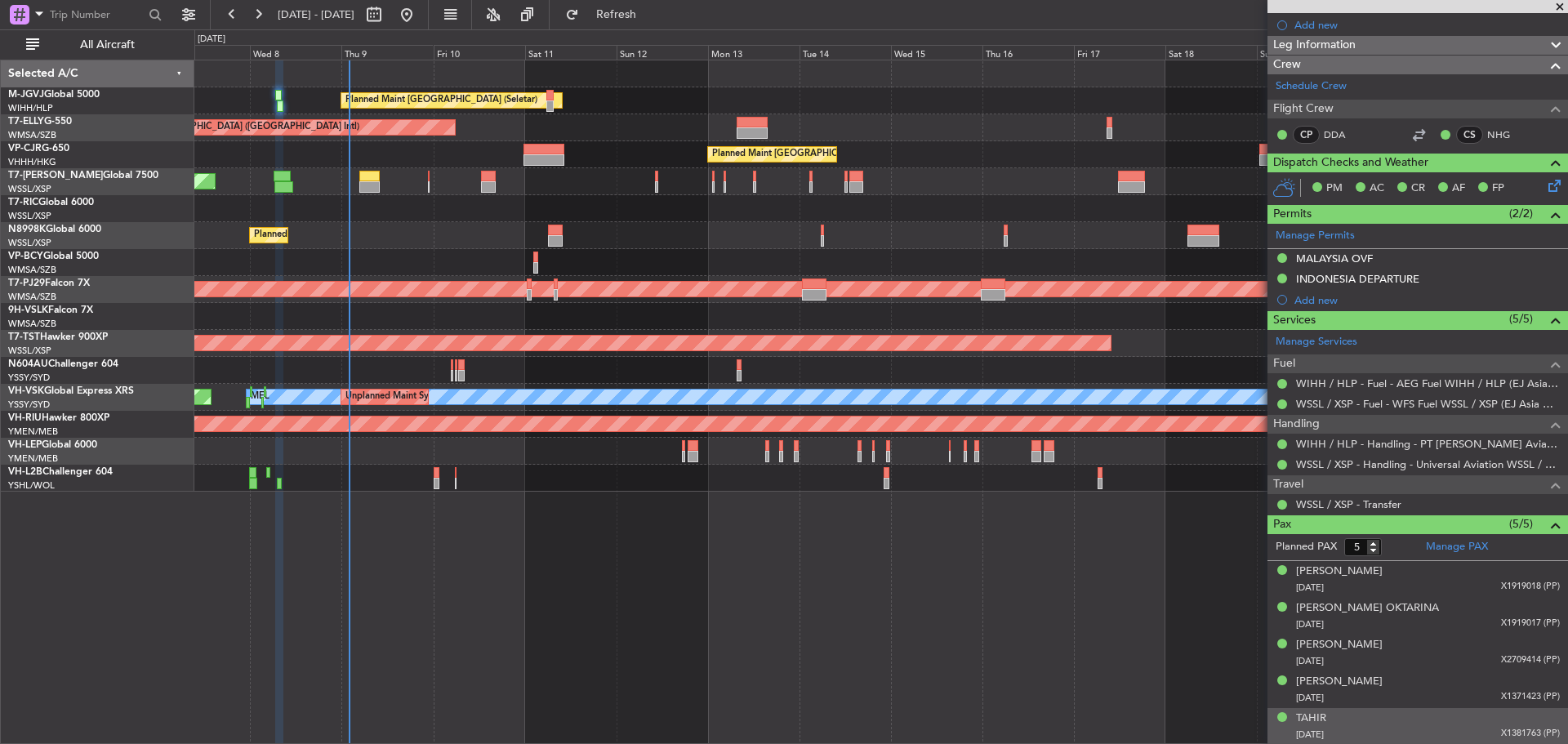
click at [1185, 148] on div "Planned Maint Singapore (Seletar) Planned Maint Dubai (Dubai Intl) Planned Main…" at bounding box center [880, 275] width 1373 height 432
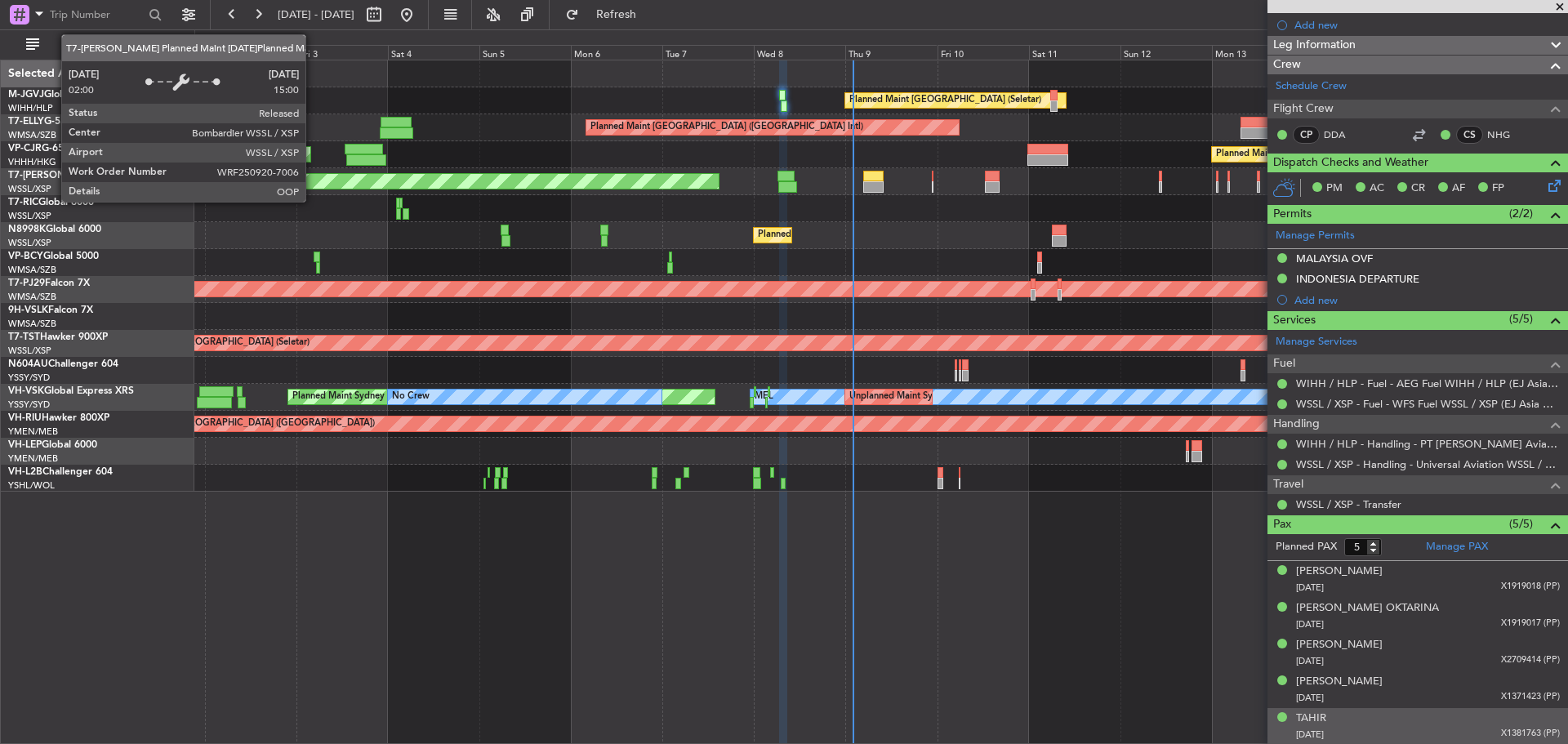
click at [718, 182] on div "Planned Maint [GEOGRAPHIC_DATA] (Seletar)" at bounding box center [190, 180] width 1055 height 15
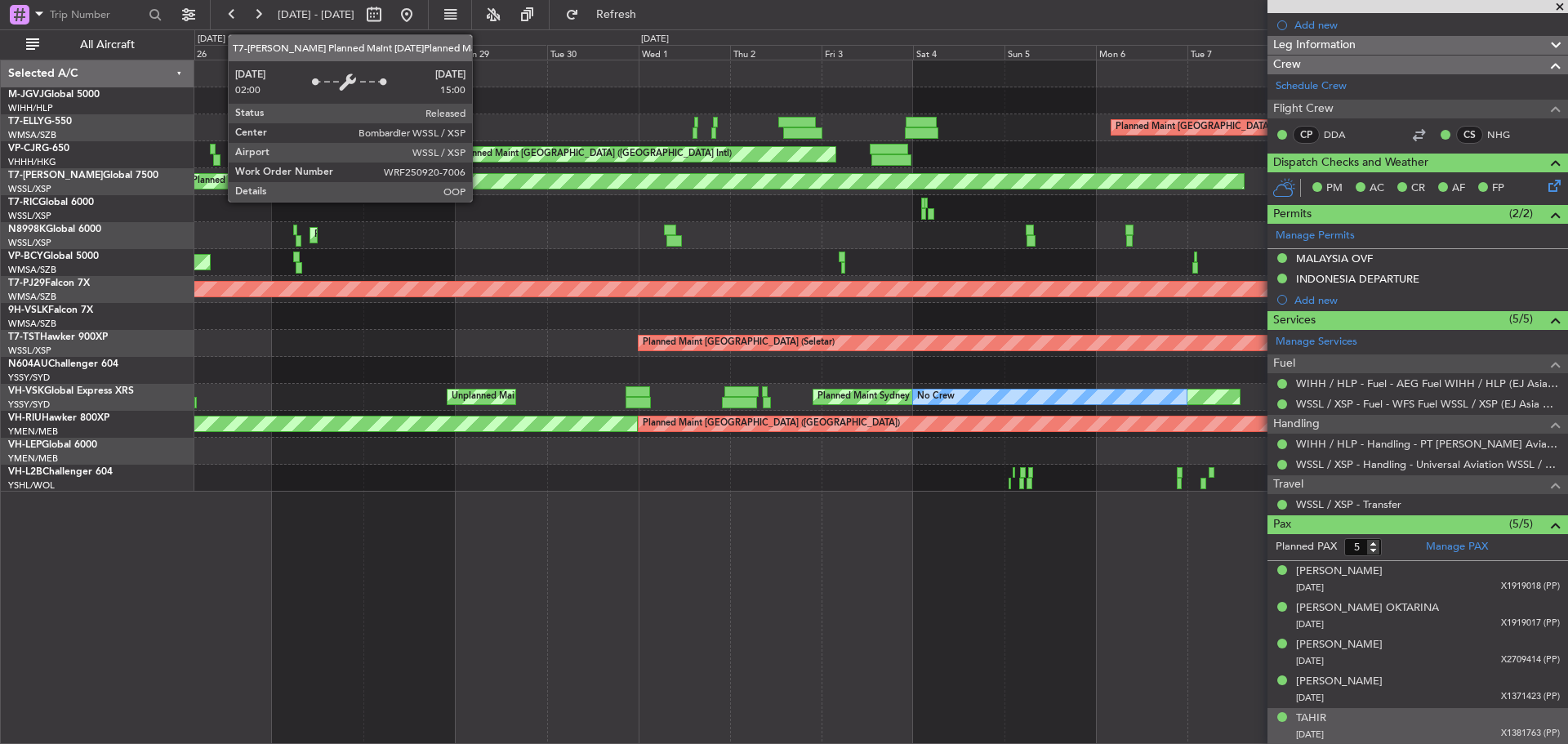
click at [898, 189] on div "Planned Maint Singapore (Seletar) AOG Maint London (Luton)" at bounding box center [880, 182] width 1373 height 27
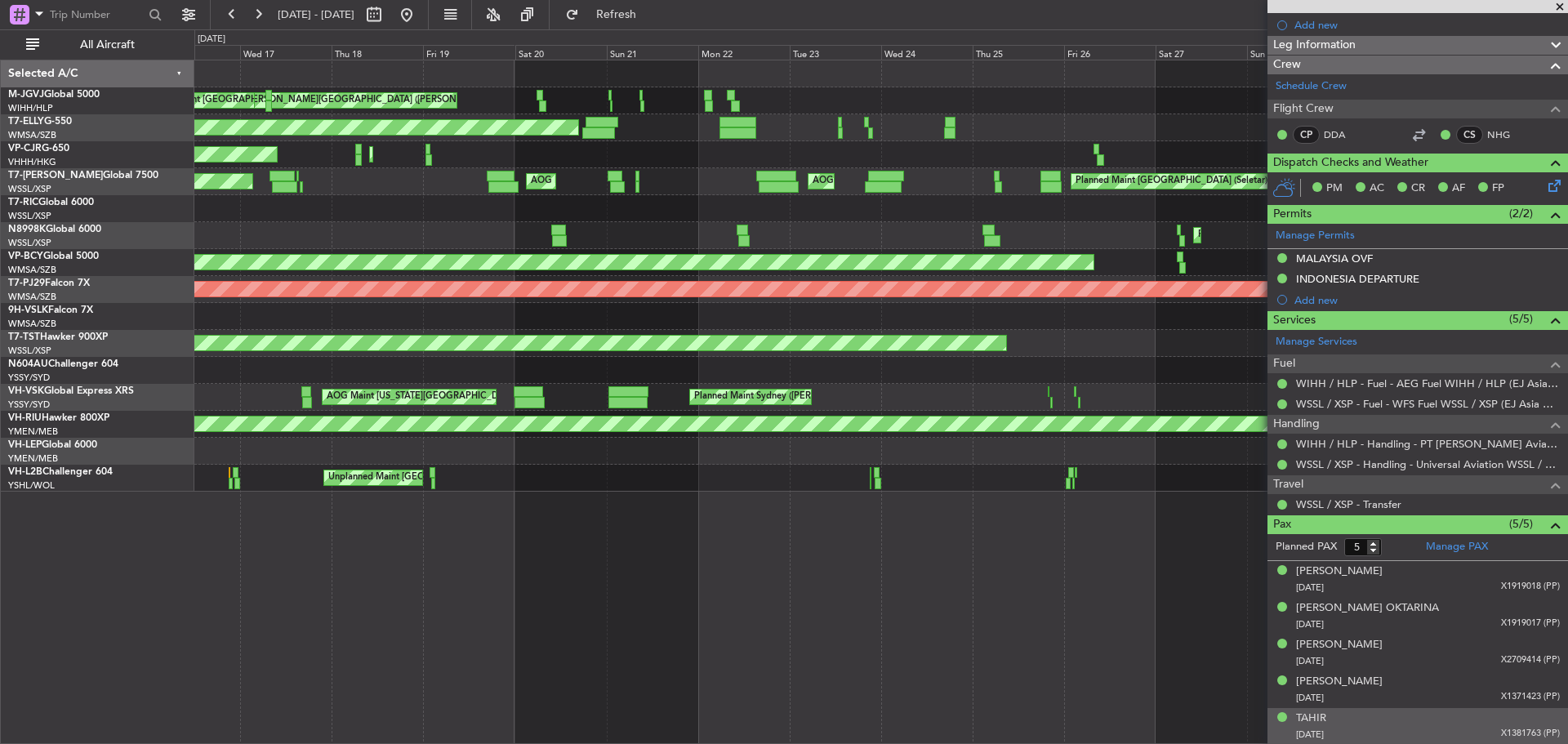
click at [951, 177] on div "Planned Maint Singapore (Seletar) AOG Maint London (Luton) AOG Maint Singapore …" at bounding box center [880, 182] width 1373 height 27
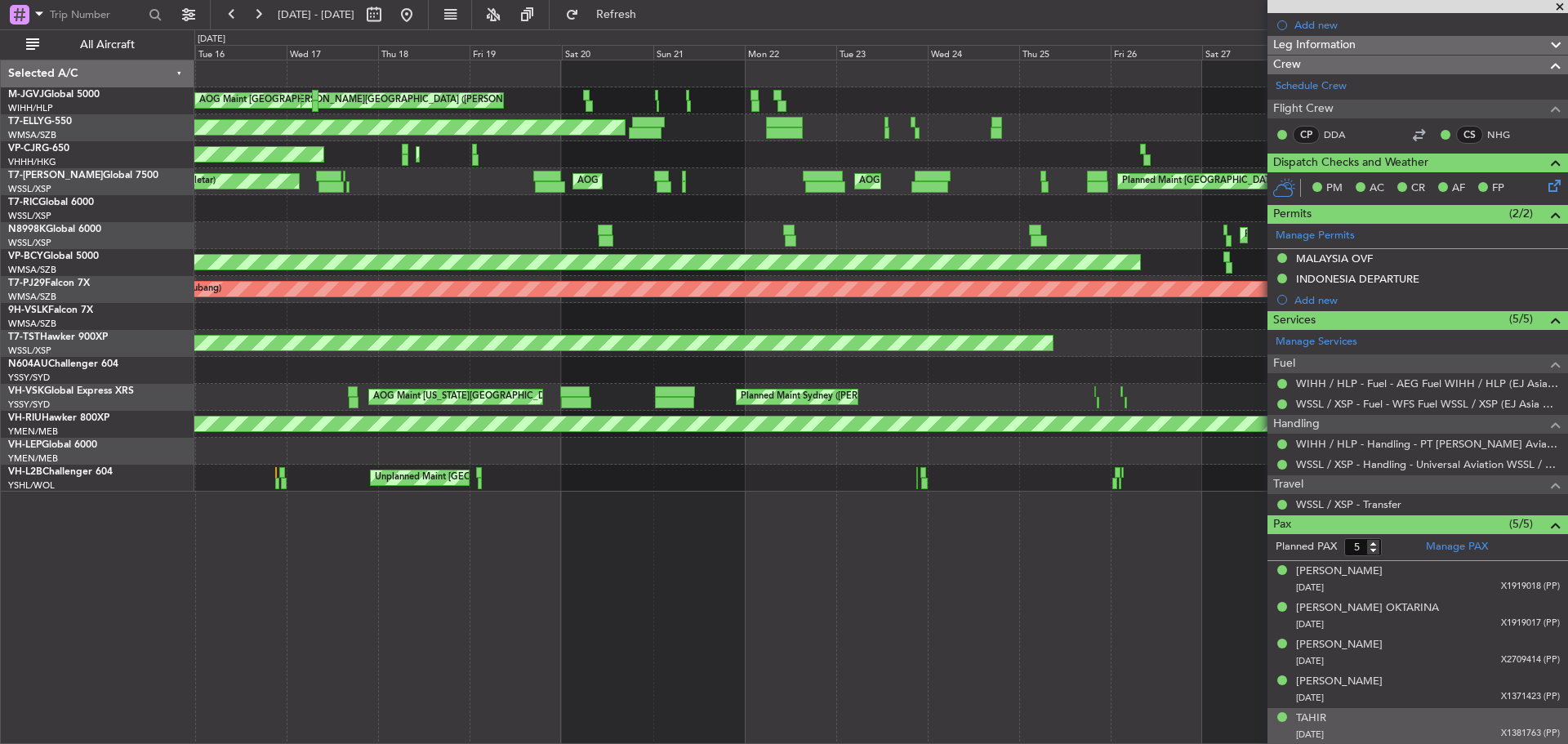
click at [1243, 161] on div "Planned Maint Hong Kong (Hong Kong Intl) Planned Maint Hong Kong (Hong Kong Int…" at bounding box center [880, 155] width 1373 height 27
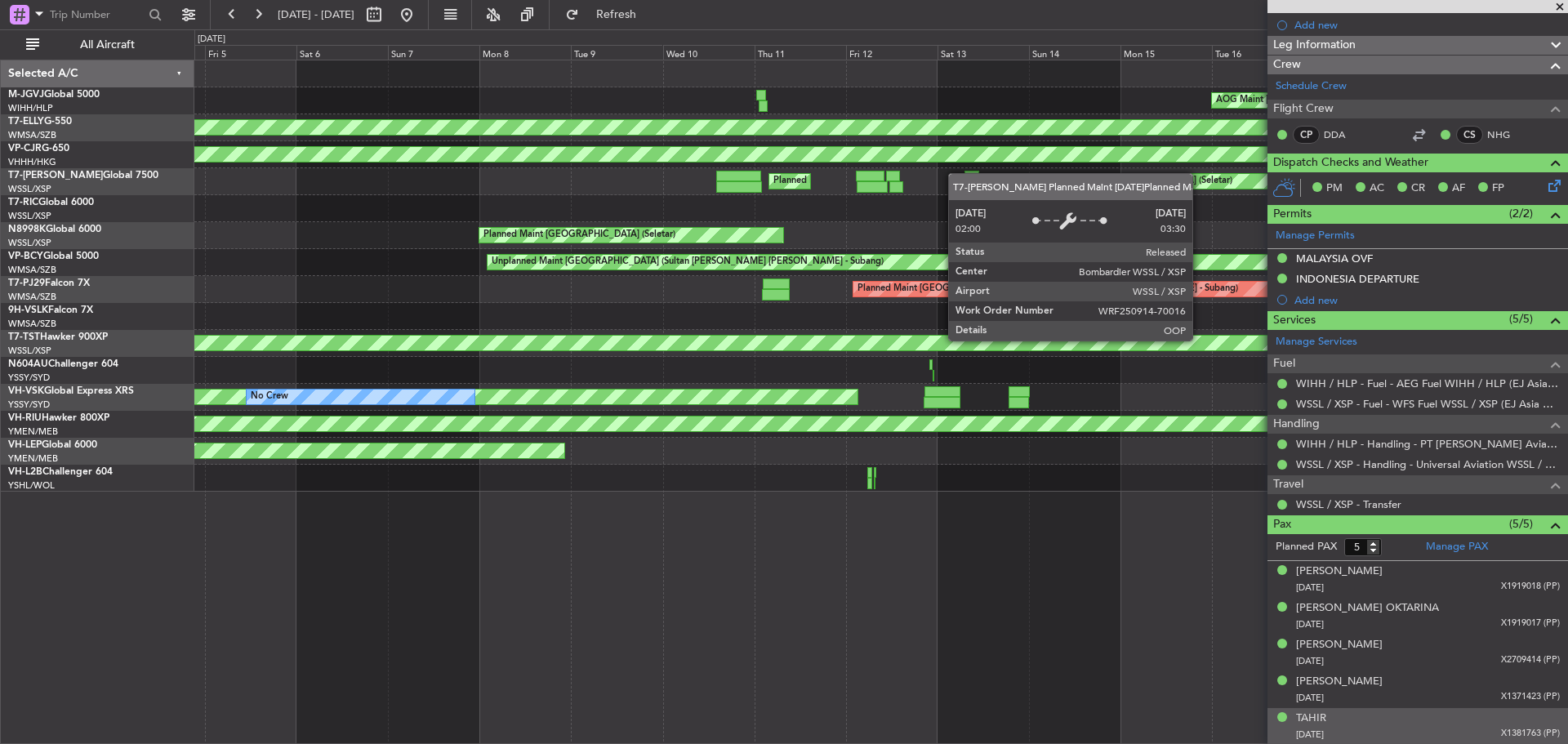
click at [1040, 178] on div "Planned Maint Singapore (Seletar) Planned Maint Dubai (Al Maktoum Intl) AOG Mai…" at bounding box center [880, 182] width 1373 height 27
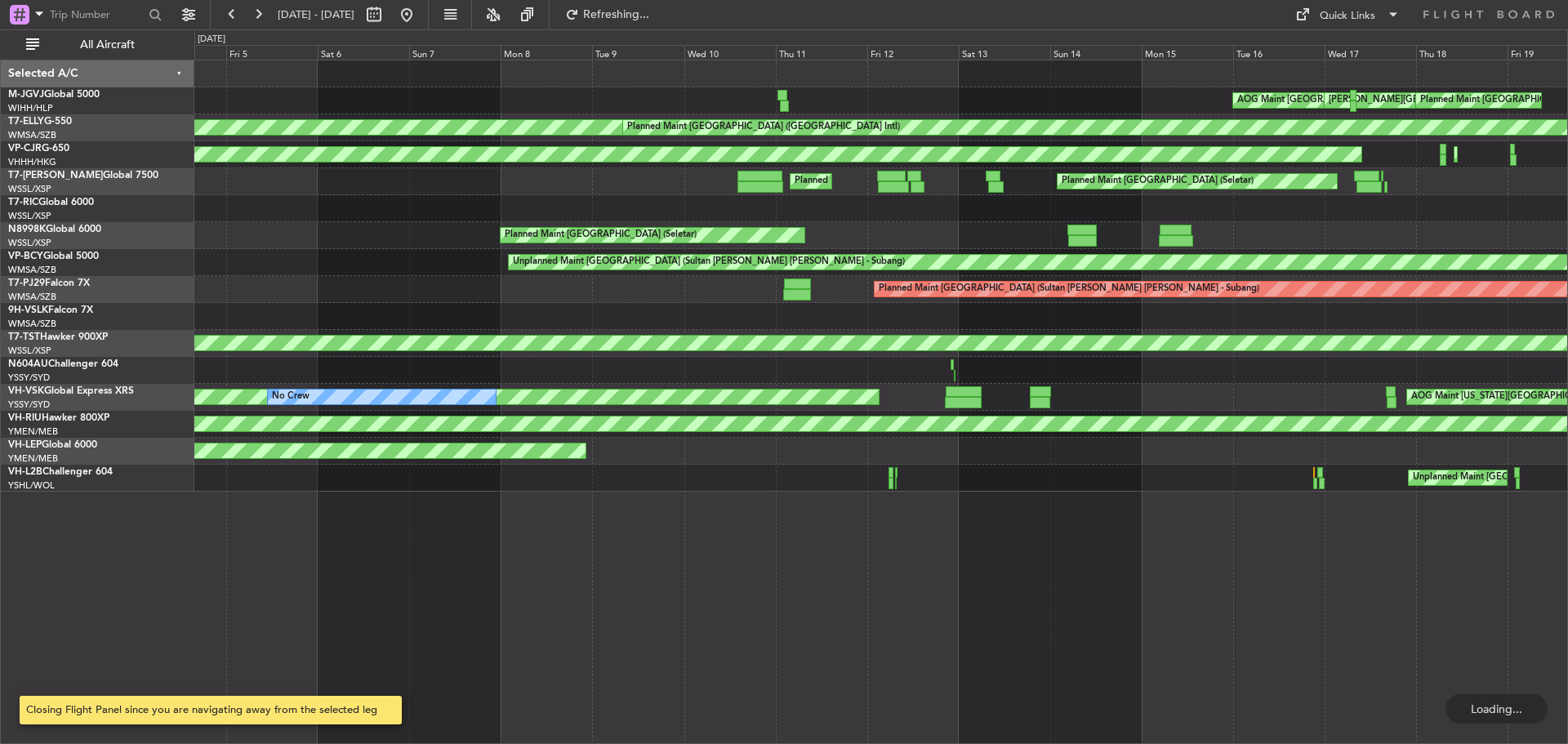
scroll to position [0, 0]
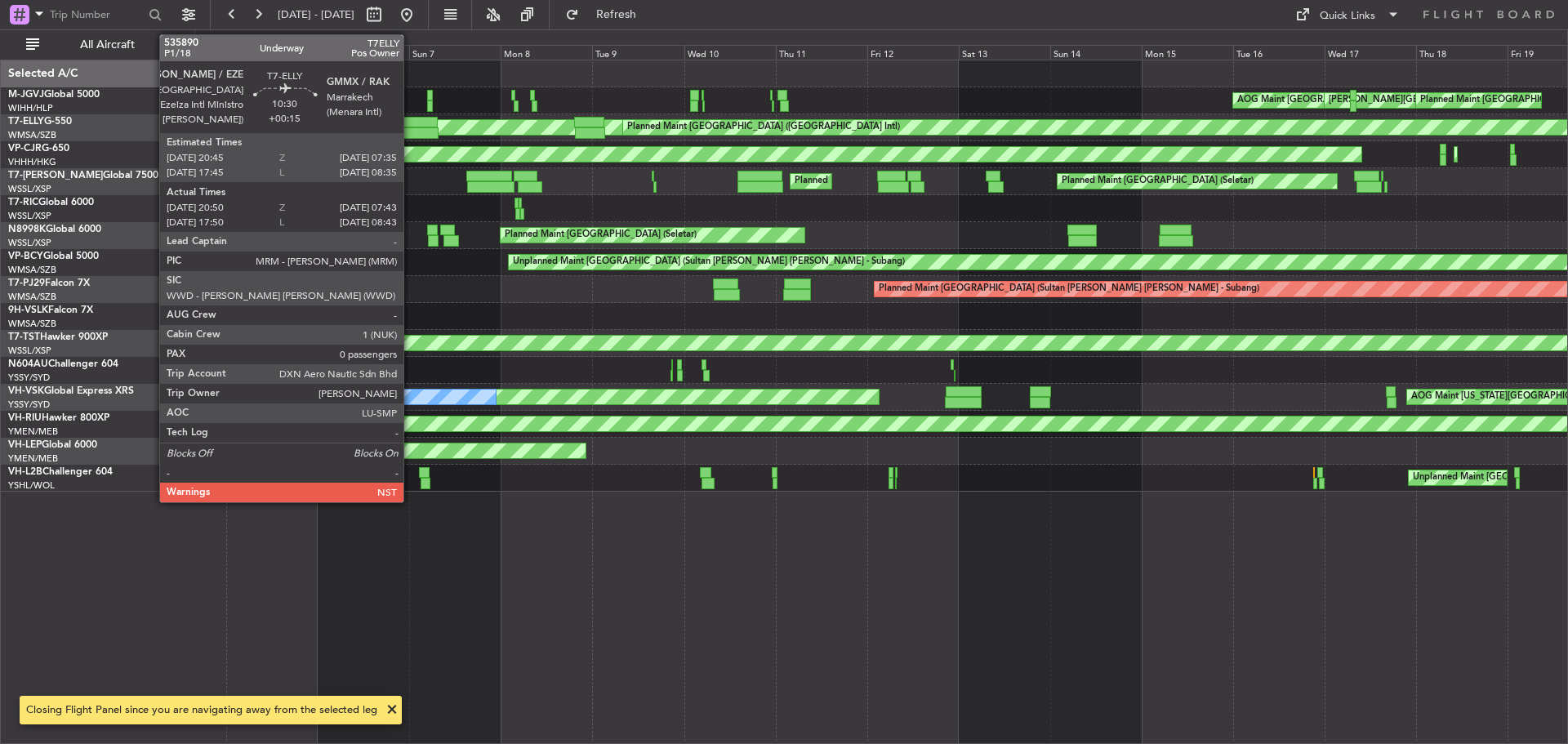
click at [411, 135] on div at bounding box center [417, 133] width 42 height 12
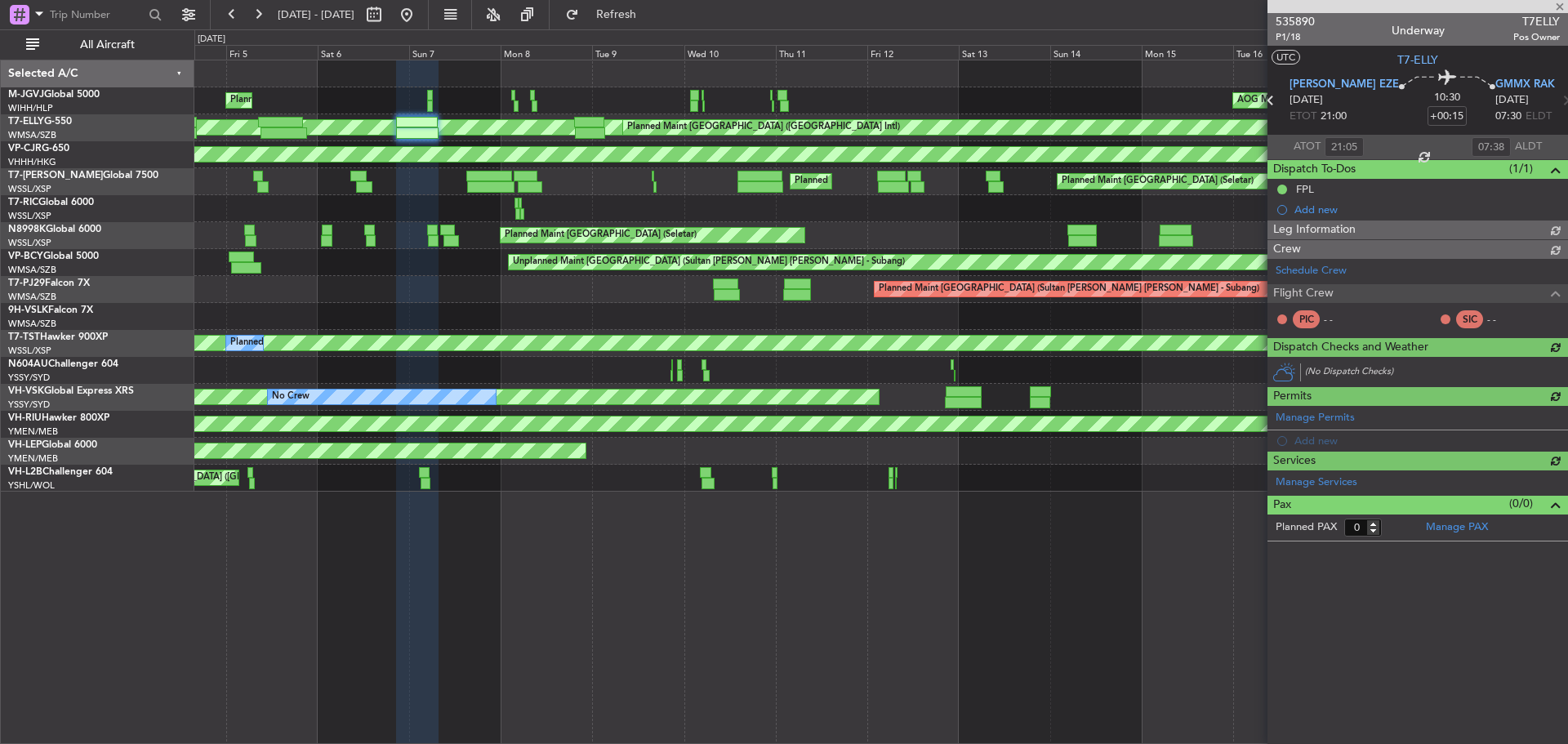
type input "Hafiz Sapuwan (HHAFI)"
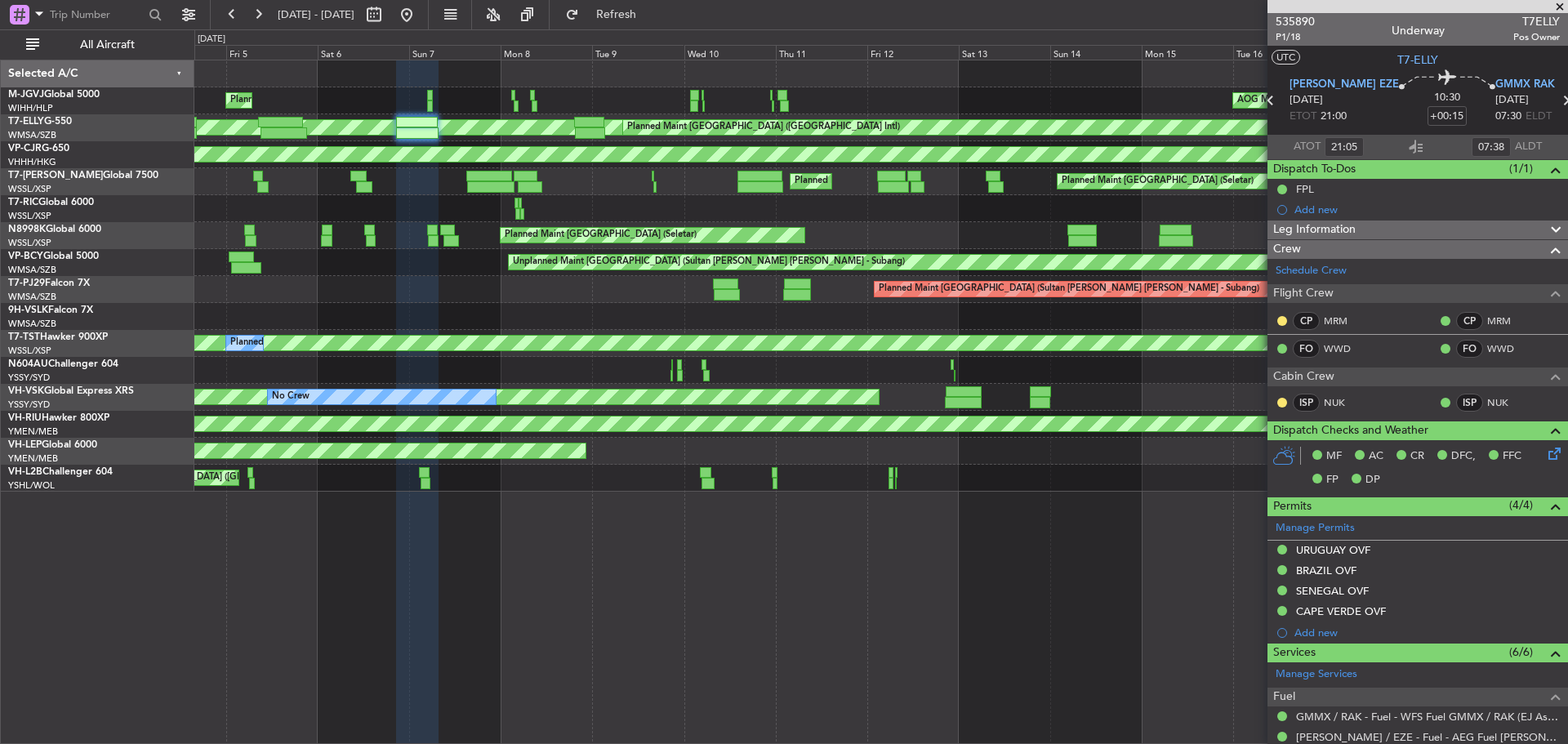
type input "Hafiz Sapuwan (HHAFI)"
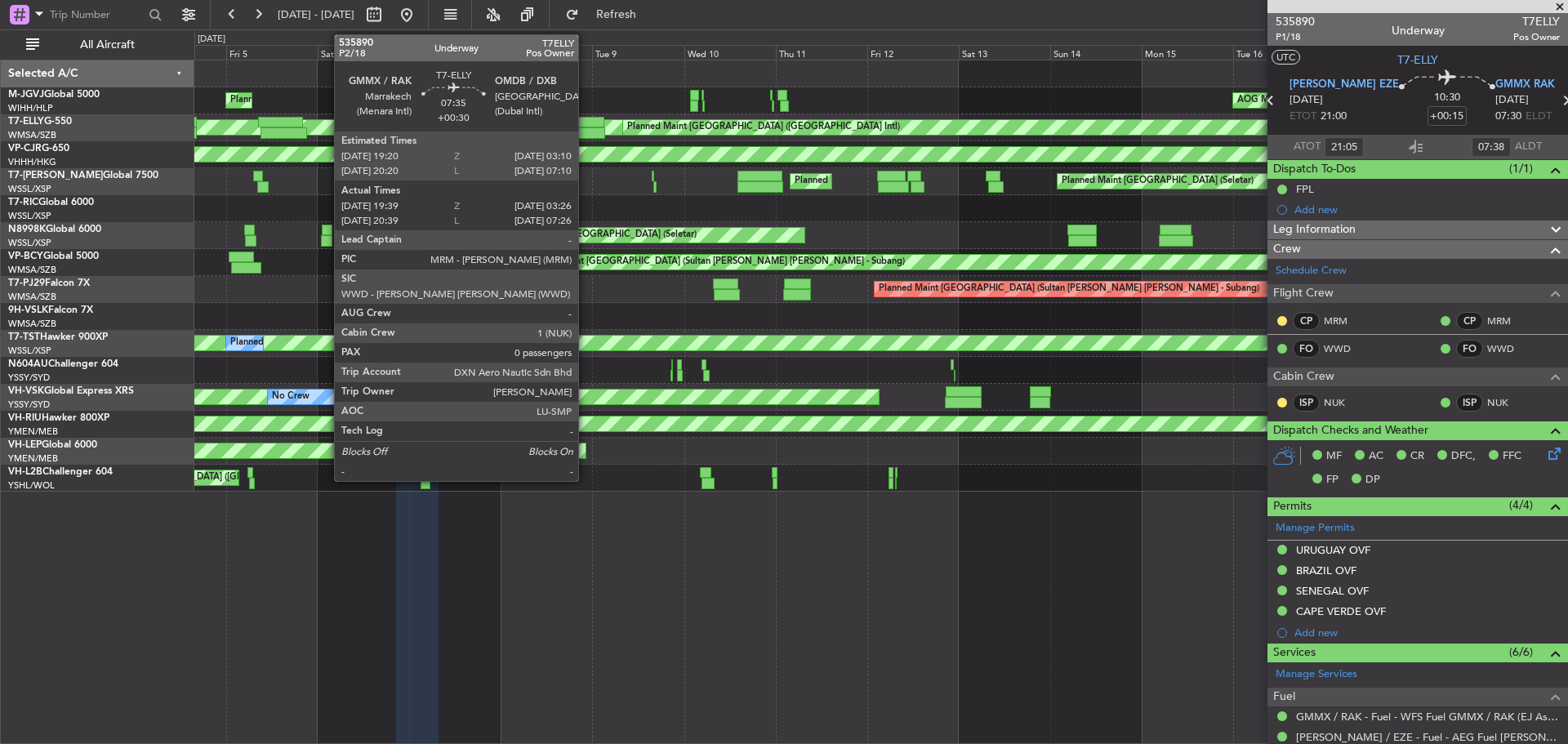
click at [586, 127] on div at bounding box center [590, 133] width 30 height 12
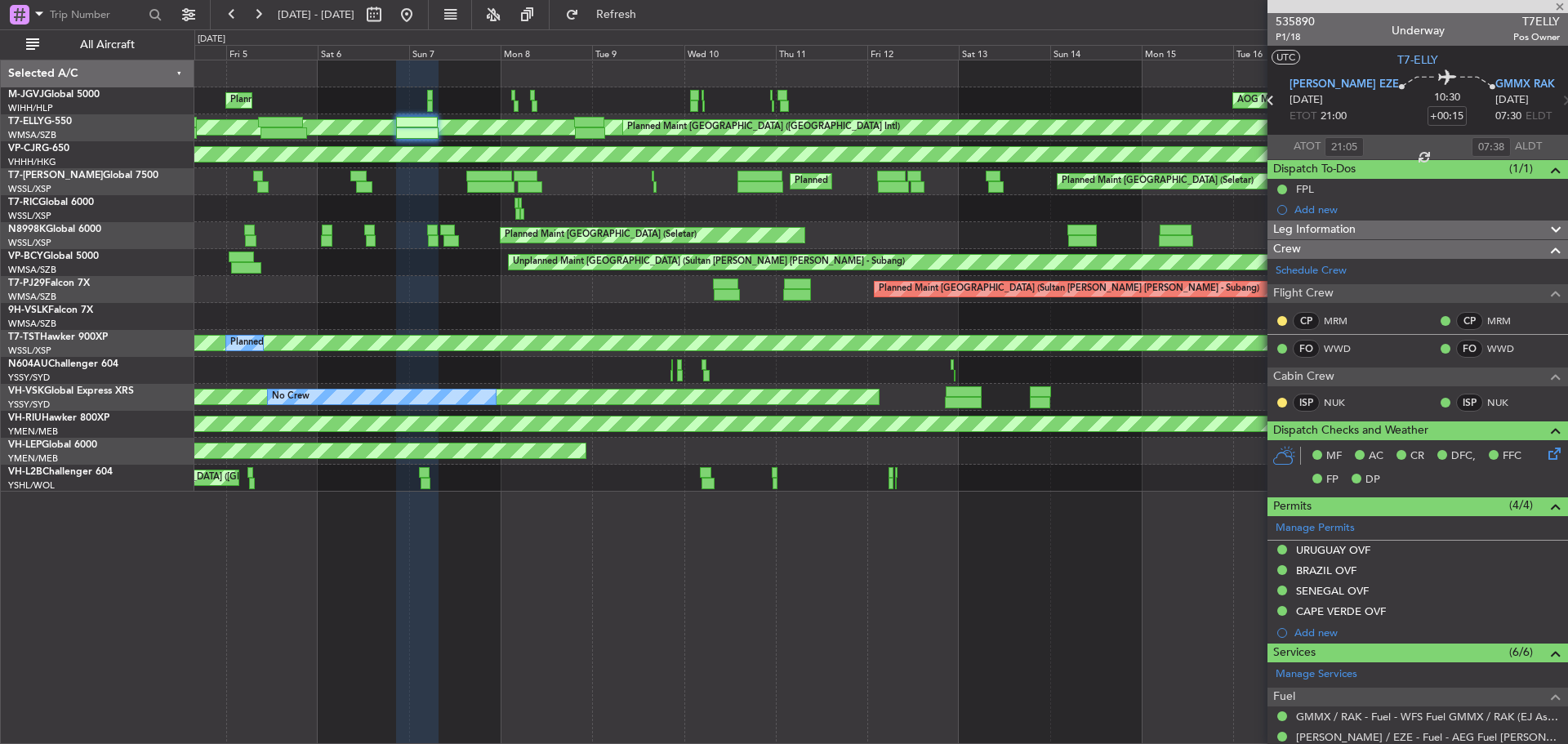
type input "+00:30"
type input "19:49"
type input "03:21"
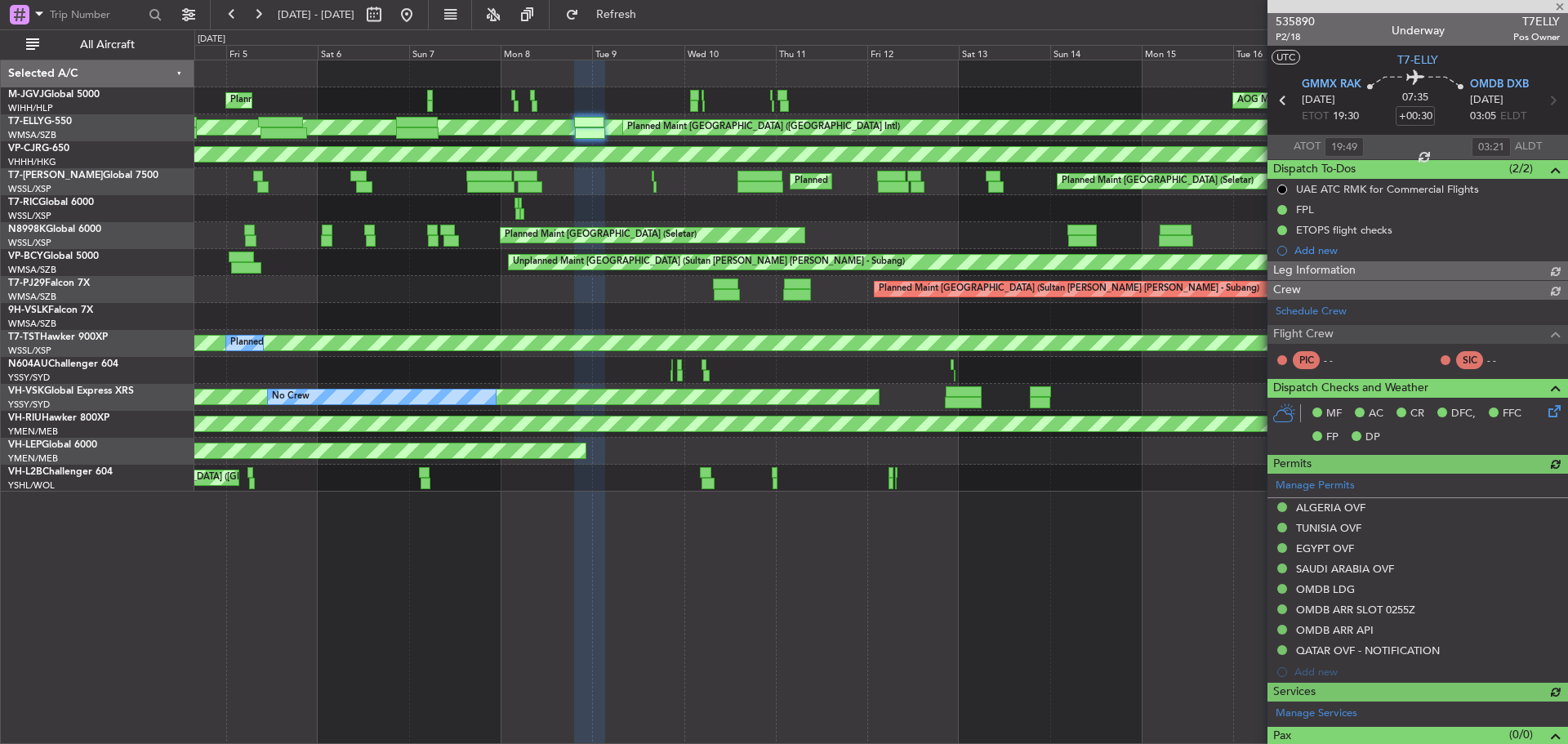
type input "Terry Leung (LEU)"
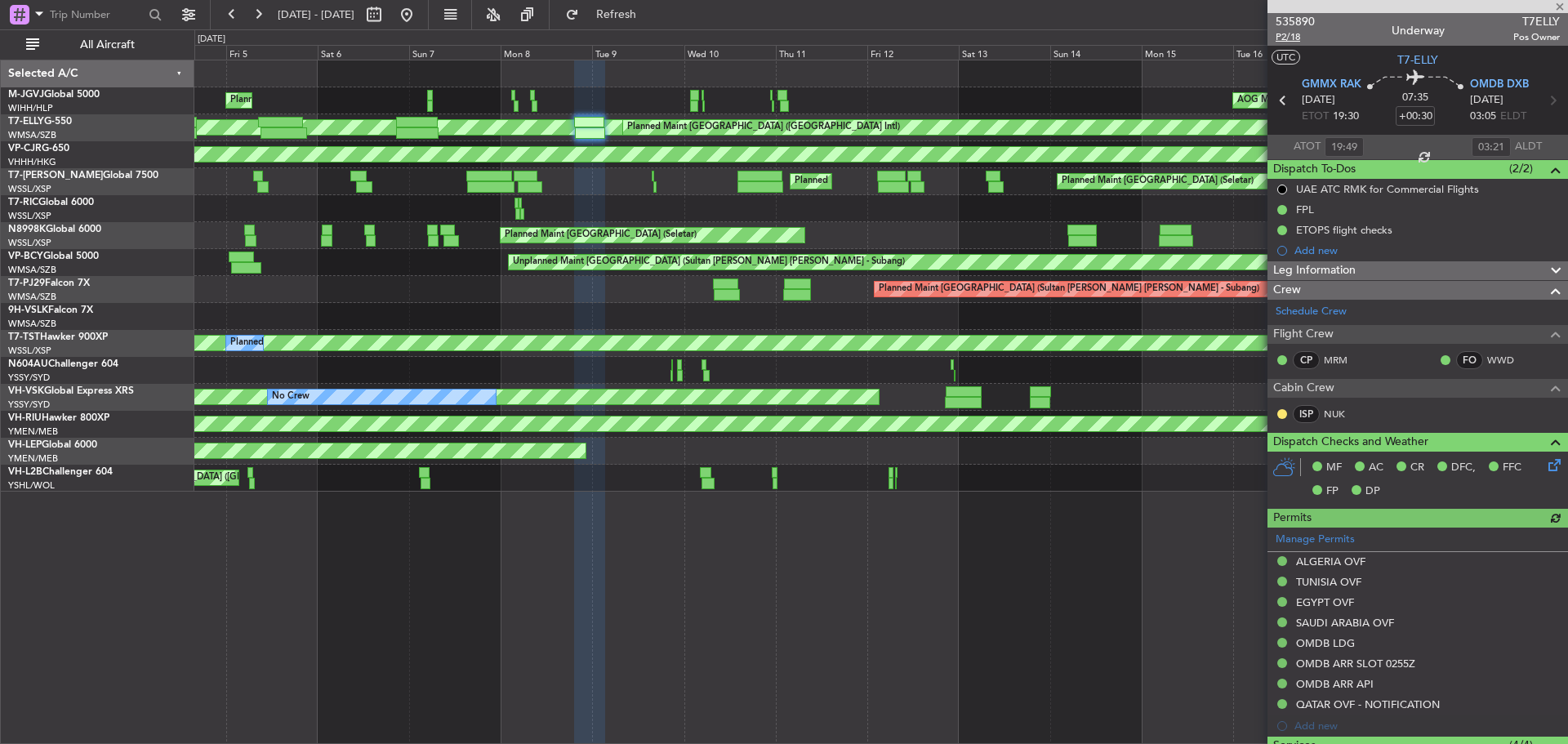
click at [1297, 40] on span "P2/18" at bounding box center [1296, 37] width 39 height 14
type input "Terry Leung (LEU)"
type input "20:49"
type input "07:21"
type input "19:49"
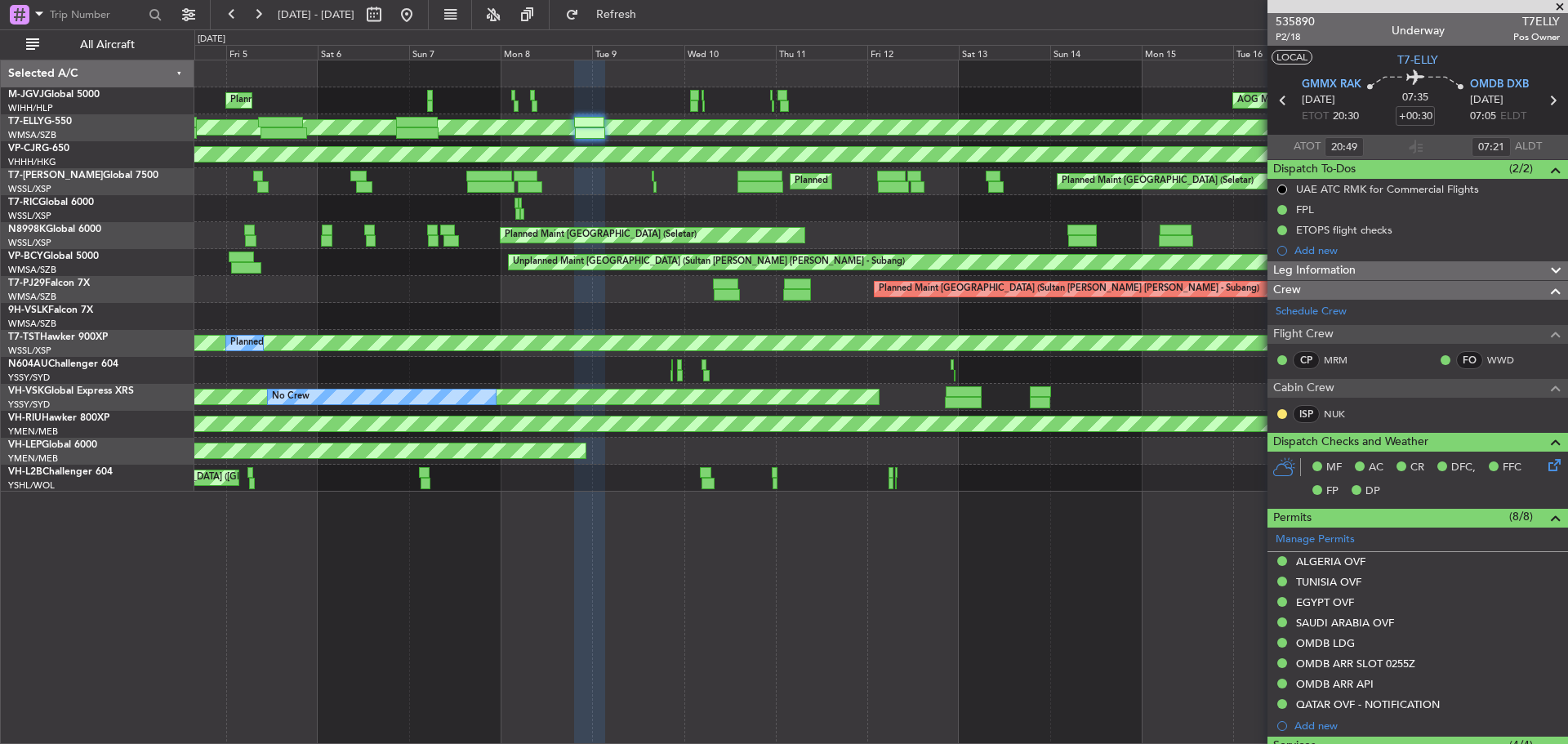
type input "03:21"
click at [651, 251] on div "AOG Maint Jakarta (Halim Intl) MEL Jakarta (Halim Intl) MEL Jakarta (Halim Intl…" at bounding box center [880, 275] width 1373 height 432
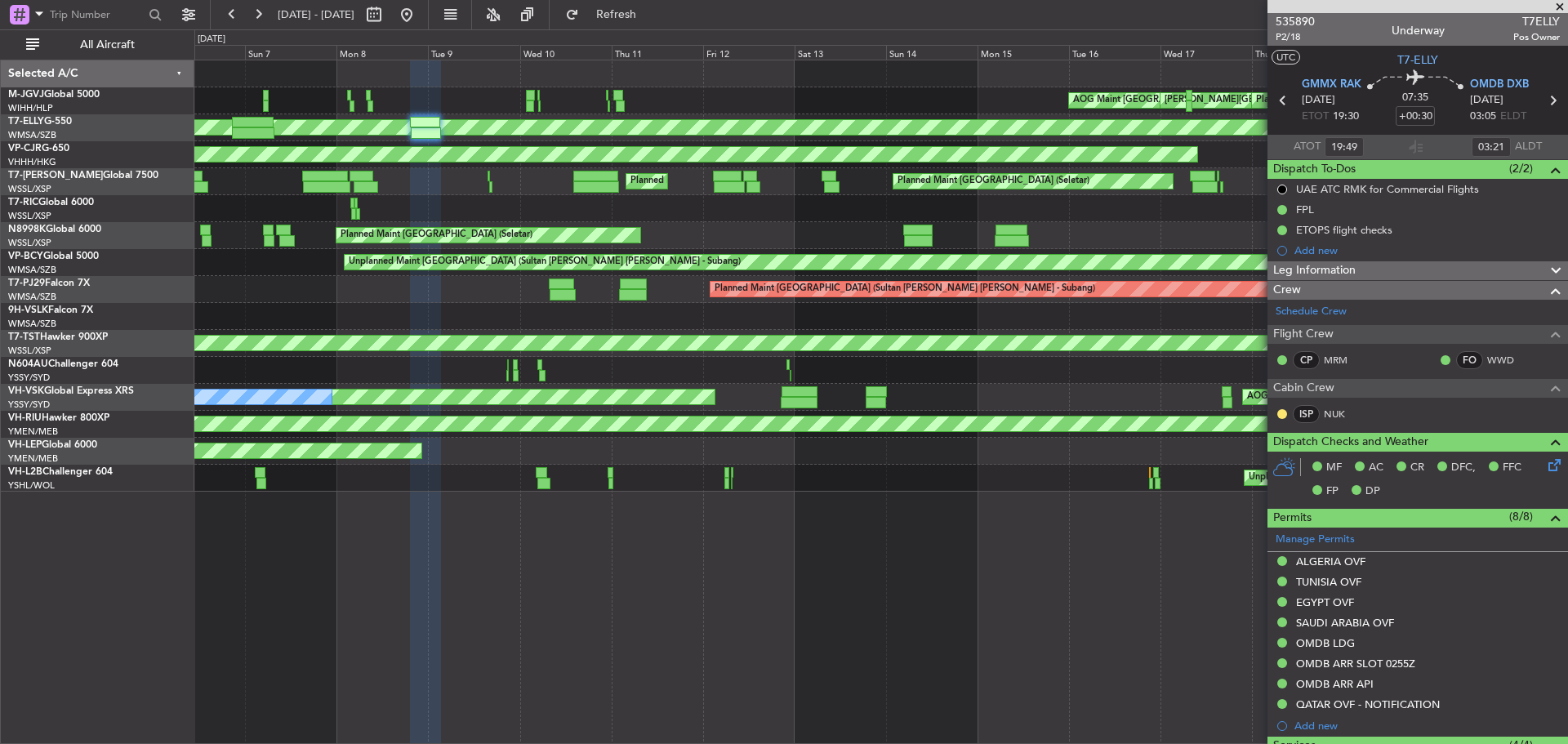
click at [464, 237] on div "Planned Maint [GEOGRAPHIC_DATA] (Seletar)" at bounding box center [880, 236] width 1373 height 27
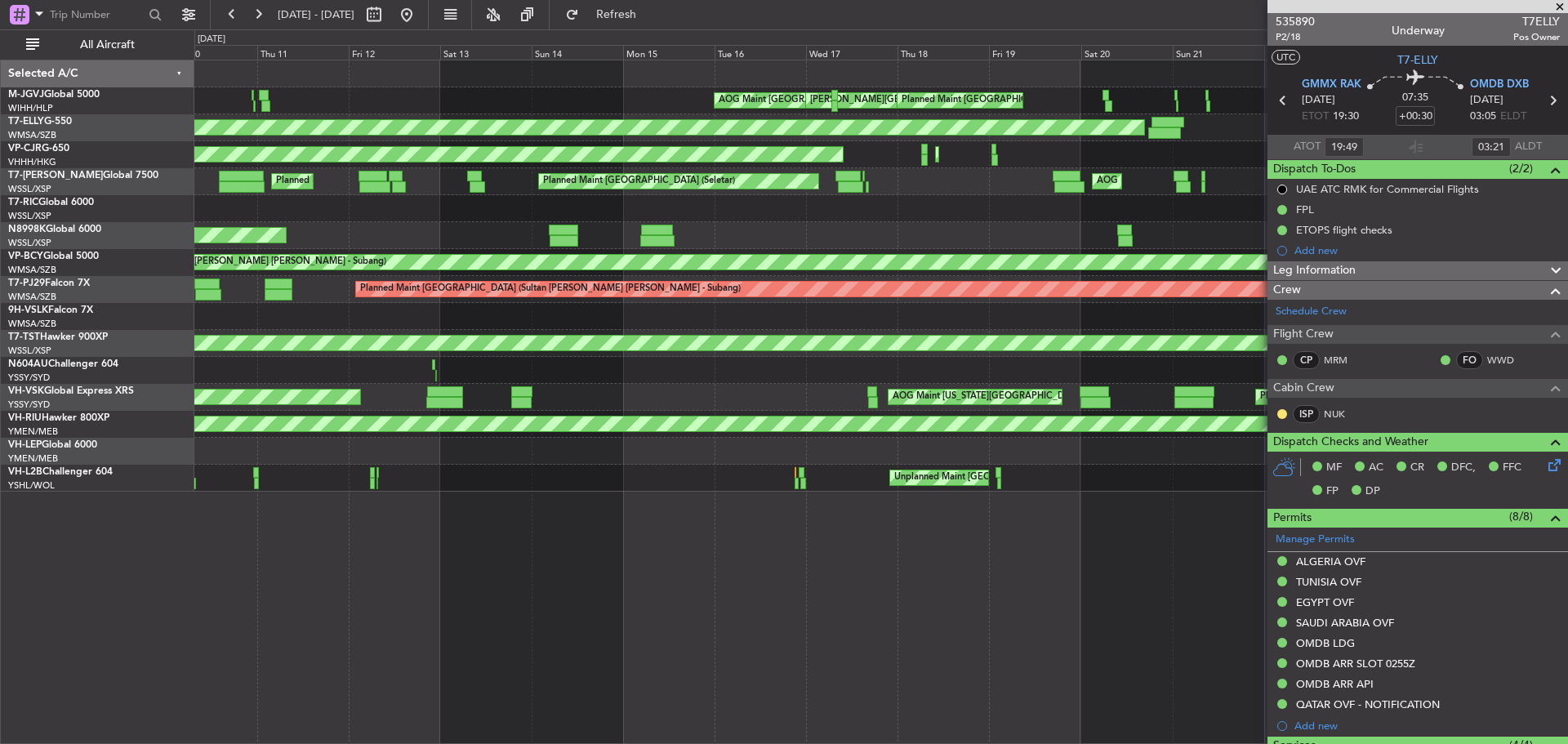
click at [429, 246] on div "AOG Maint Jakarta (Halim Intl) MEL Jakarta (Halim Intl) MEL Jakarta (Halim Intl…" at bounding box center [880, 275] width 1373 height 432
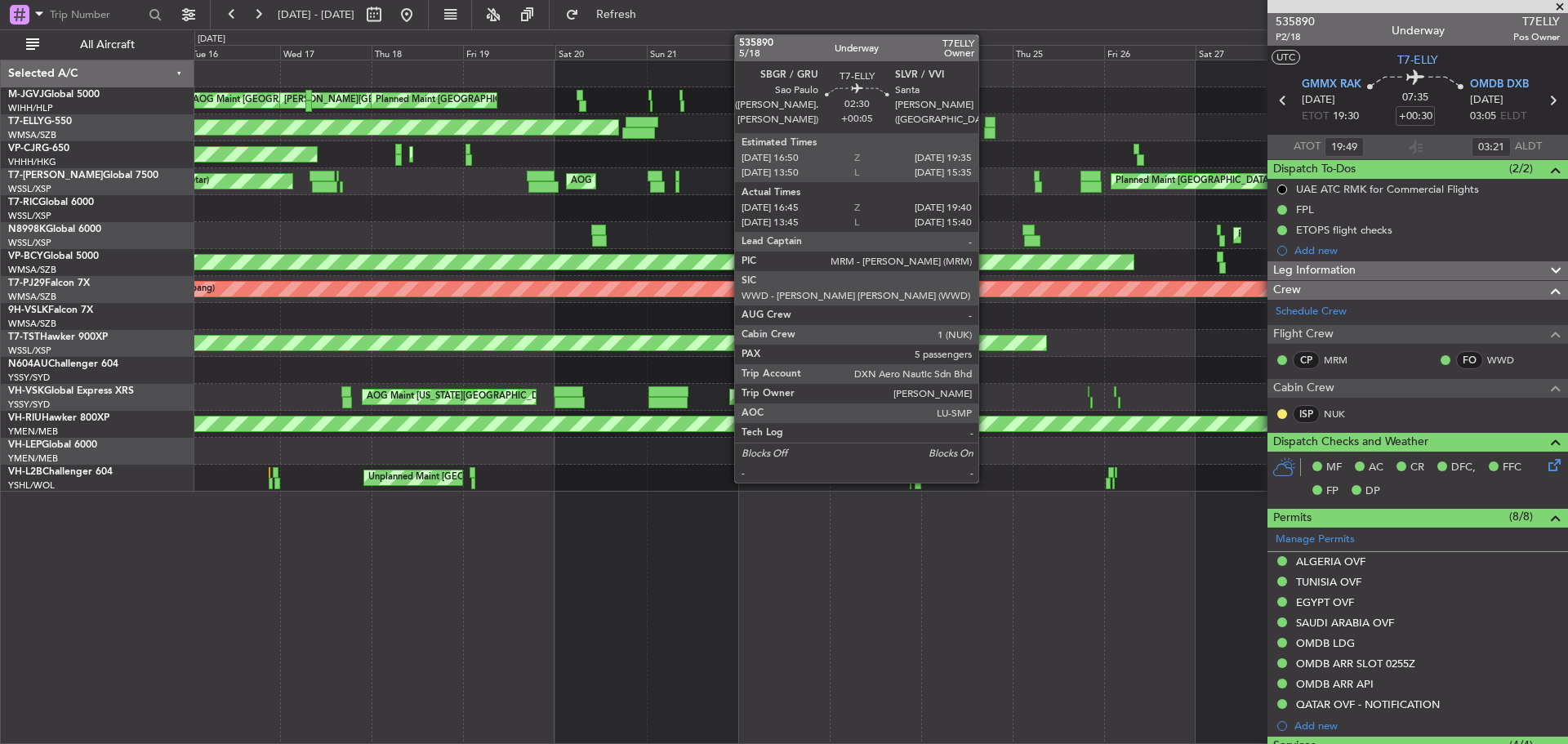
click at [986, 132] on div at bounding box center [990, 133] width 12 height 12
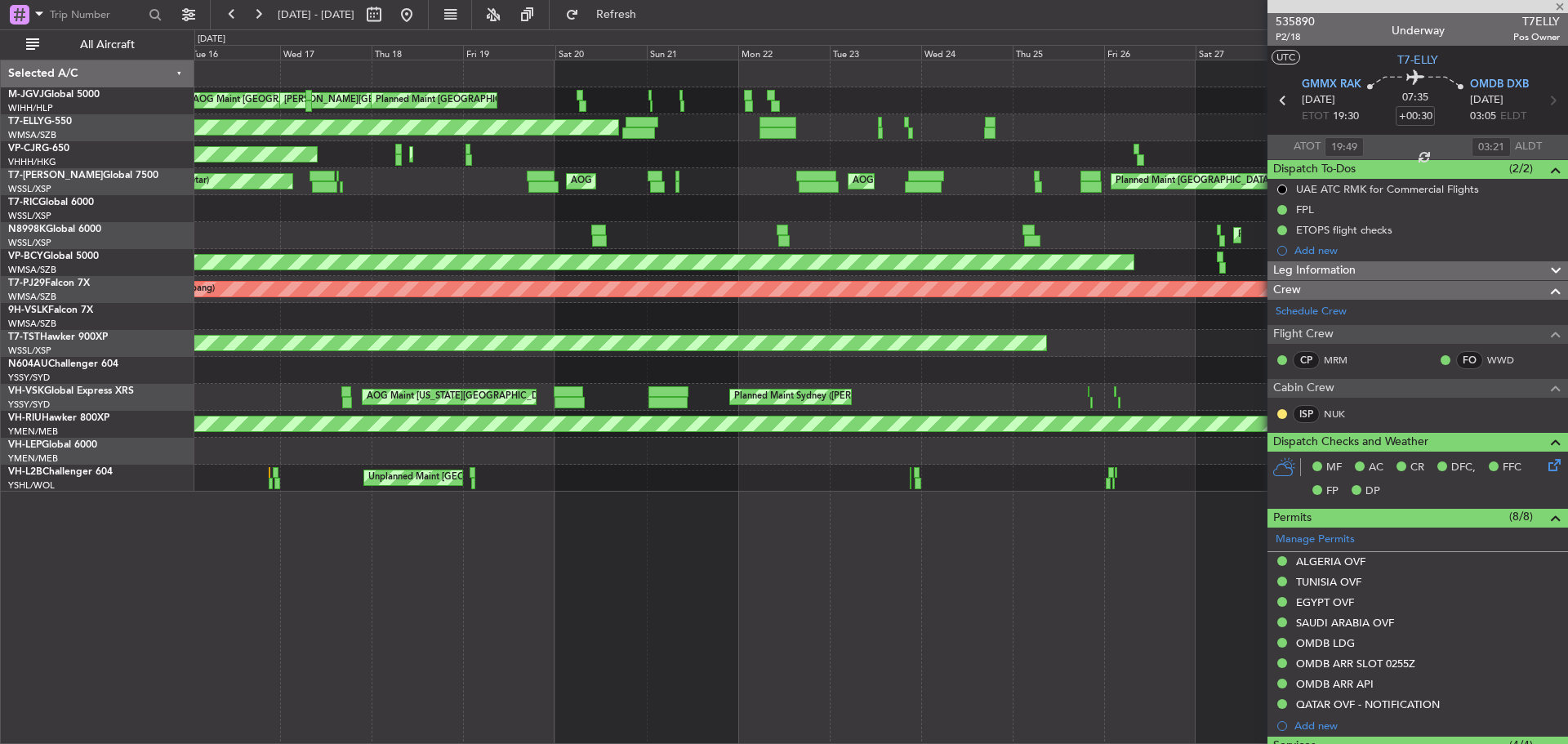
type input "+00:05"
type input "16:55"
type input "19:35"
type input "5"
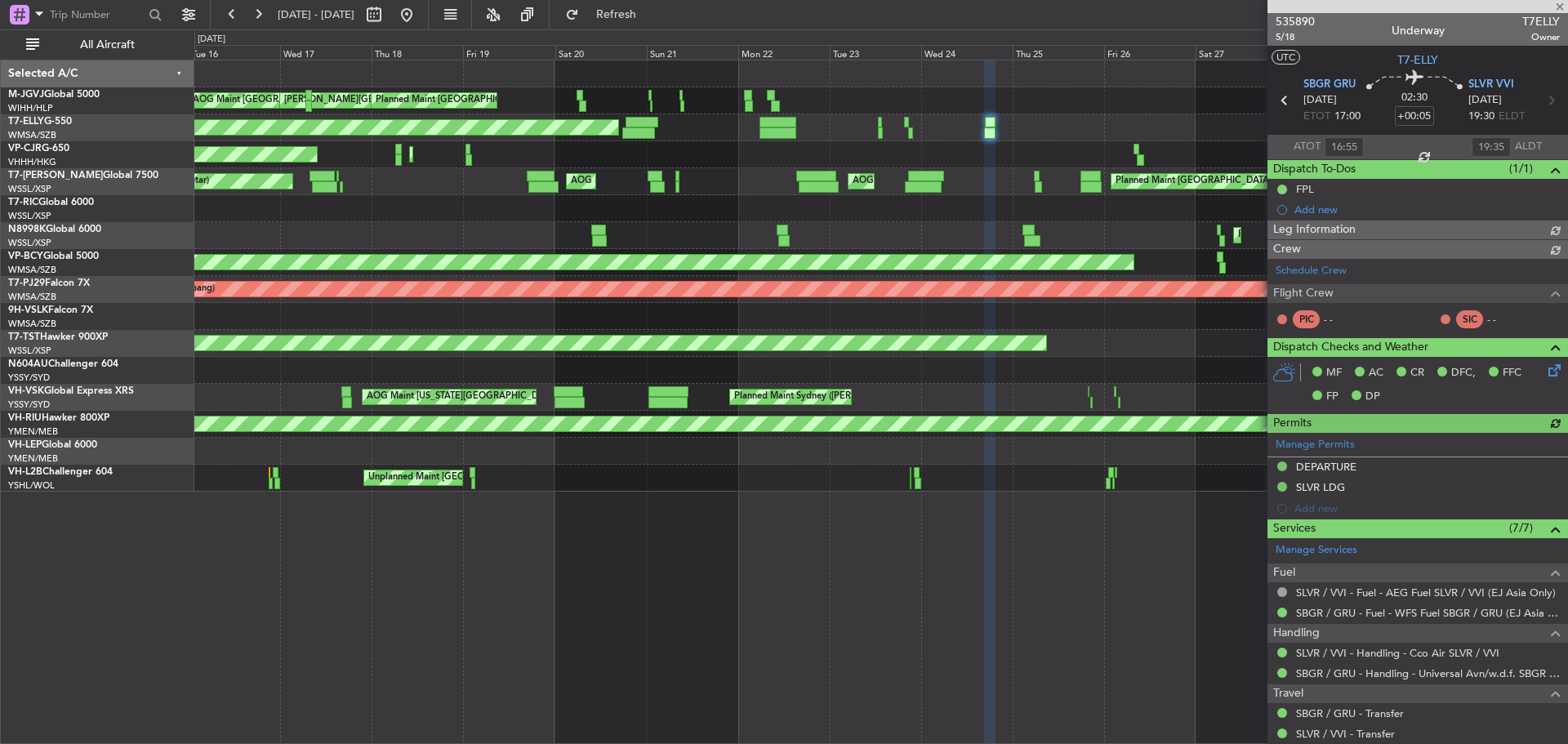
type input "Kennis Yau (KYA)"
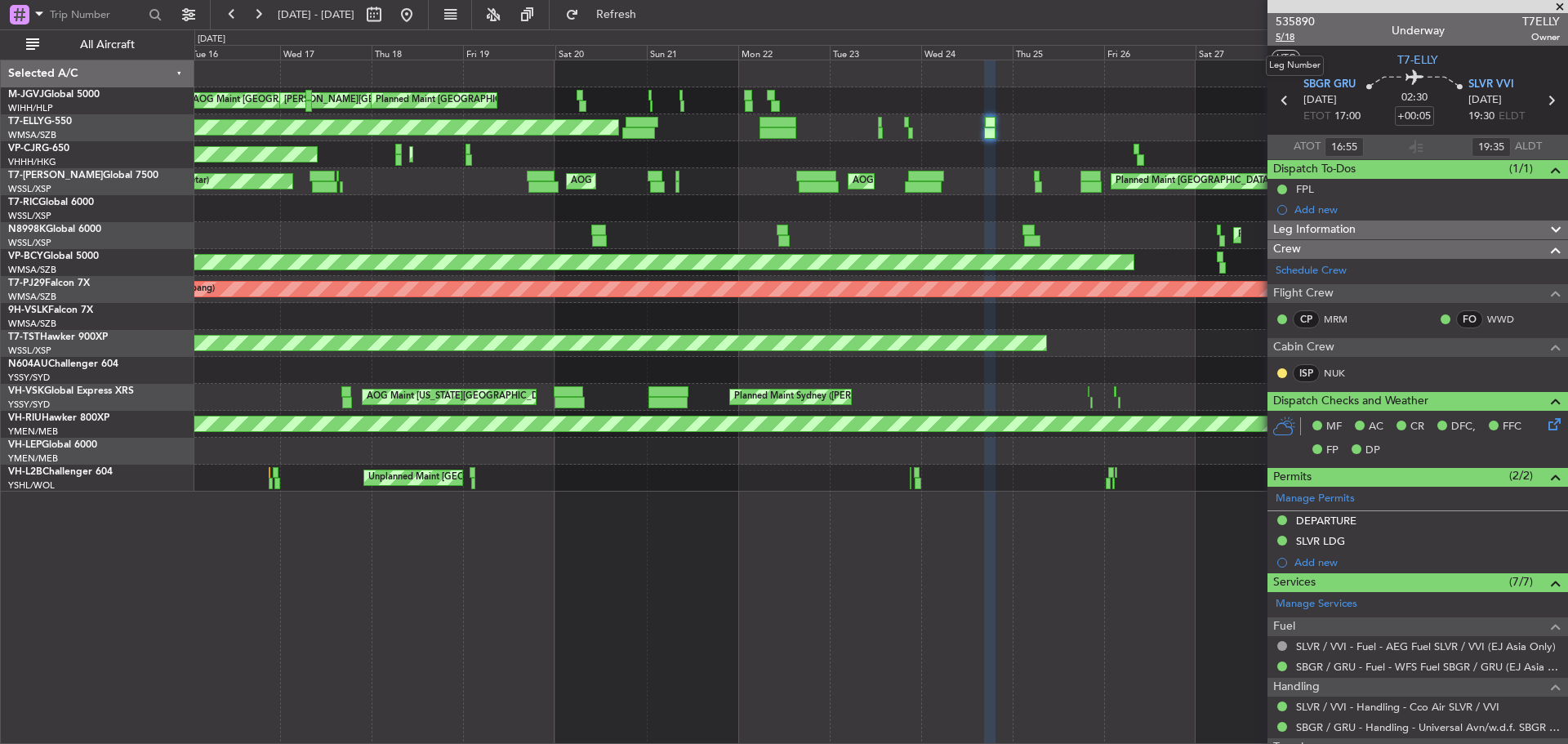
click at [1295, 34] on span "5/18" at bounding box center [1296, 37] width 39 height 14
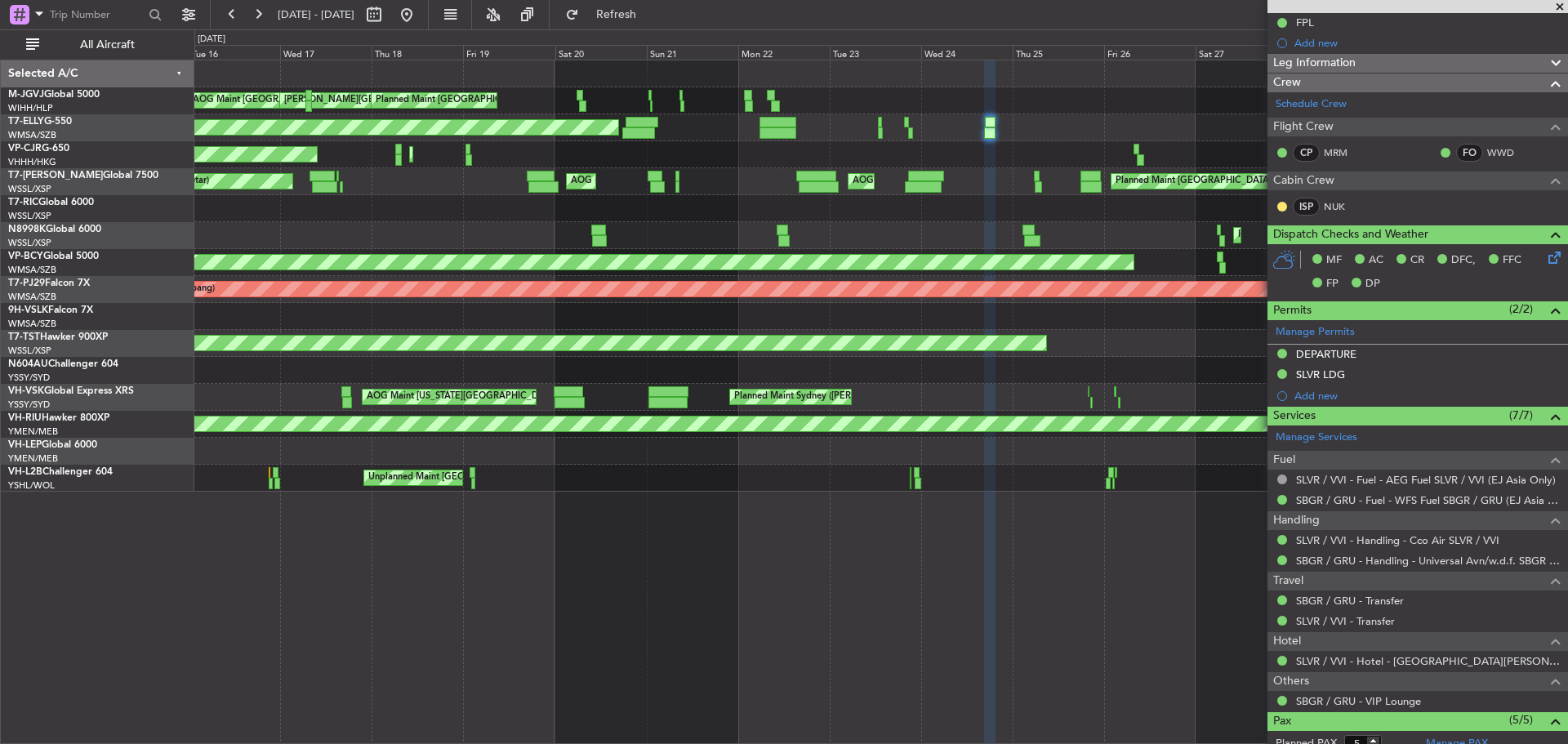
scroll to position [364, 0]
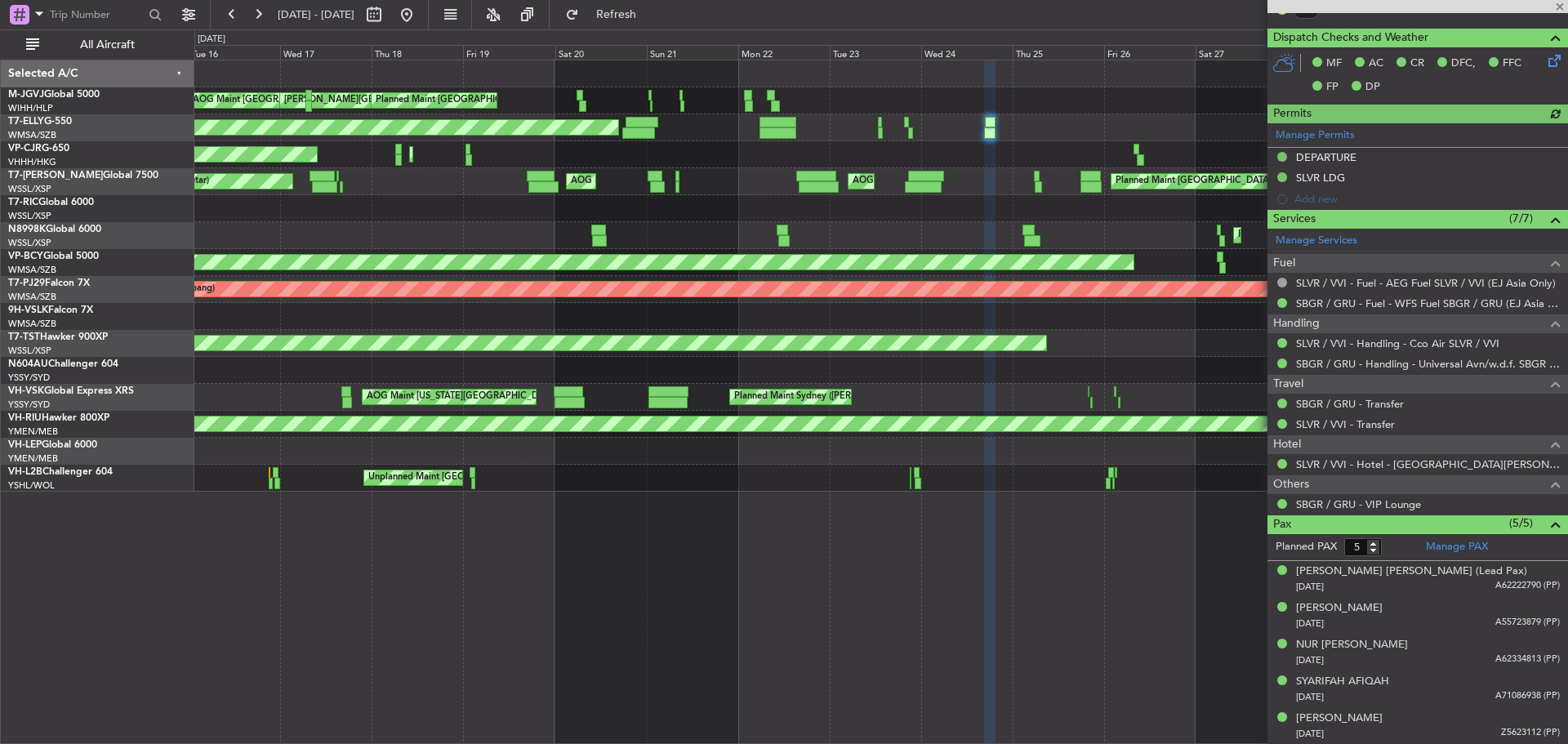
type input "Kennis Yau (KYA)"
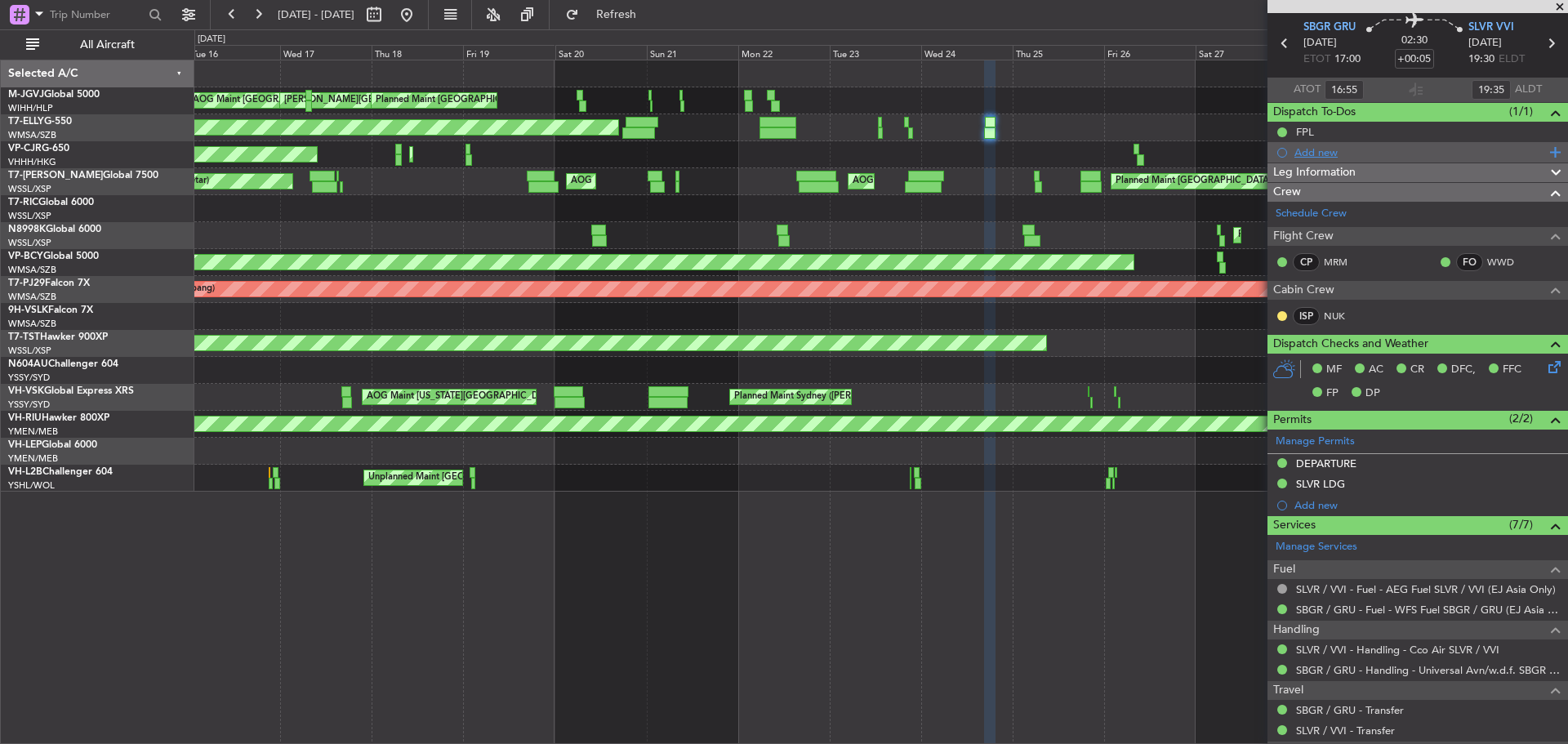
scroll to position [0, 0]
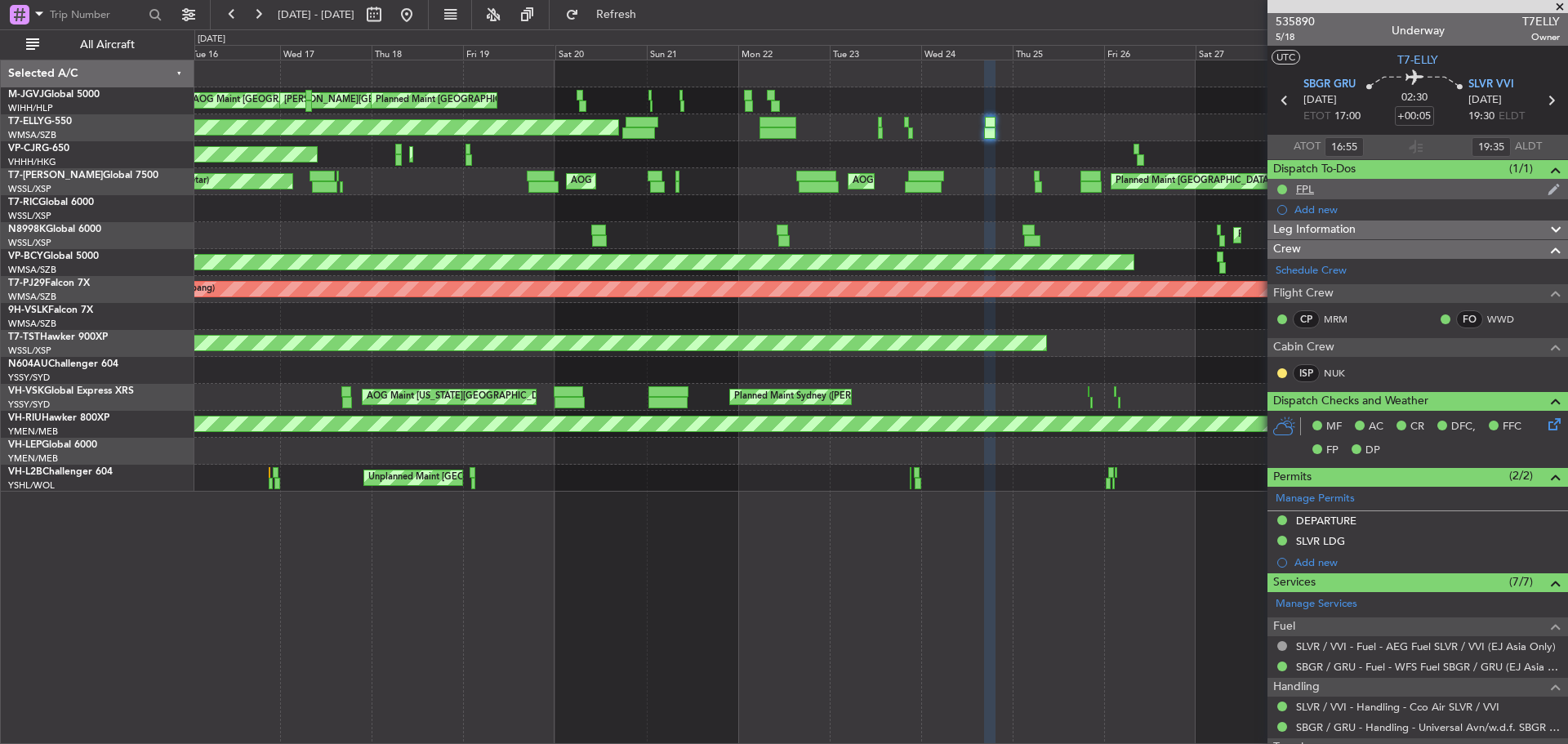
click at [1324, 193] on div "FPL" at bounding box center [1418, 188] width 301 height 20
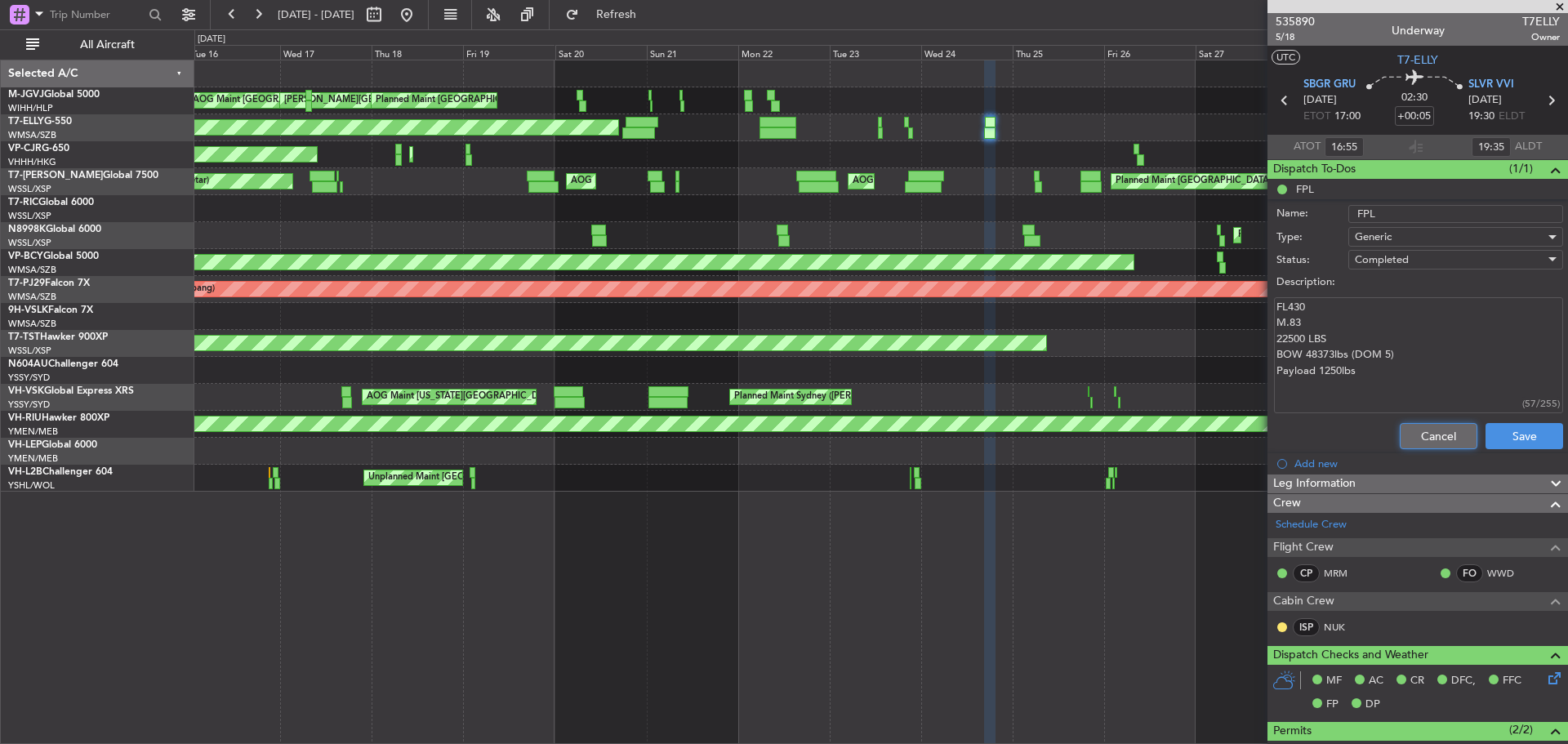
click at [1400, 438] on button "Cancel" at bounding box center [1439, 436] width 78 height 26
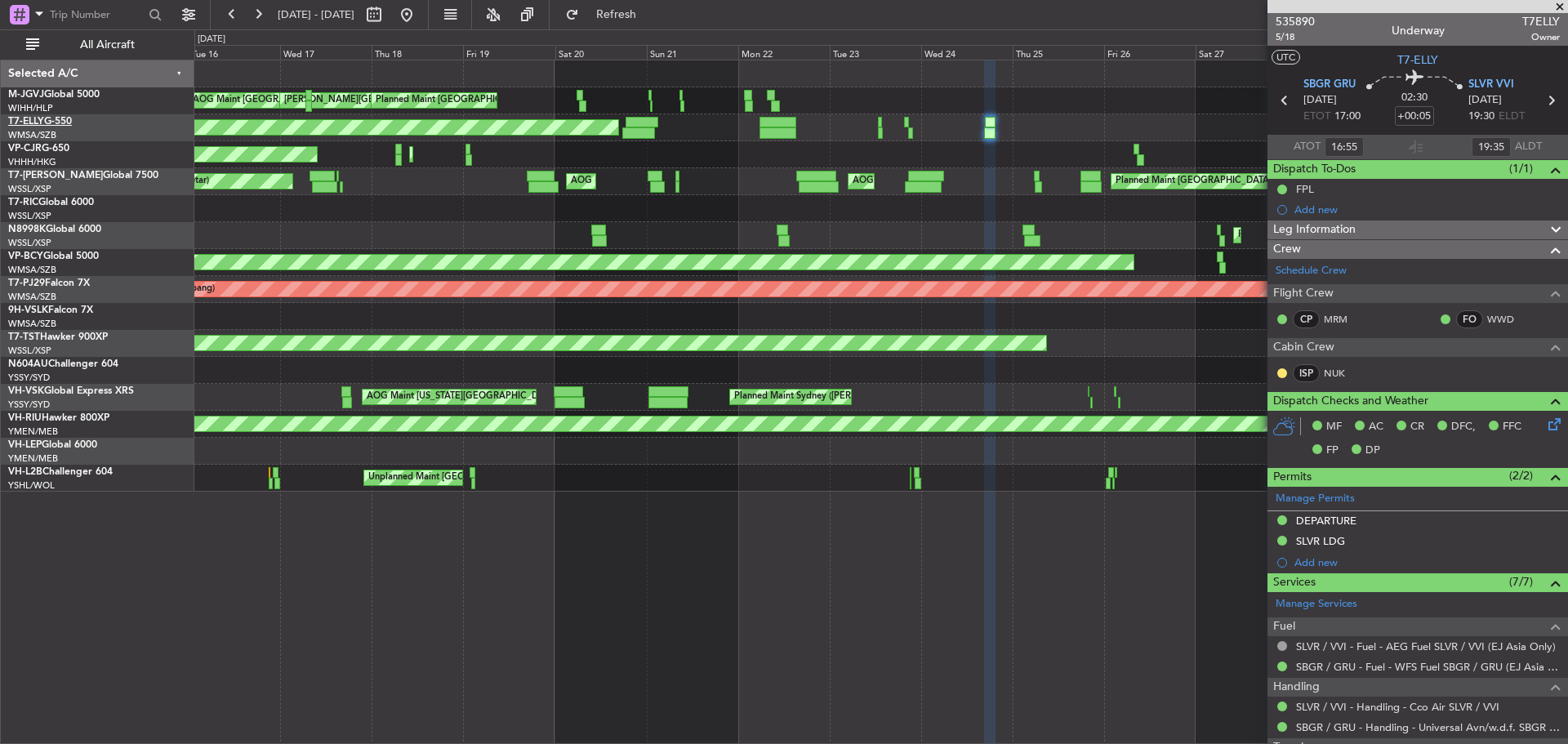
click at [61, 122] on link "T7-ELLY G-550" at bounding box center [40, 121] width 64 height 10
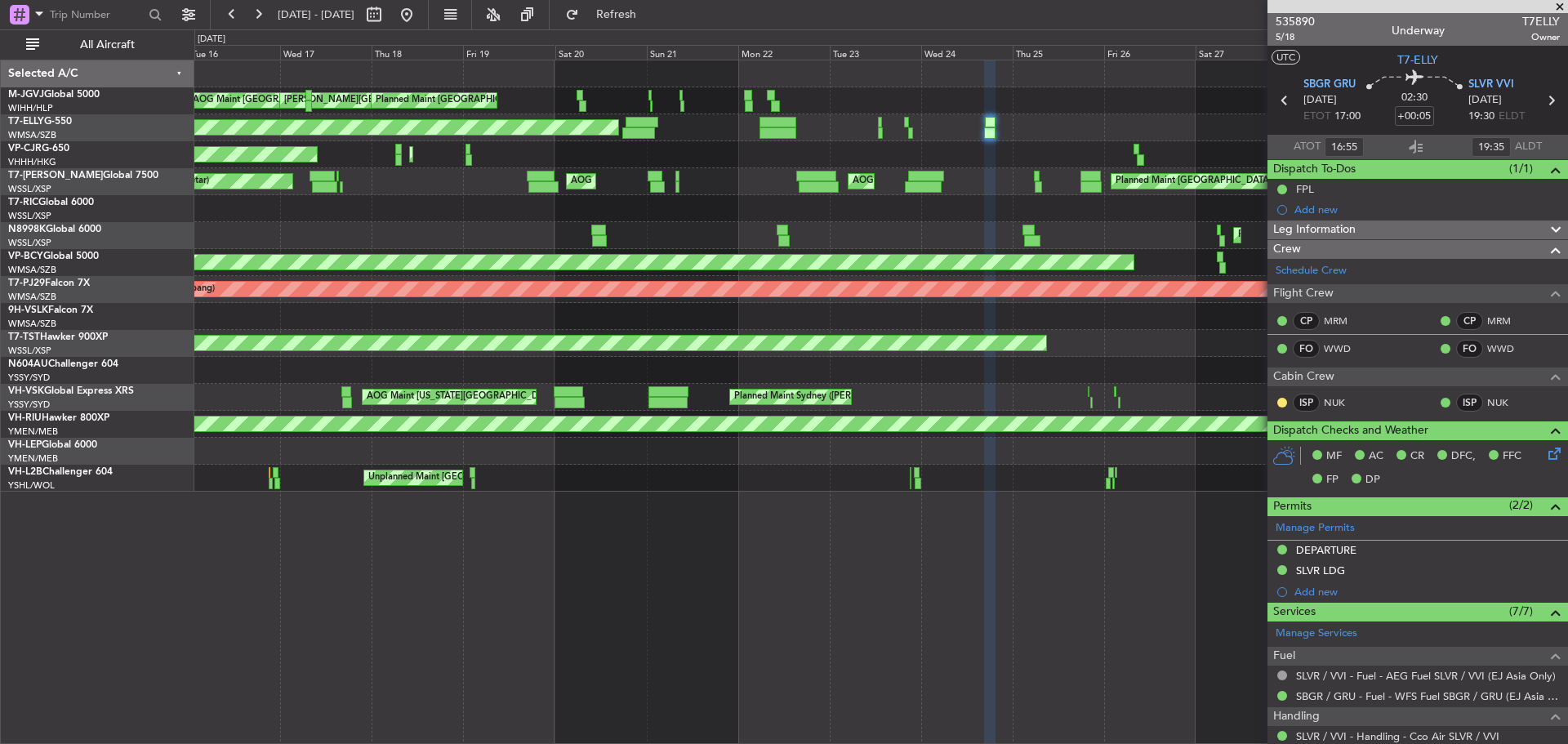
type input "Kennis Yau (KYA)"
click at [420, 13] on button at bounding box center [406, 15] width 26 height 26
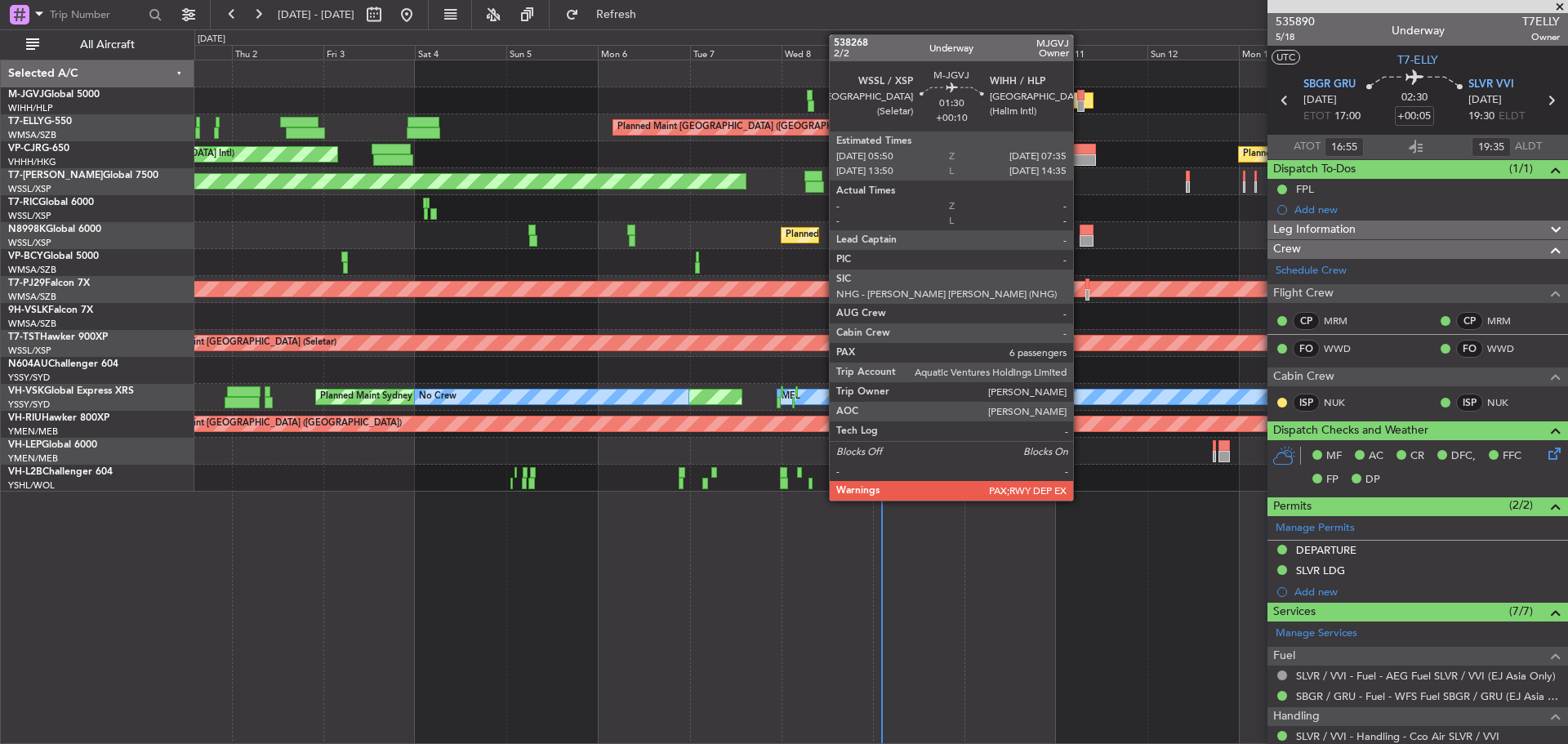
click at [1080, 98] on div at bounding box center [1081, 96] width 8 height 12
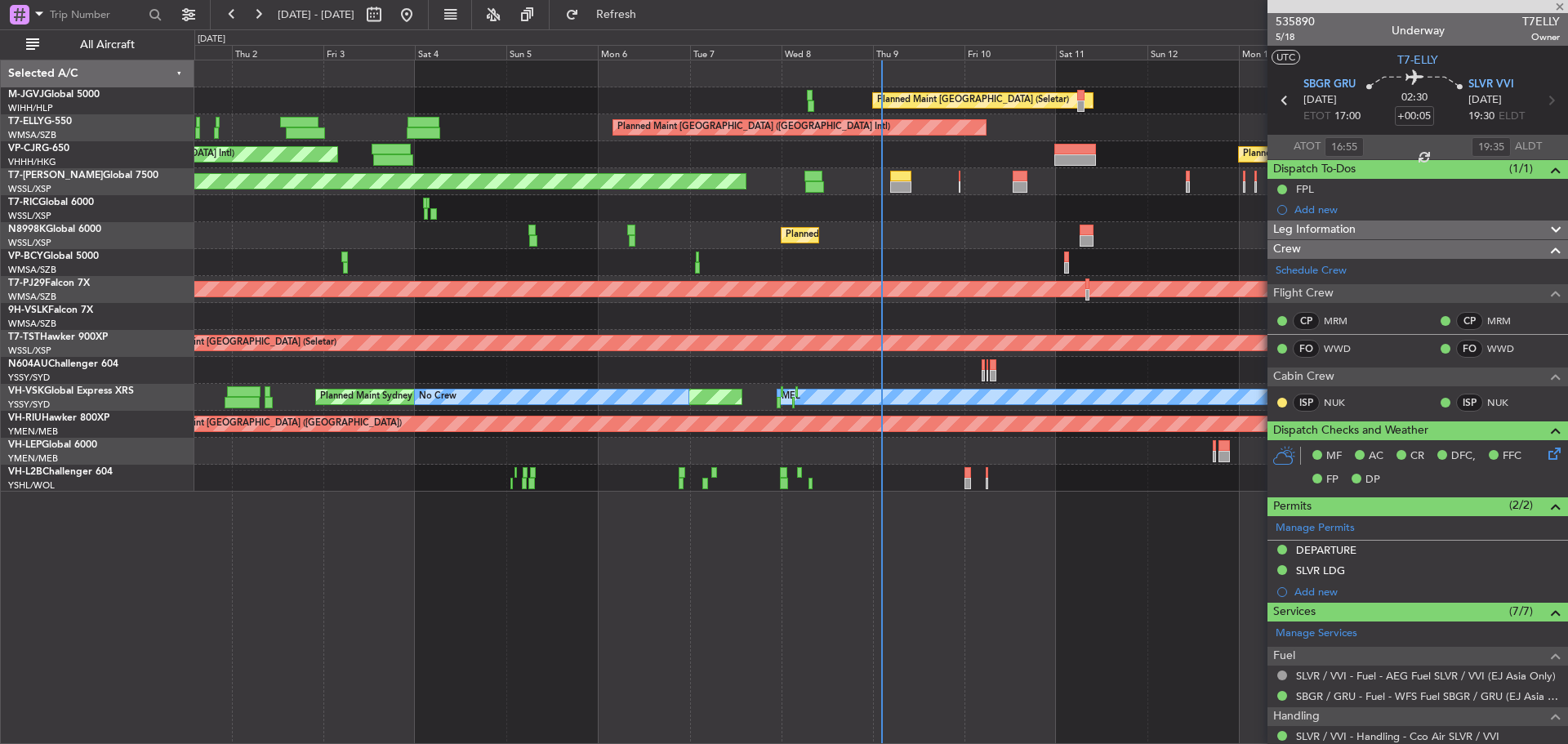
type input "+00:10"
type input "6"
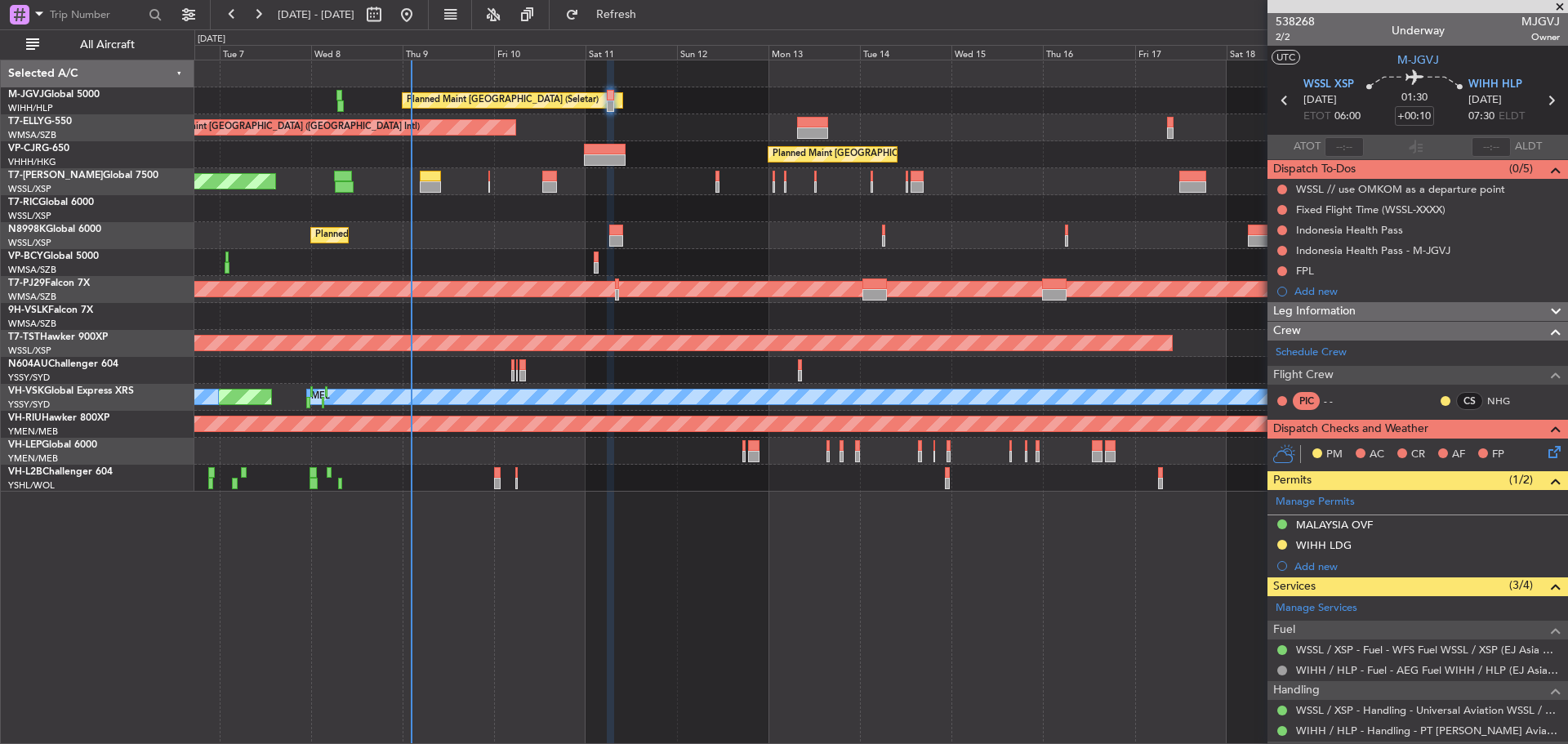
click at [648, 131] on div "Planned Maint Singapore (Seletar) Planned Maint Dubai (Dubai Intl) Planned Main…" at bounding box center [880, 275] width 1373 height 432
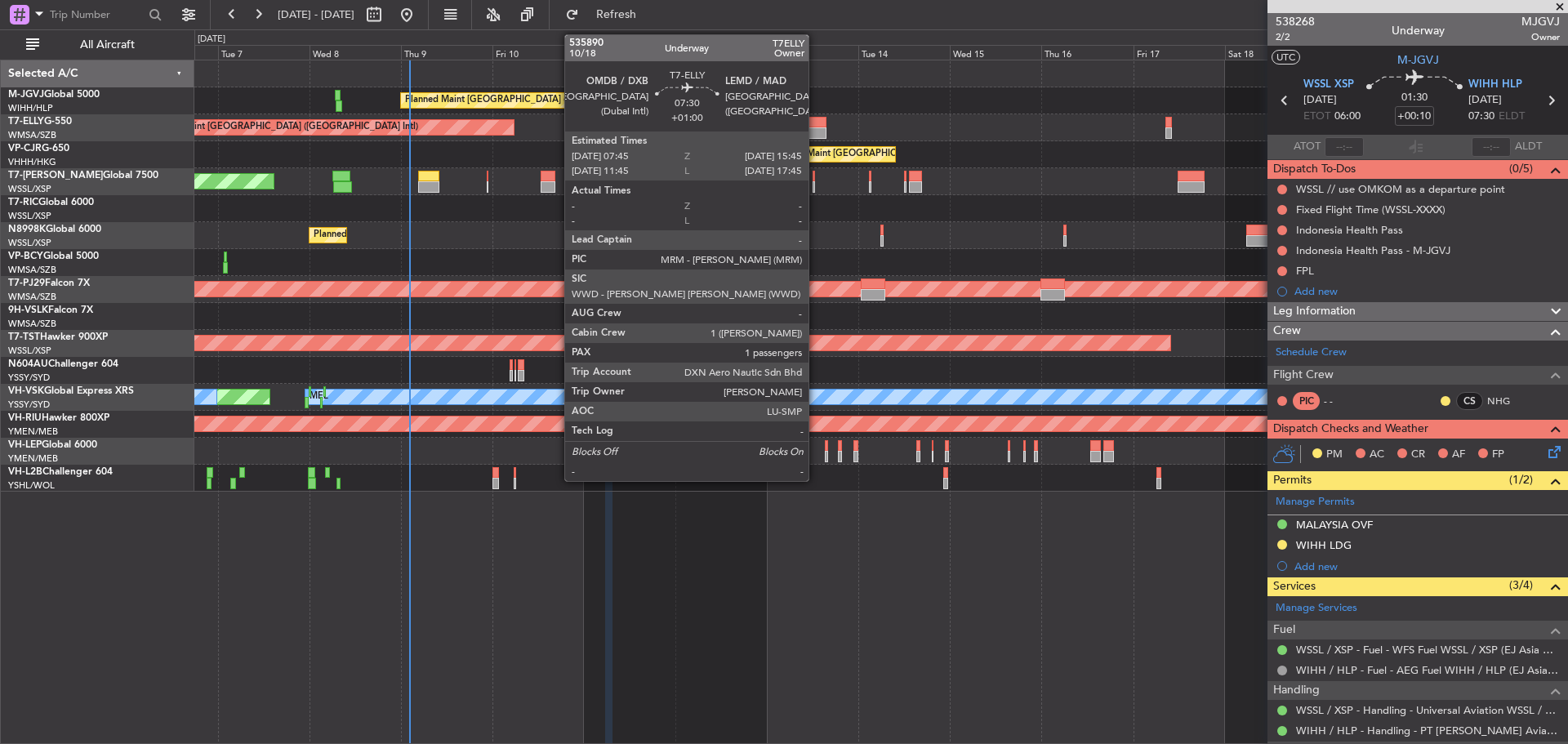
click at [816, 127] on div at bounding box center [811, 122] width 31 height 12
type input "+01:00"
type input "1"
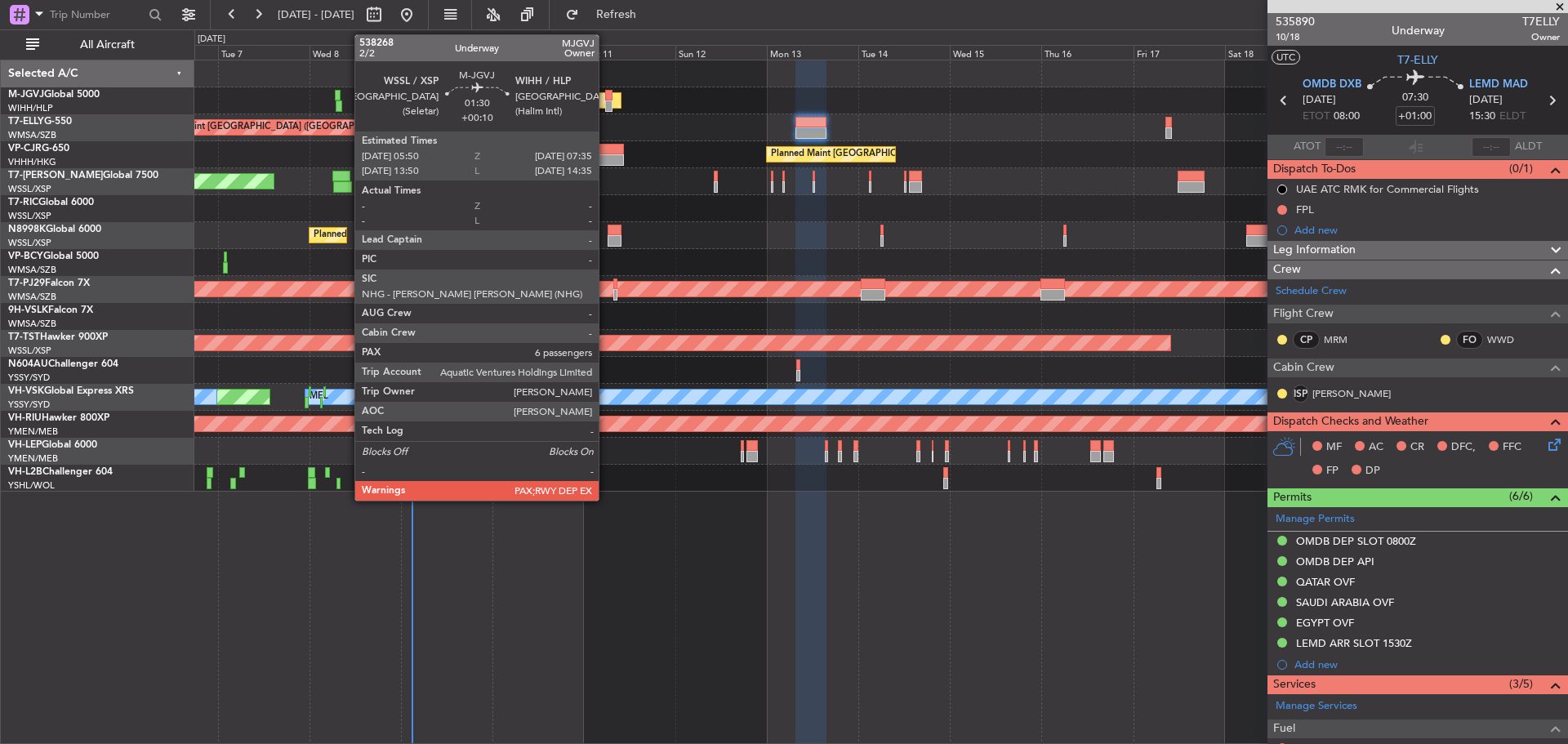
click at [606, 106] on div at bounding box center [609, 107] width 8 height 12
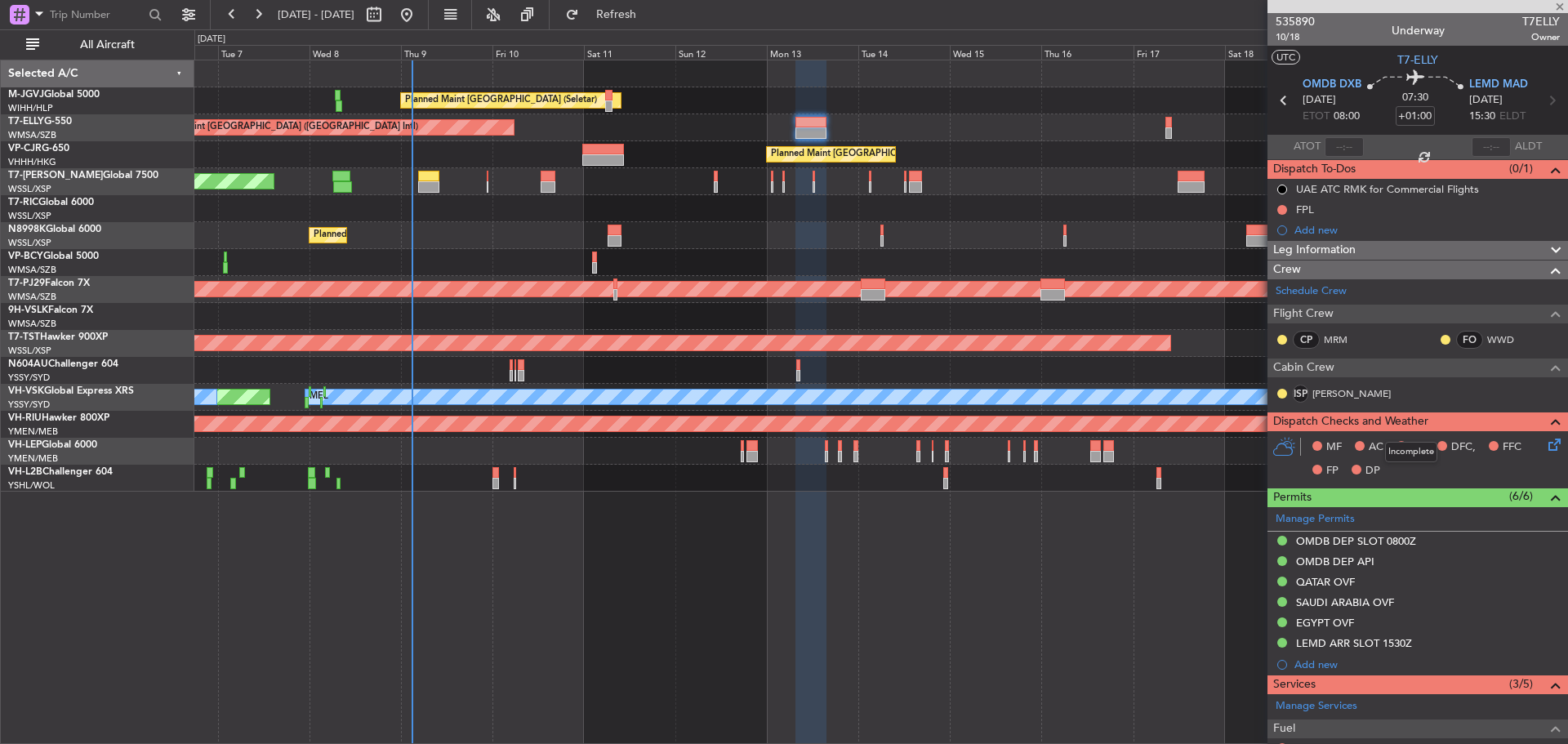
type input "+00:10"
type input "6"
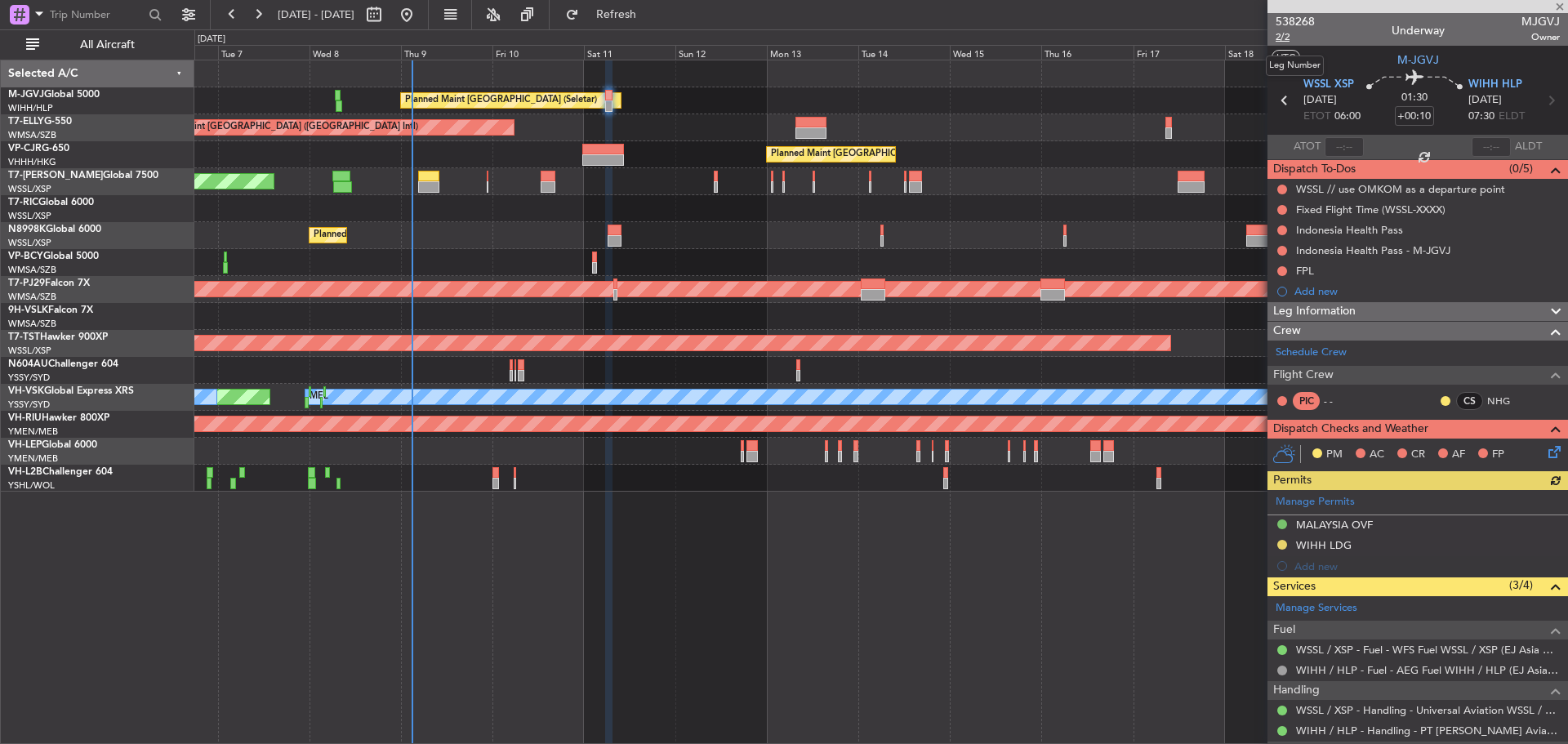
click at [1282, 36] on span "2/2" at bounding box center [1296, 37] width 39 height 14
click at [632, 13] on button "Refresh" at bounding box center [606, 15] width 98 height 26
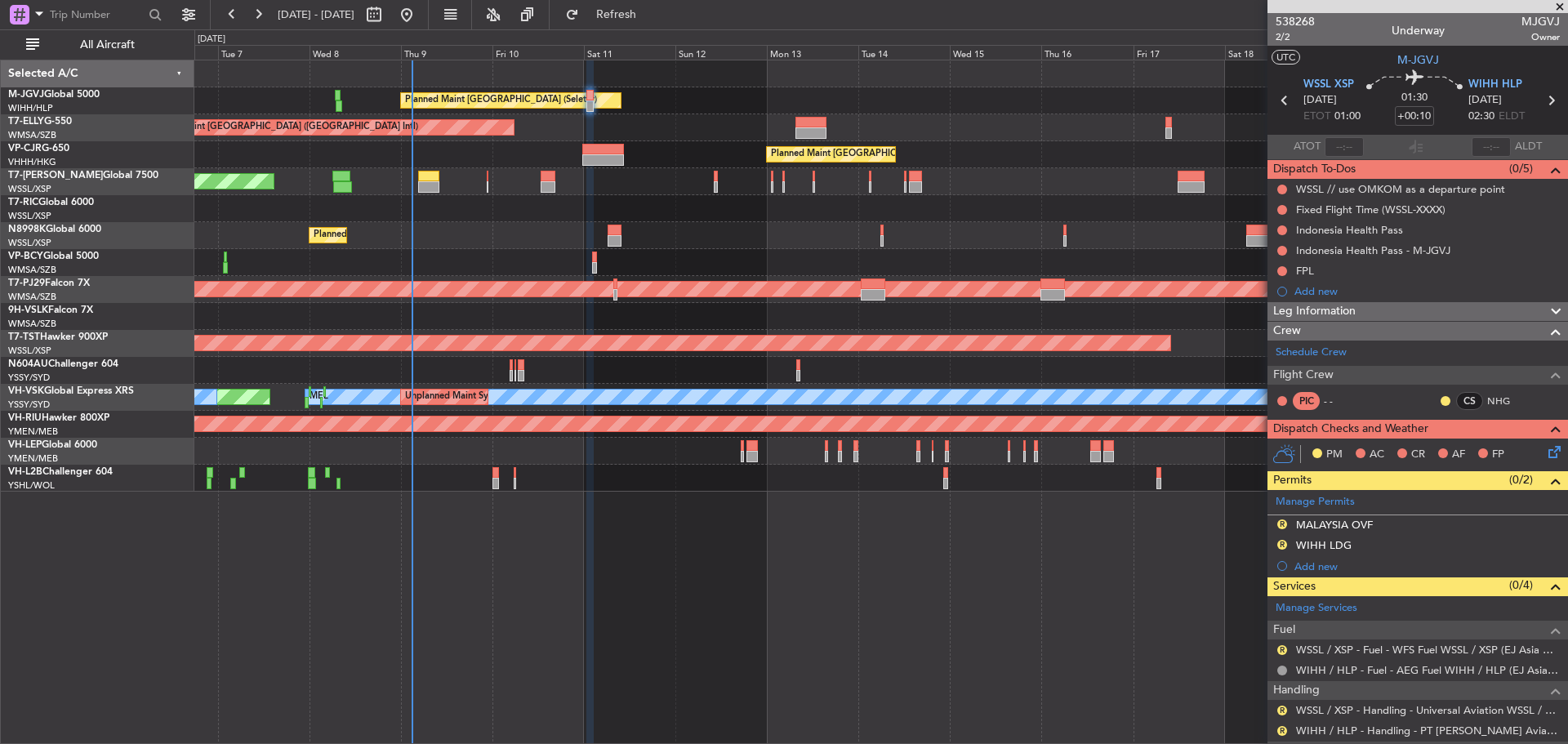
click at [1332, 541] on mat-tooltip-component "MALAYSIA OVF" at bounding box center [1335, 553] width 95 height 44
click at [1376, 545] on div "R WIHH LDG" at bounding box center [1418, 546] width 301 height 20
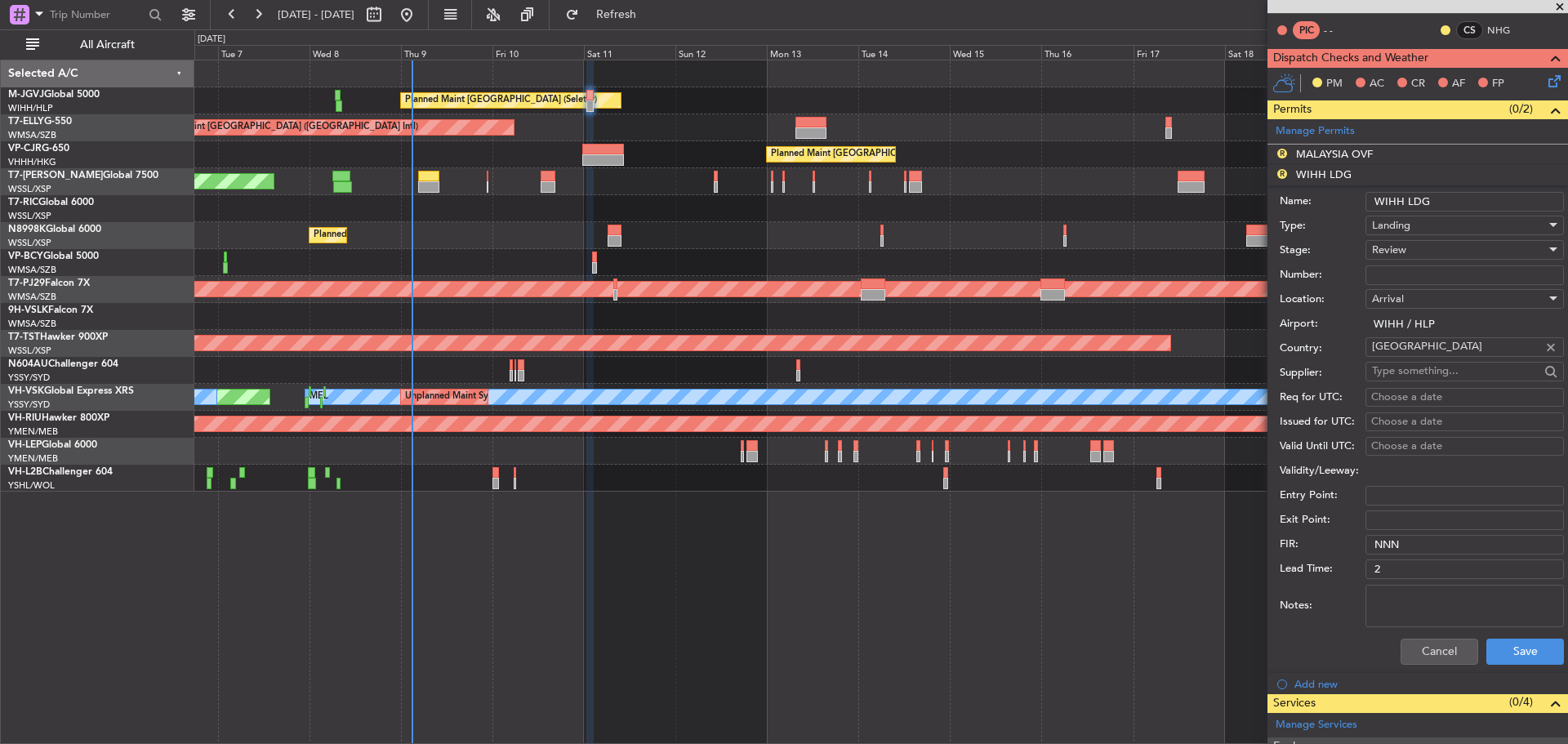
scroll to position [408, 0]
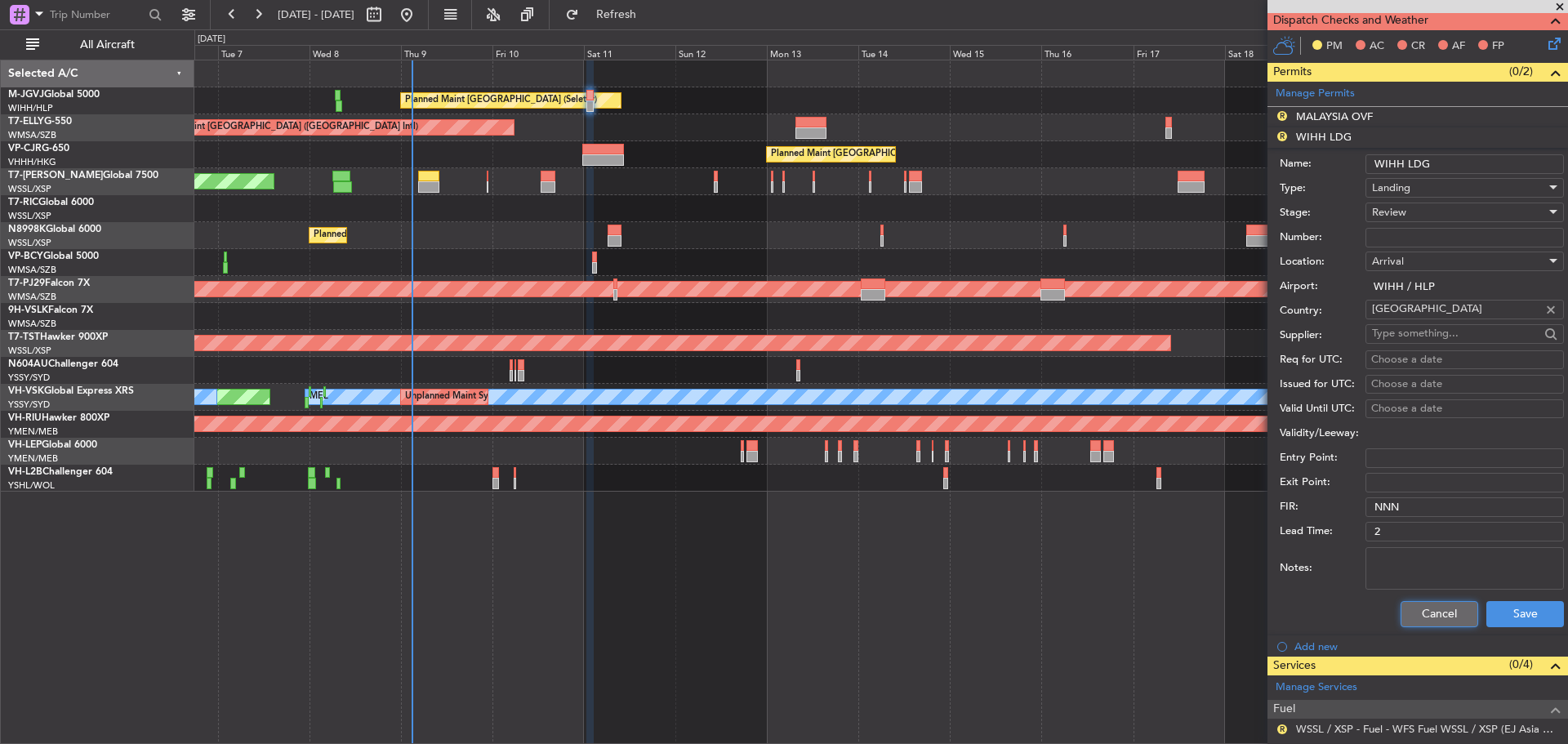
click at [1423, 608] on button "Cancel" at bounding box center [1440, 614] width 78 height 26
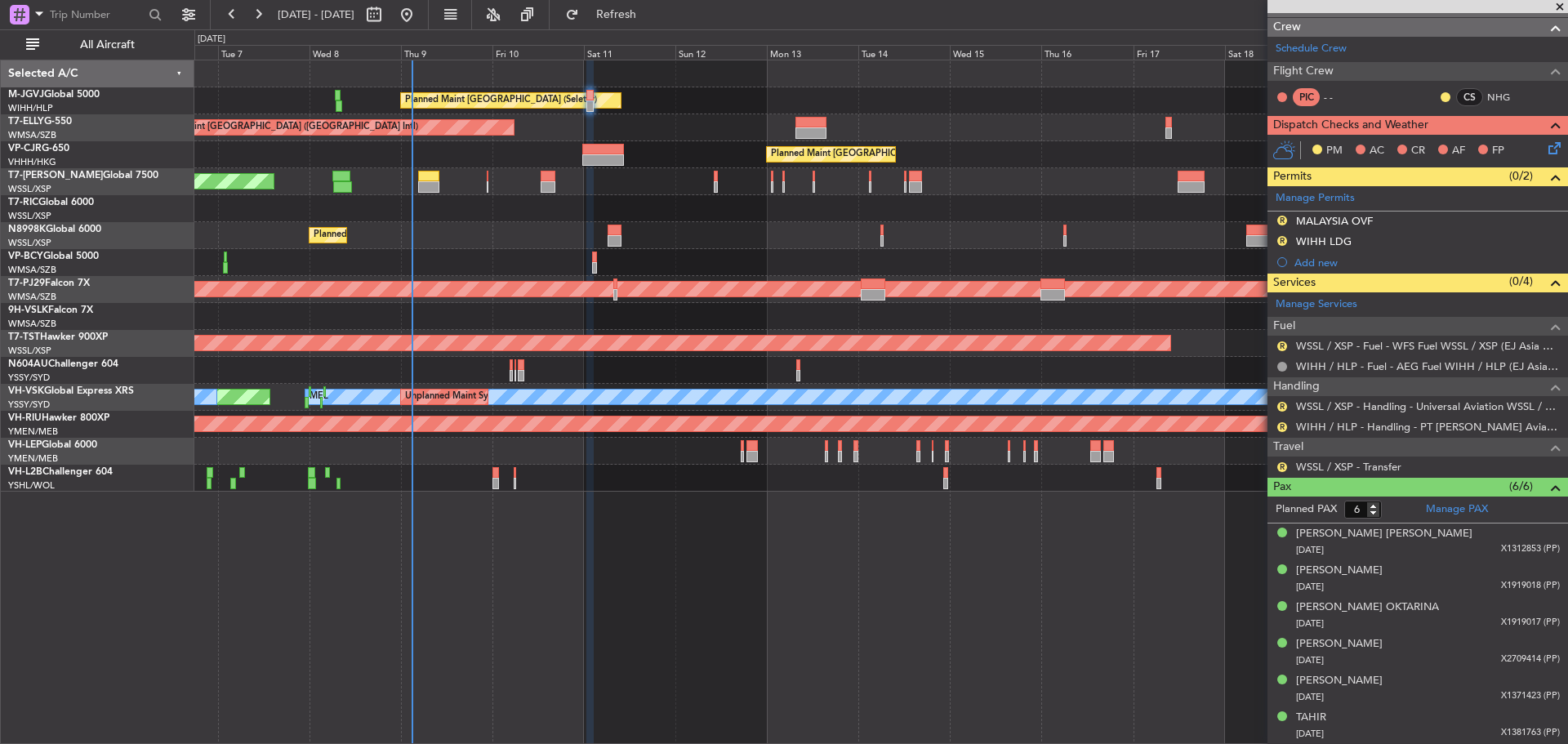
scroll to position [304, 0]
click at [476, 152] on div "Planned Maint Singapore (Seletar) Planned Maint Dubai (Dubai Intl) Planned Main…" at bounding box center [880, 275] width 1373 height 432
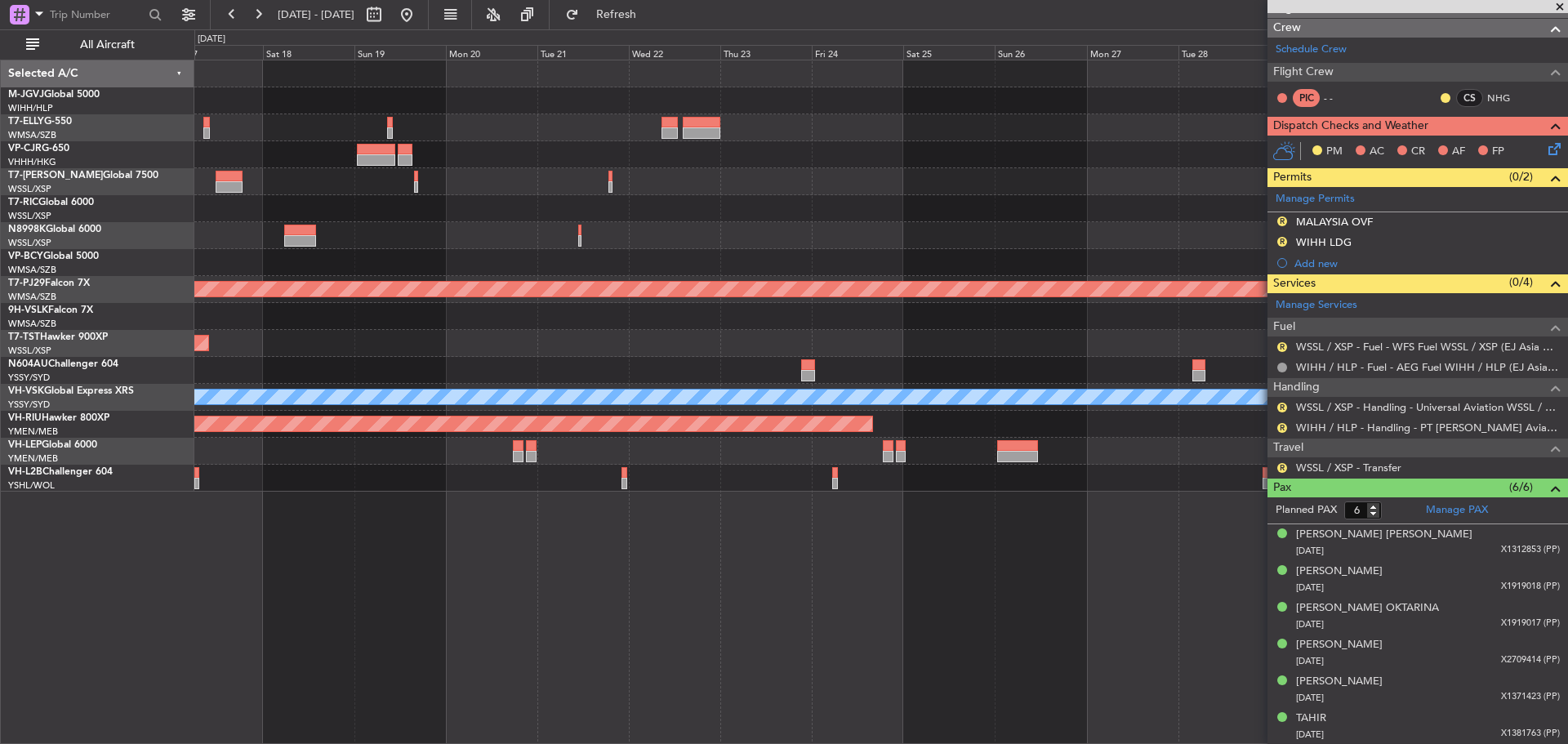
click at [531, 161] on div "Planned Maint [GEOGRAPHIC_DATA] ([GEOGRAPHIC_DATA] Intl)" at bounding box center [880, 155] width 1373 height 27
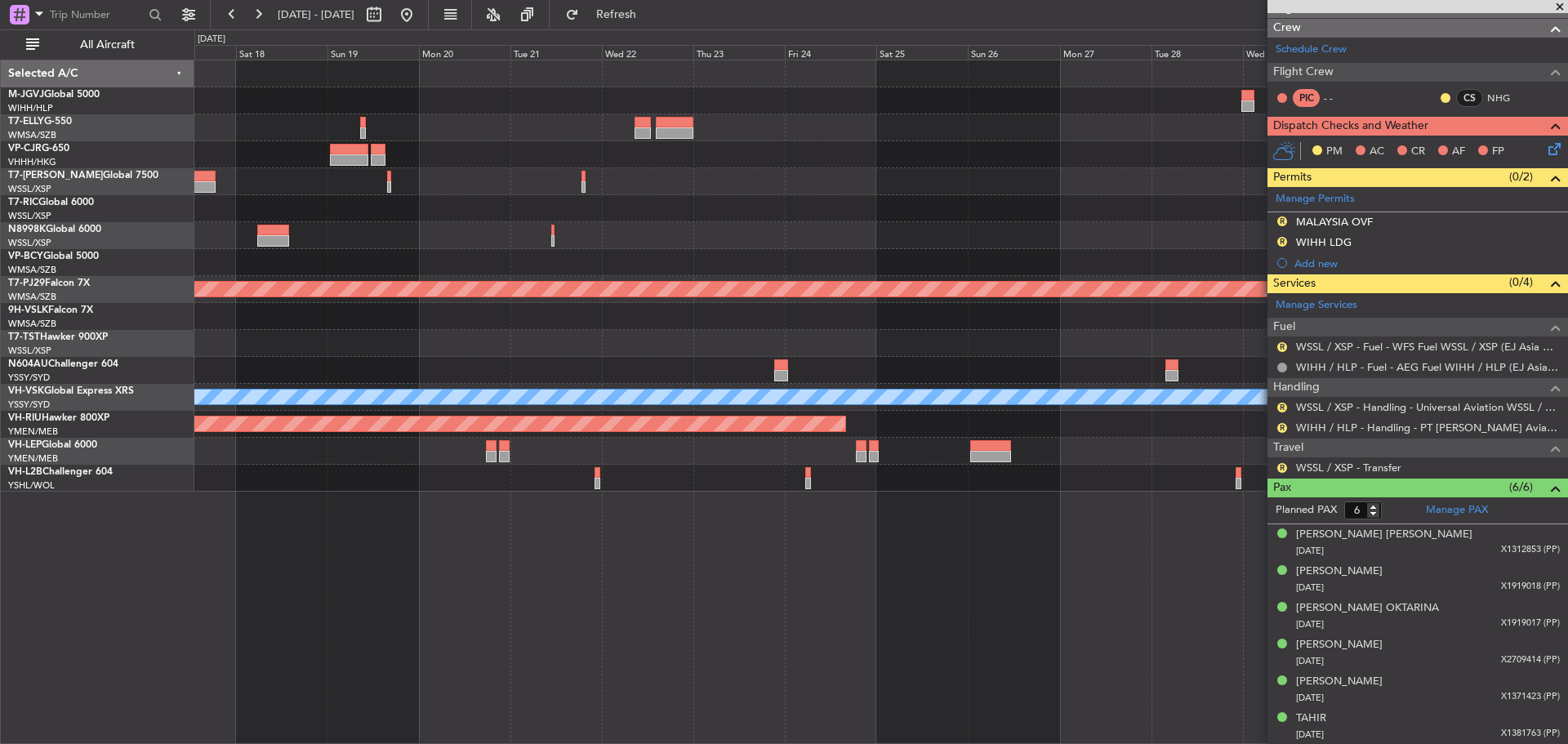
click at [452, 151] on div "Planned Maint Hong Kong (Hong Kong Intl) Planned Maint Kuala Lumpur (Sultan Abd…" at bounding box center [880, 275] width 1373 height 432
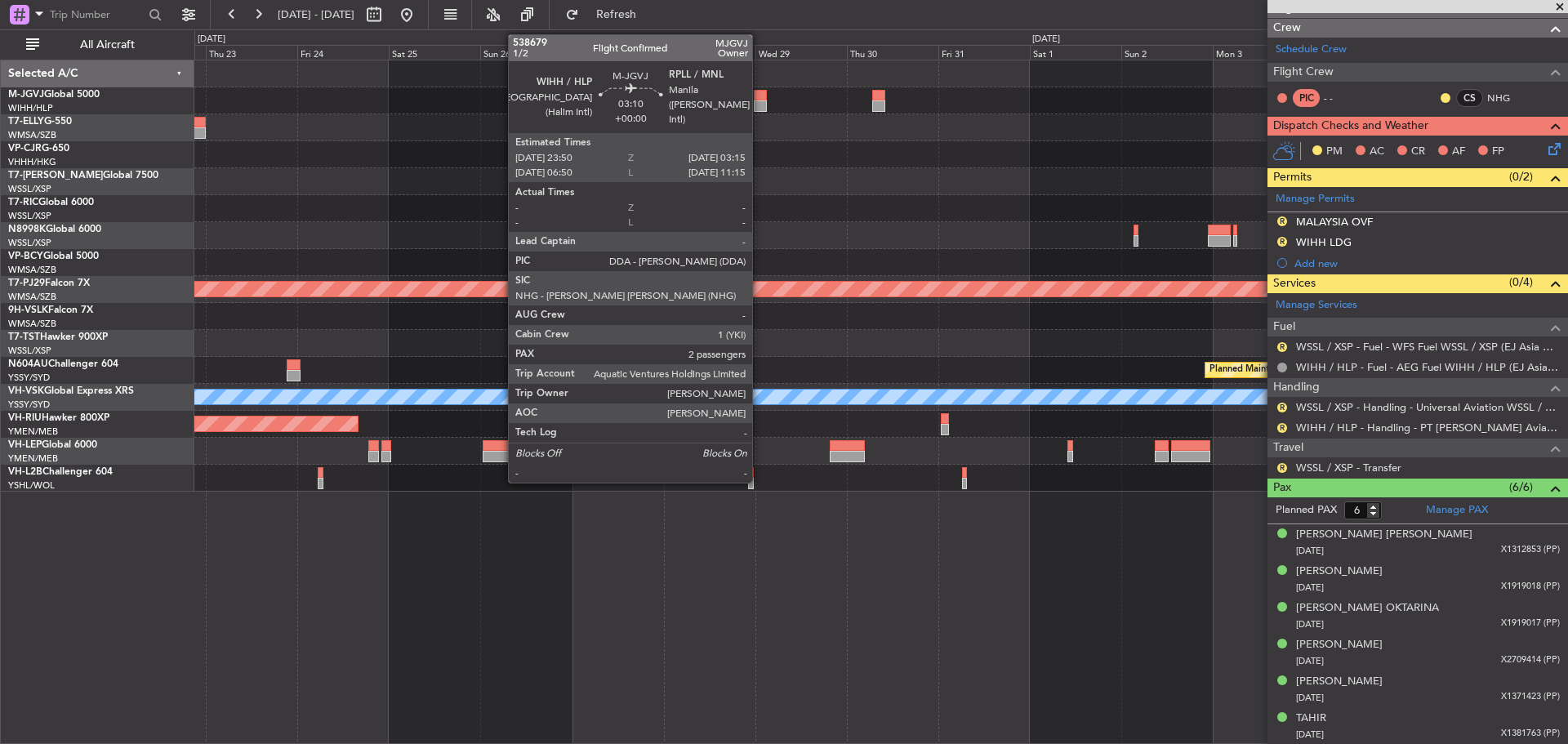
click at [759, 107] on div at bounding box center [759, 107] width 13 height 12
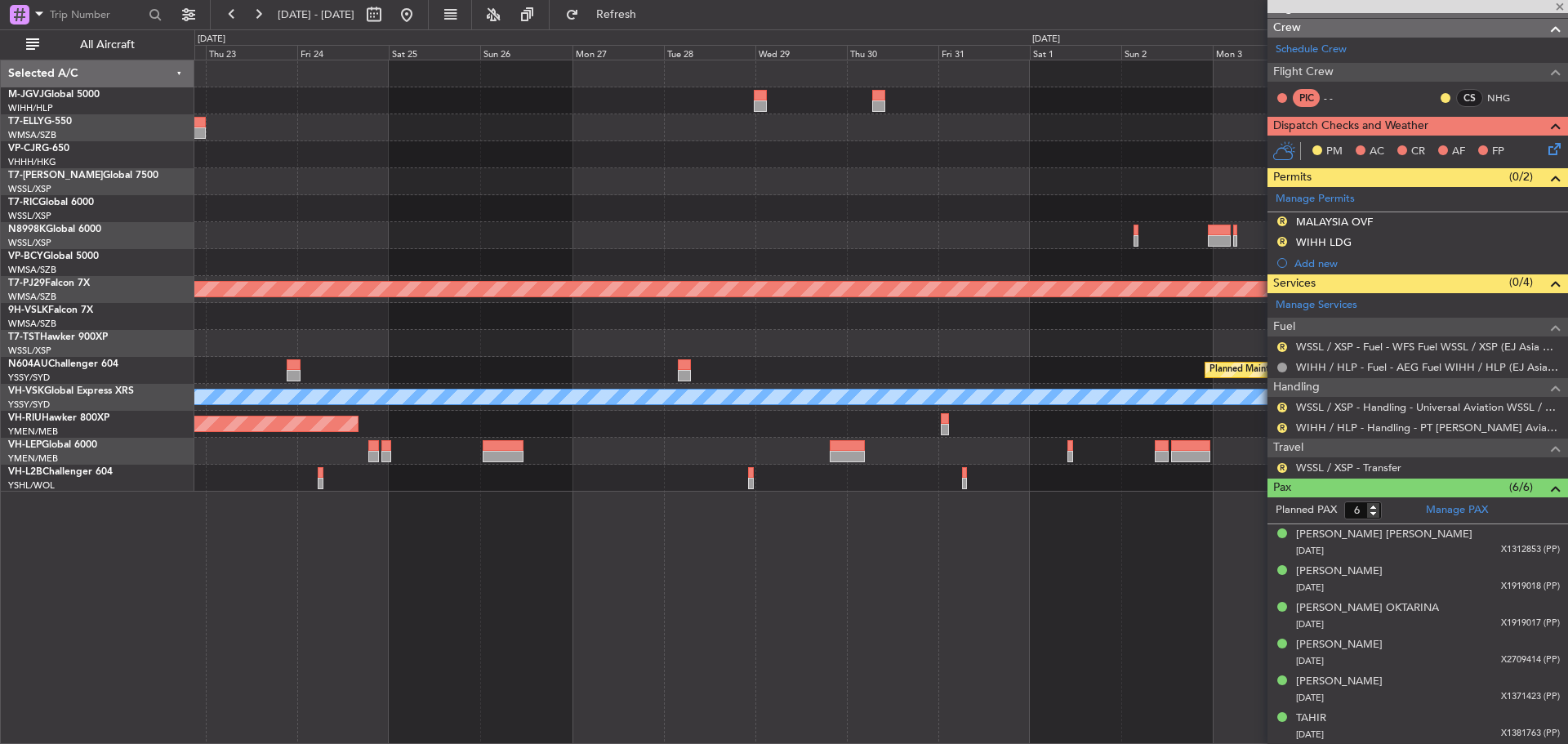
type input "2"
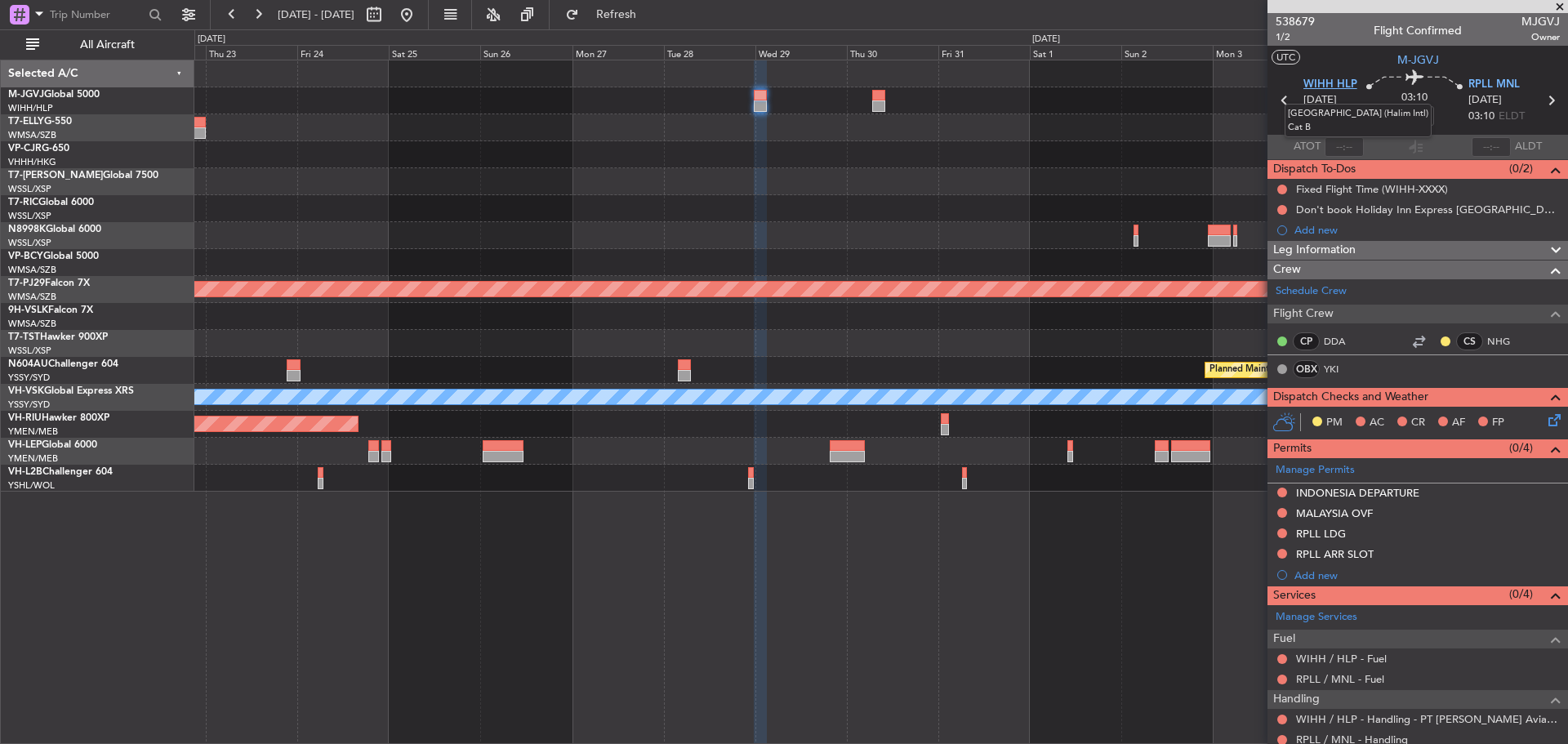
click at [1328, 86] on span "WIHH HLP" at bounding box center [1330, 84] width 54 height 16
click at [1148, 112] on div at bounding box center [880, 101] width 1373 height 27
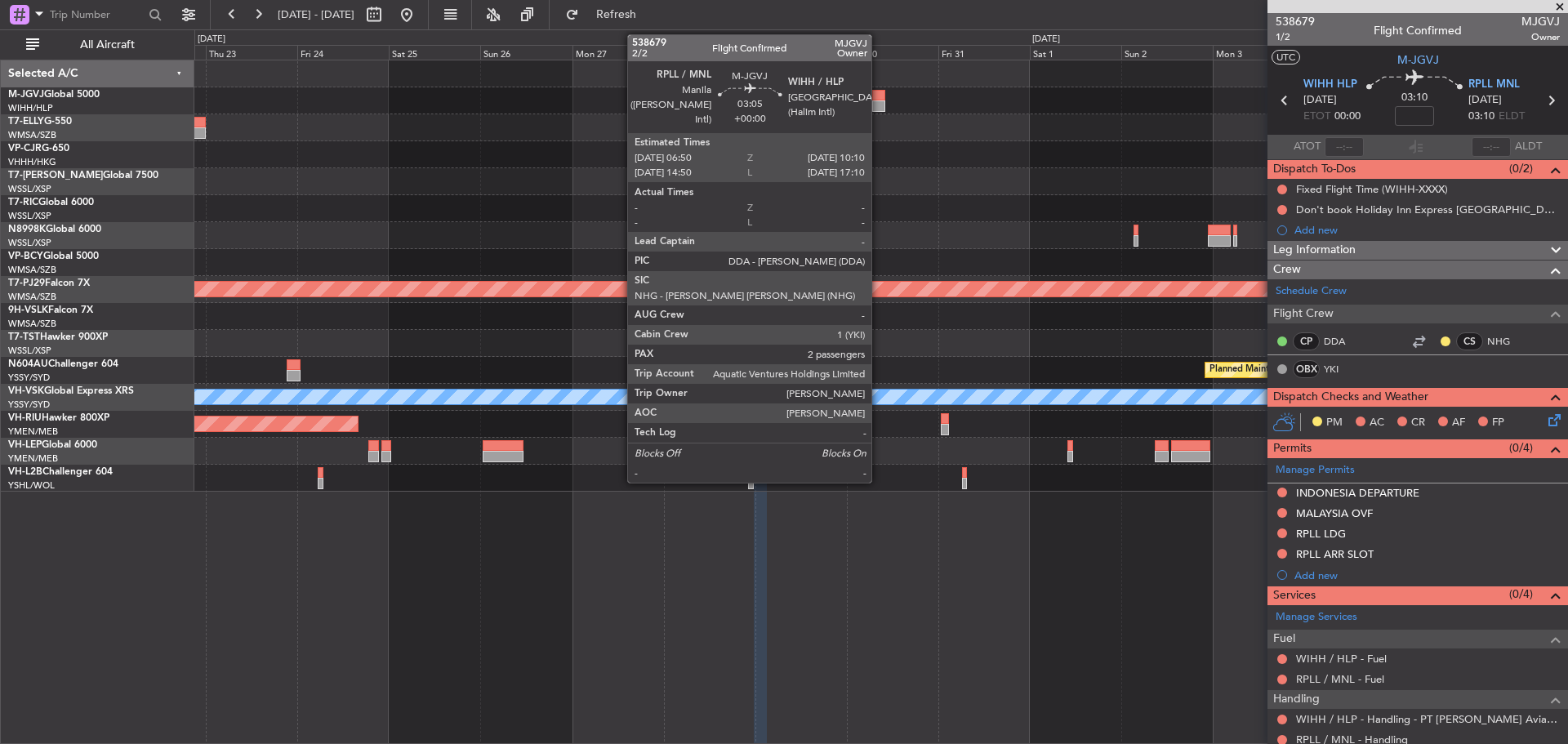
click at [879, 105] on div at bounding box center [879, 107] width 13 height 12
